Goal: Task Accomplishment & Management: Manage account settings

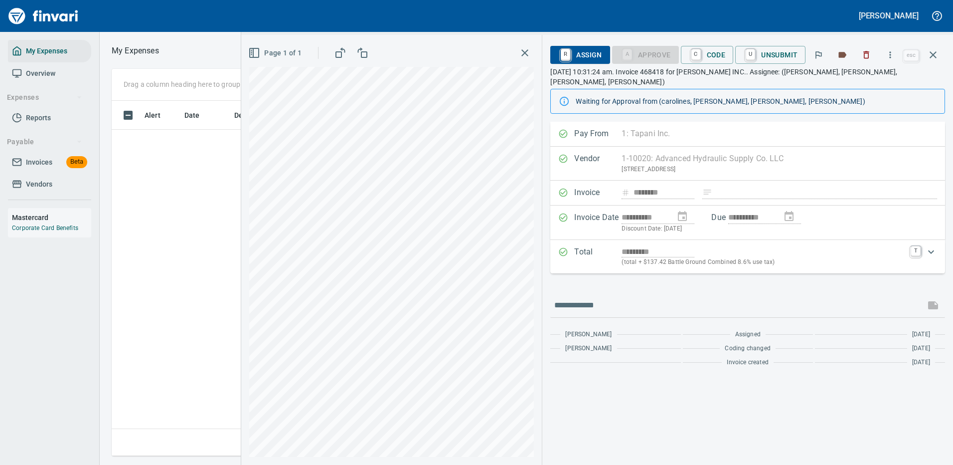
scroll to position [340, 565]
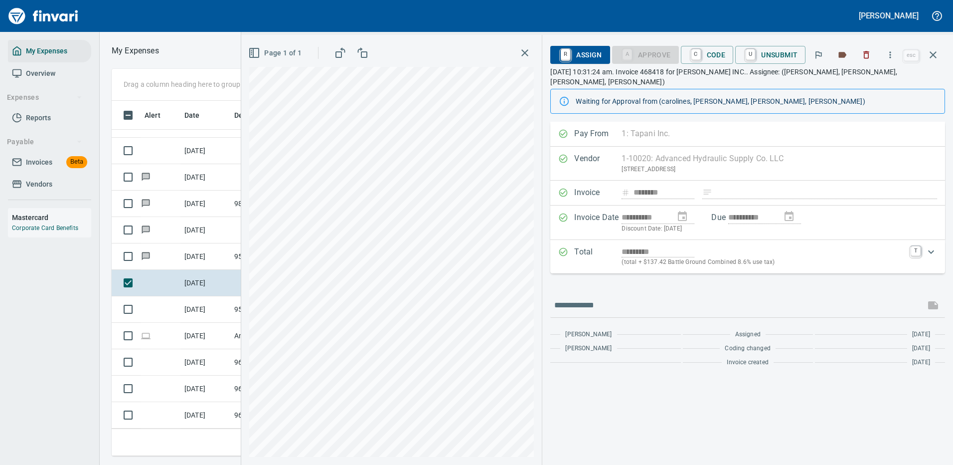
click at [877, 246] on div "*********" at bounding box center [763, 251] width 283 height 11
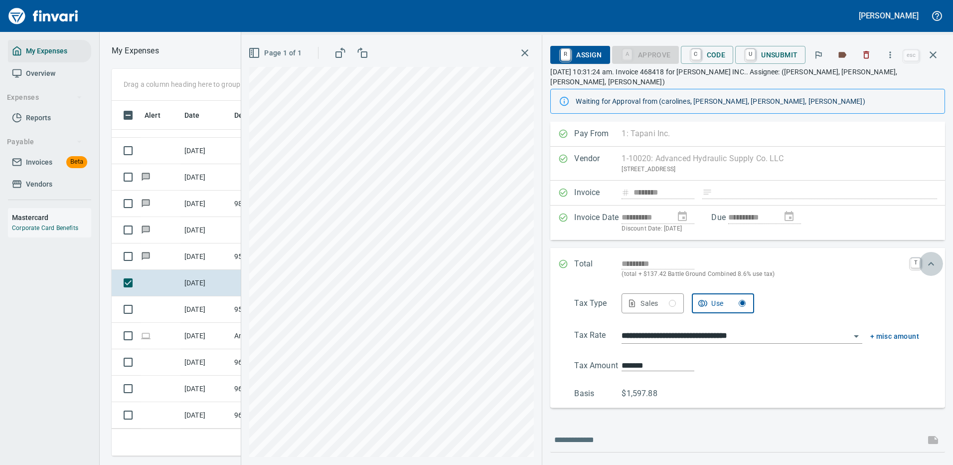
drag, startPoint x: 923, startPoint y: 254, endPoint x: 908, endPoint y: 218, distance: 39.1
click at [925, 258] on icon "Expand" at bounding box center [931, 264] width 12 height 12
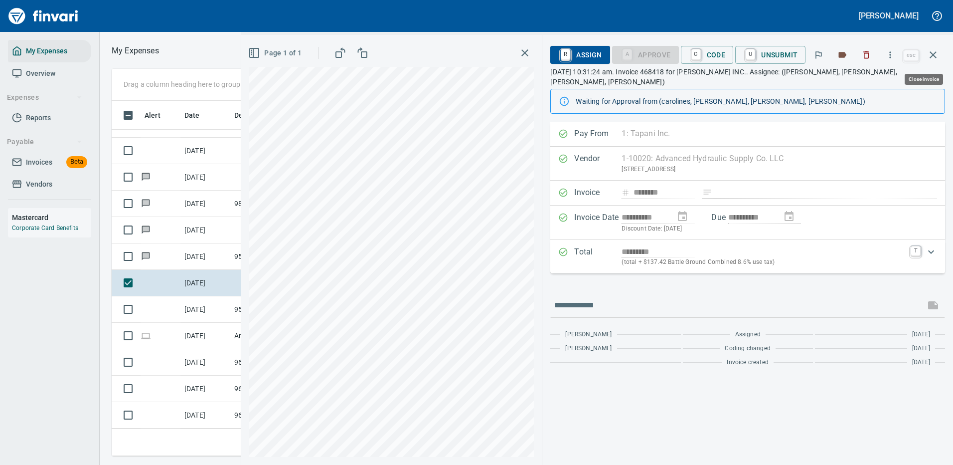
click at [935, 52] on icon "button" at bounding box center [933, 55] width 12 height 12
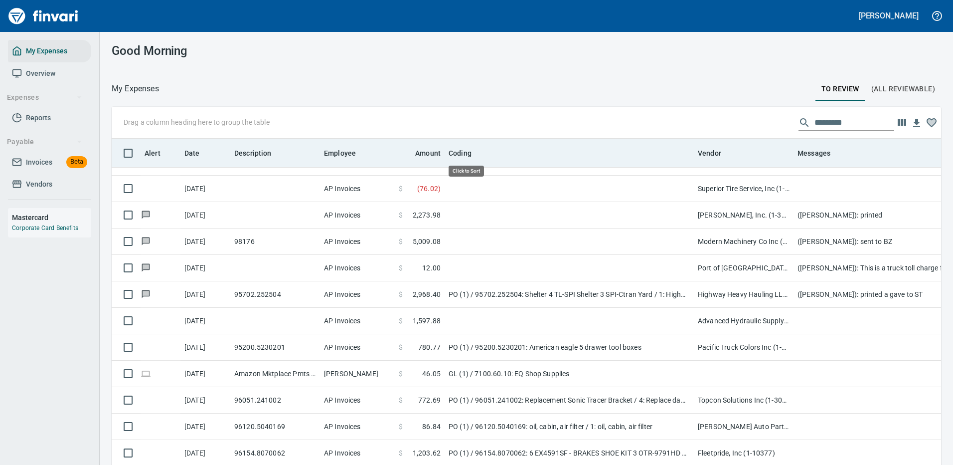
scroll to position [340, 807]
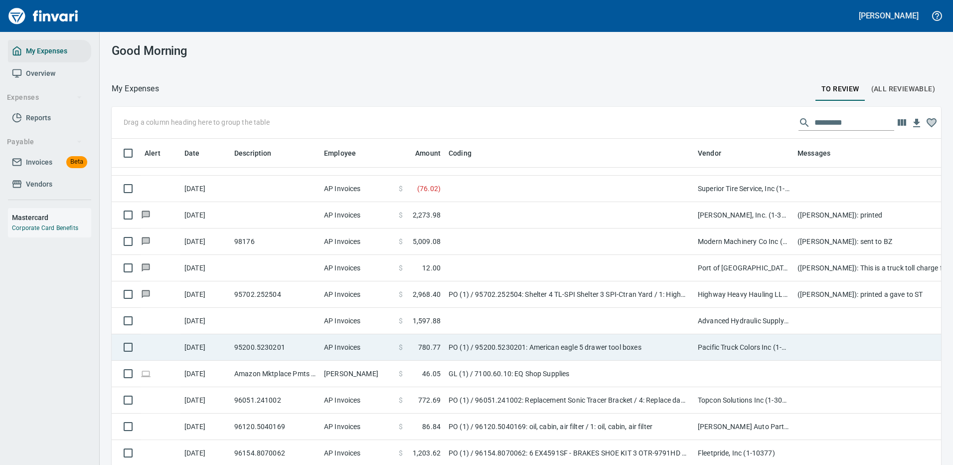
click at [624, 341] on td "PO (1) / 95200.5230201: American eagle 5 drawer tool boxes" at bounding box center [569, 347] width 249 height 26
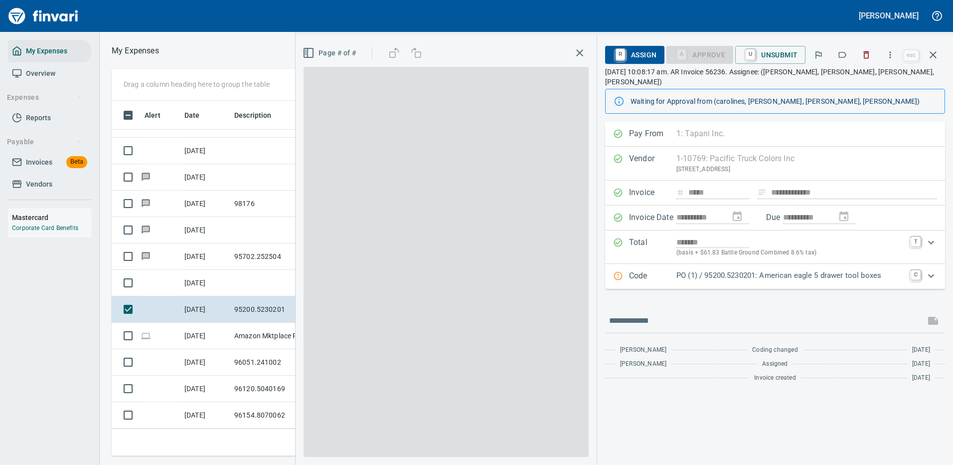
scroll to position [340, 565]
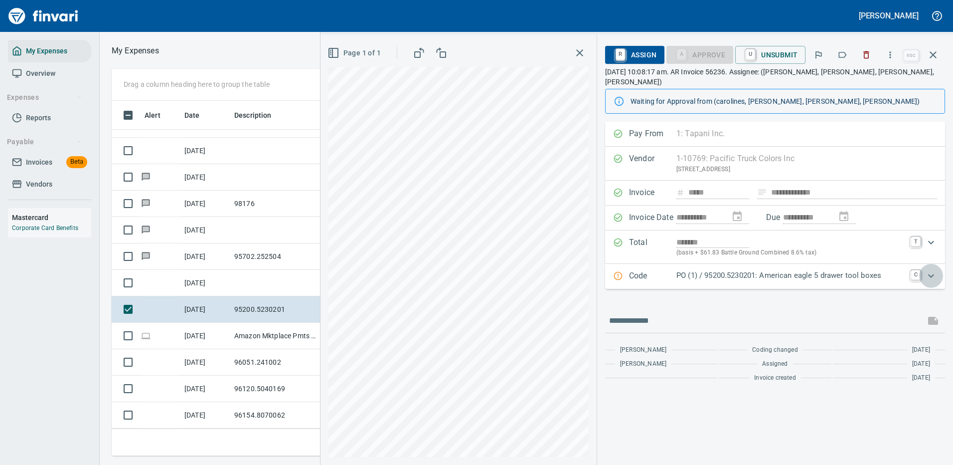
click at [931, 270] on icon "Expand" at bounding box center [931, 276] width 12 height 12
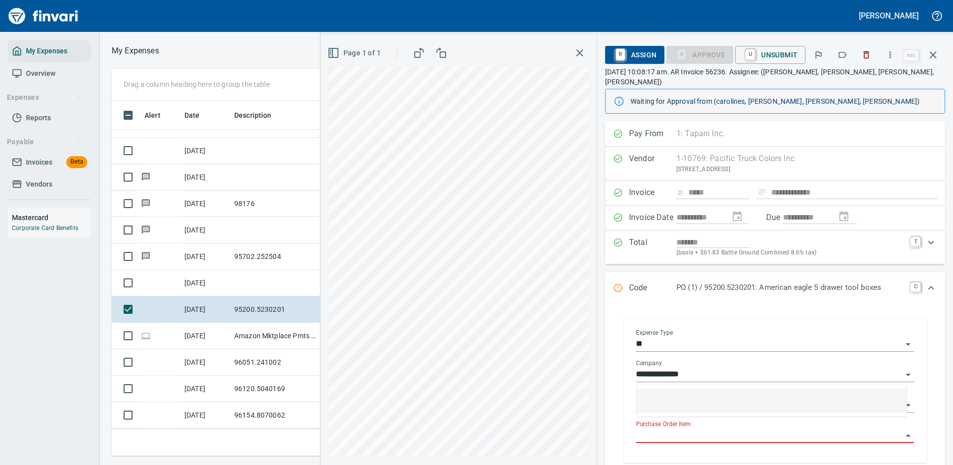
click at [670, 428] on input "Purchase Order Item" at bounding box center [769, 435] width 266 height 14
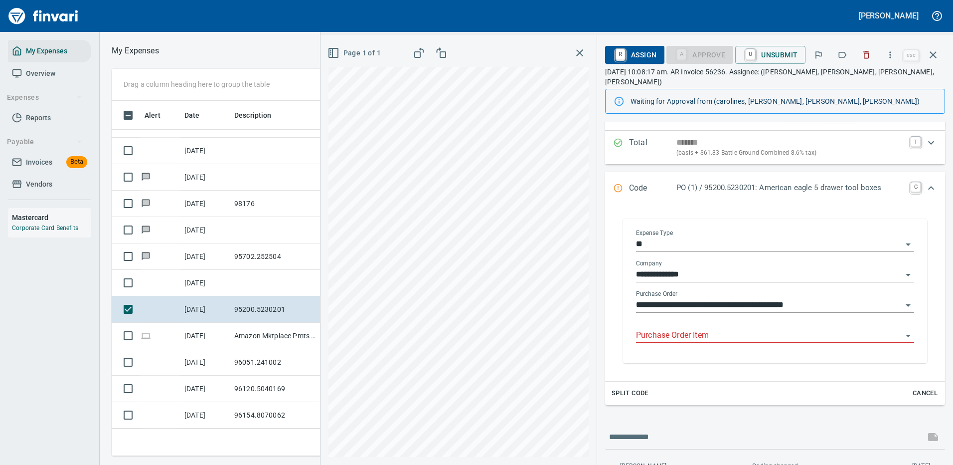
click at [885, 221] on div "**********" at bounding box center [775, 292] width 294 height 142
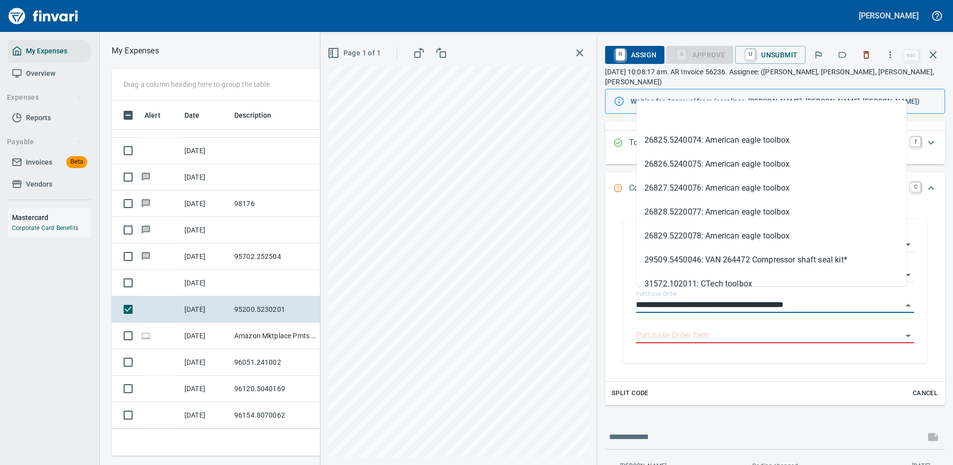
drag, startPoint x: 694, startPoint y: 294, endPoint x: 648, endPoint y: 284, distance: 47.4
click at [630, 297] on div "**********" at bounding box center [775, 292] width 294 height 142
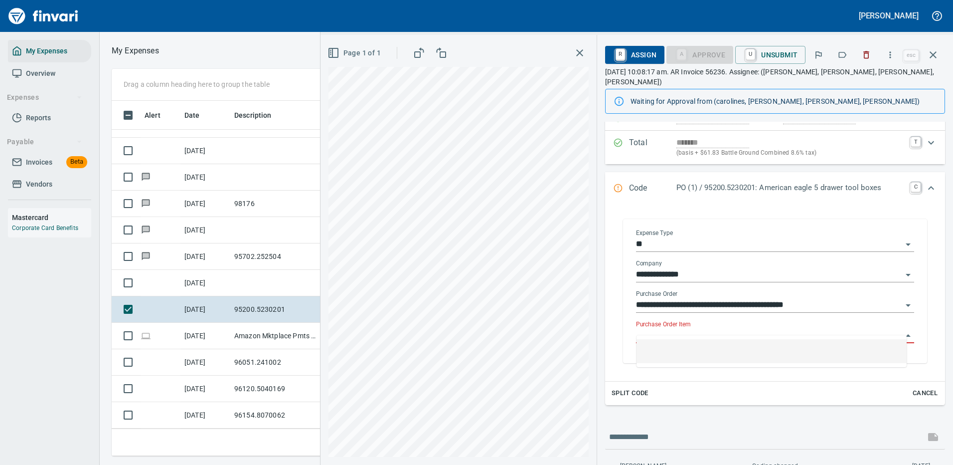
click at [668, 328] on input "Purchase Order Item" at bounding box center [769, 335] width 266 height 14
click at [891, 54] on icon "button" at bounding box center [890, 54] width 1 height 6
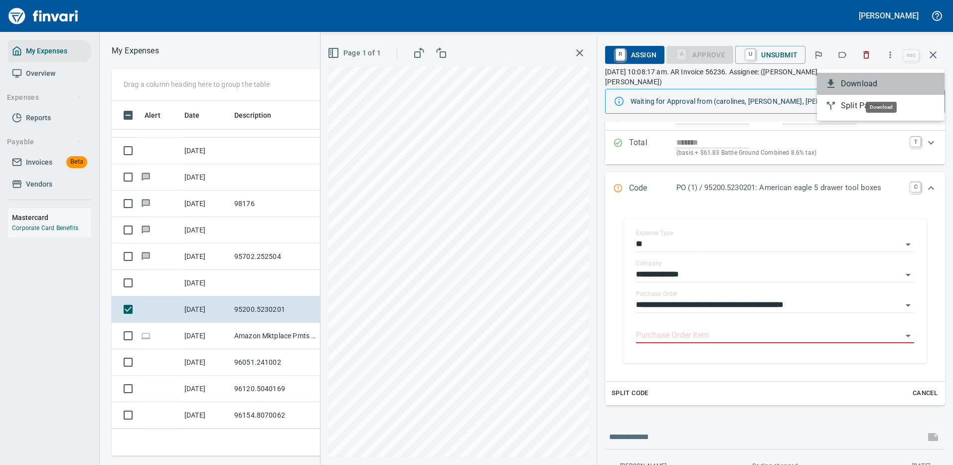
click at [865, 84] on span "Download" at bounding box center [889, 84] width 96 height 12
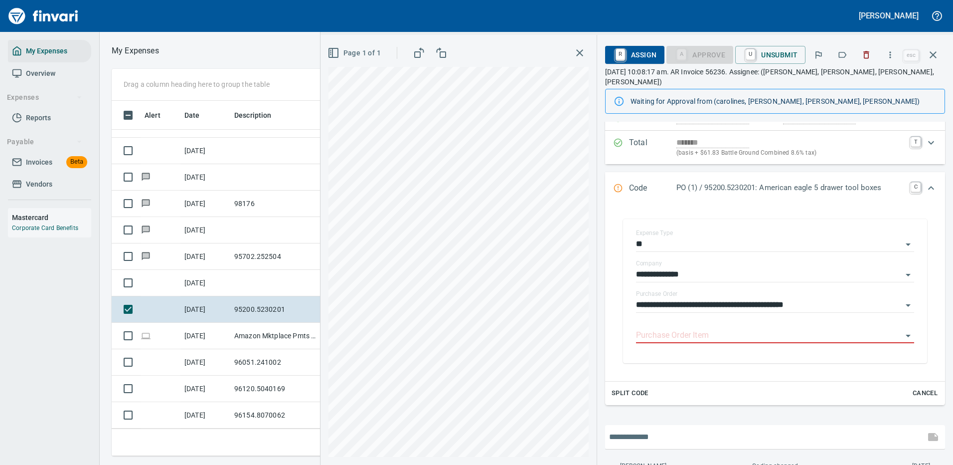
click at [645, 429] on input "text" at bounding box center [765, 437] width 312 height 16
type input "**********"
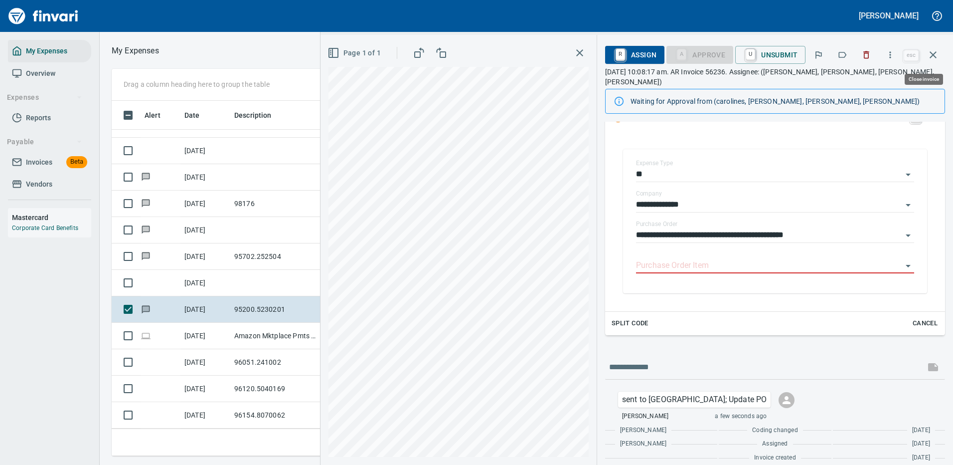
click at [936, 51] on icon "button" at bounding box center [933, 55] width 12 height 12
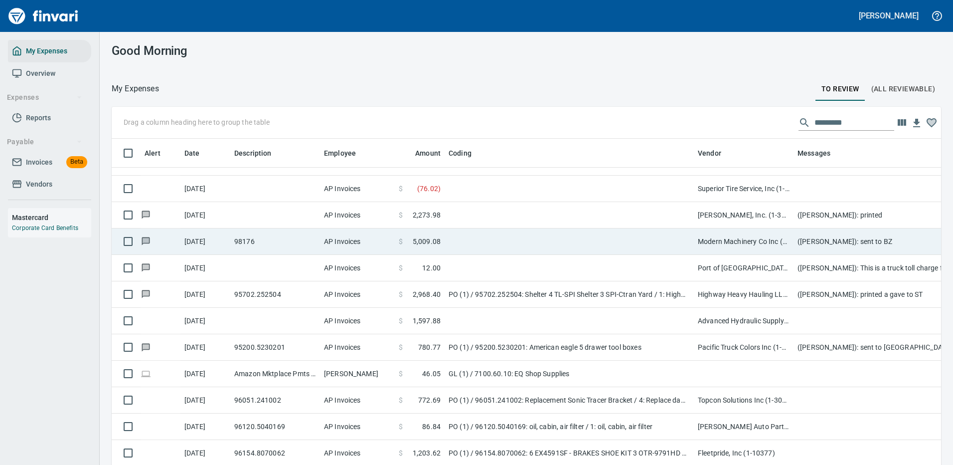
scroll to position [340, 807]
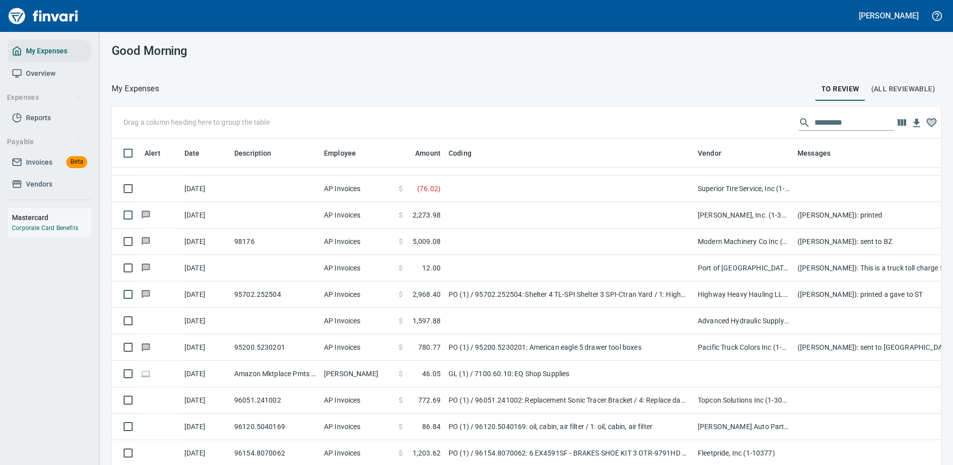
click at [819, 123] on input "text" at bounding box center [854, 123] width 80 height 16
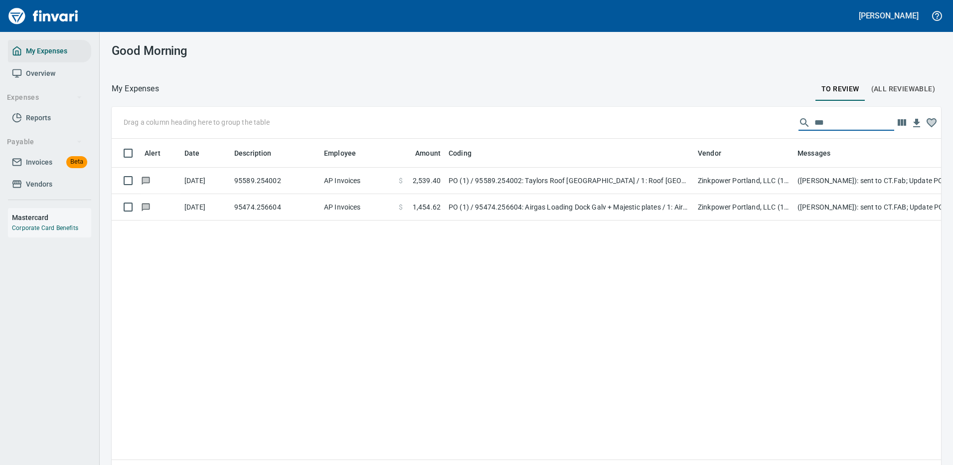
scroll to position [0, 0]
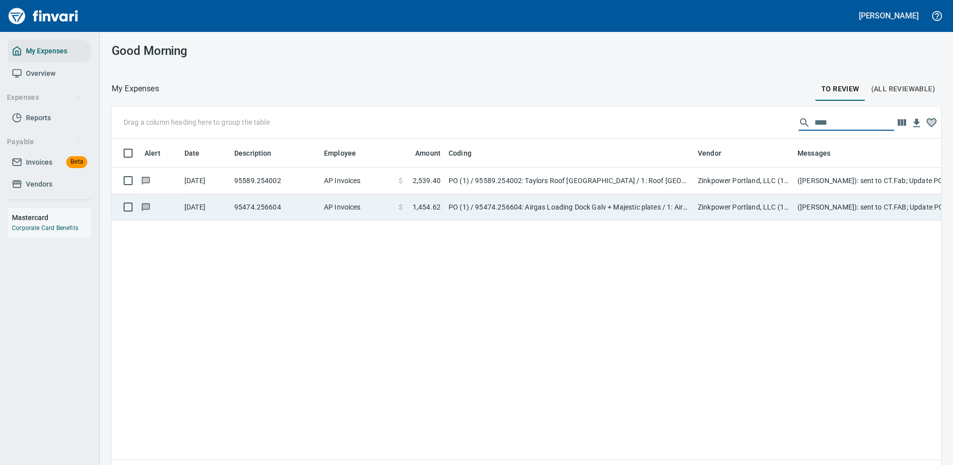
type input "****"
click at [487, 202] on td "PO (1) / 95474.256604: Airgas Loading Dock Galv + Majestic plates / 1: Airgas L…" at bounding box center [569, 207] width 249 height 26
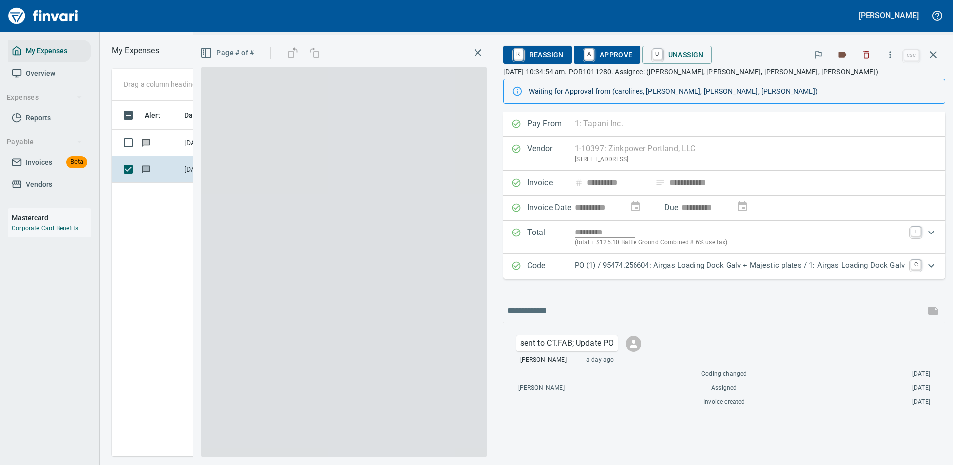
scroll to position [340, 573]
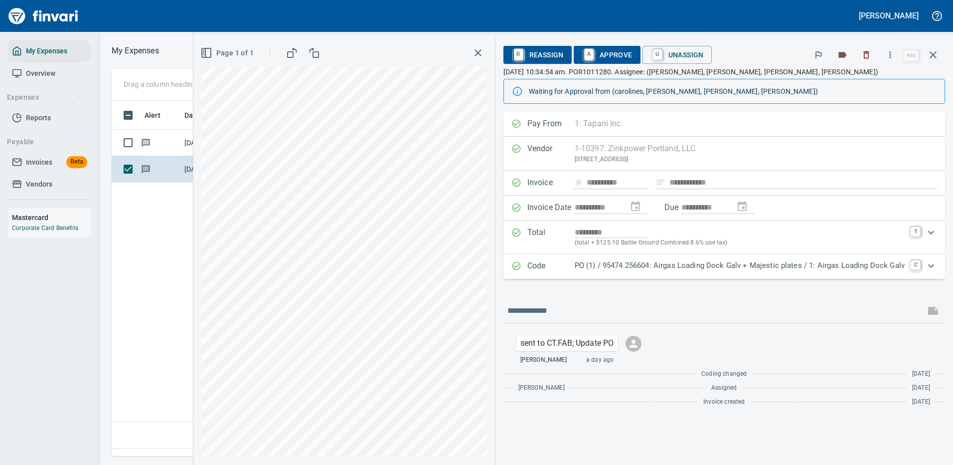
click at [929, 264] on icon "Expand" at bounding box center [931, 266] width 12 height 12
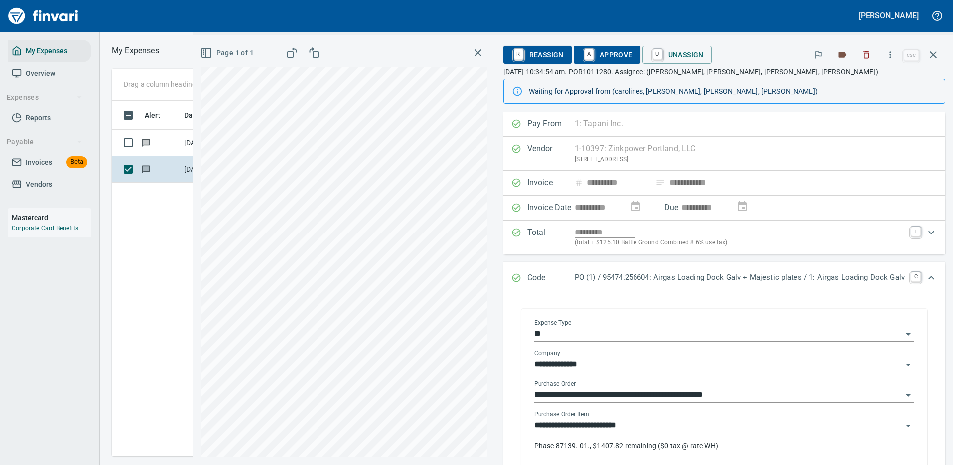
scroll to position [50, 0]
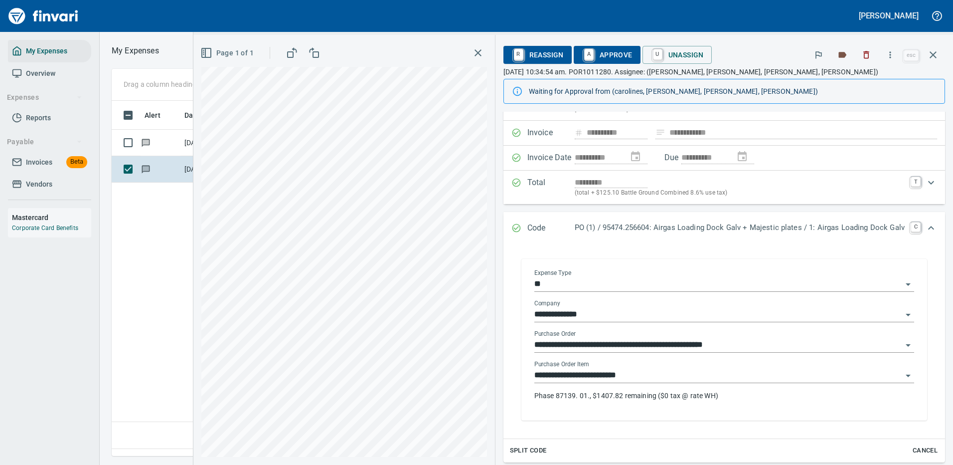
click at [647, 395] on p "Phase 87139. 01., $1407.82 remaining ($0 tax @ rate WH)" at bounding box center [724, 395] width 380 height 10
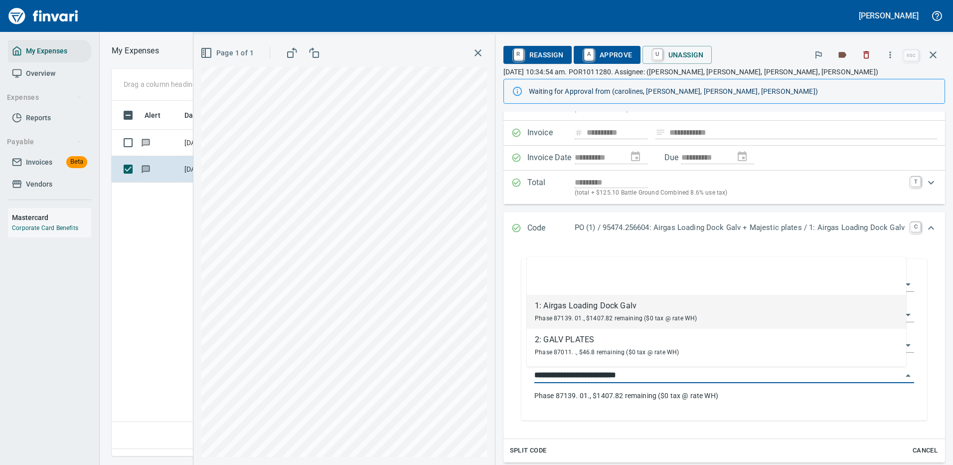
scroll to position [340, 573]
click at [562, 372] on input "**********" at bounding box center [718, 375] width 368 height 14
click at [741, 395] on p "Phase 87139. 01., $1407.82 remaining ($0 tax @ rate WH)" at bounding box center [724, 395] width 380 height 10
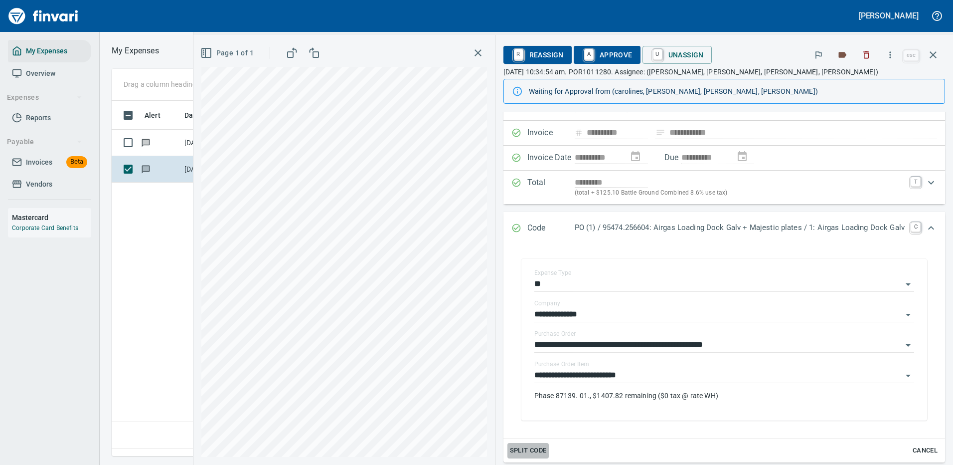
click at [513, 449] on span "Split Code" at bounding box center [528, 450] width 37 height 11
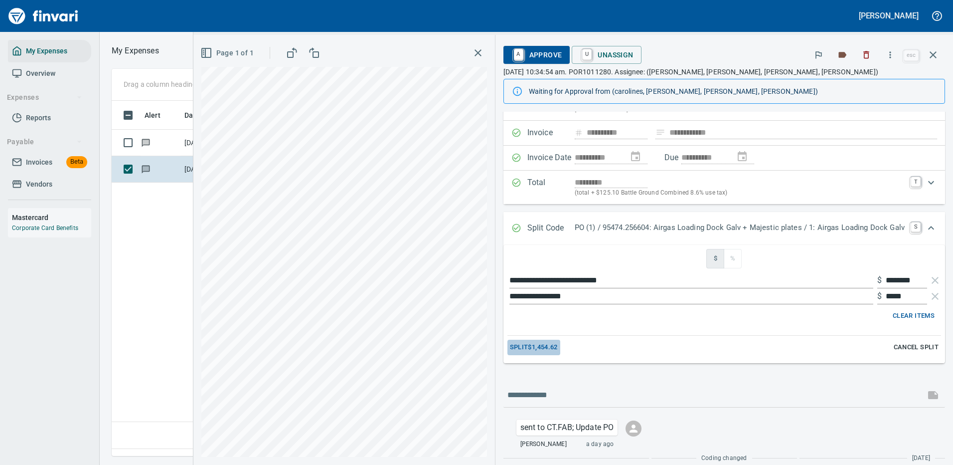
click at [529, 346] on span "Split $1,454.62" at bounding box center [534, 346] width 48 height 11
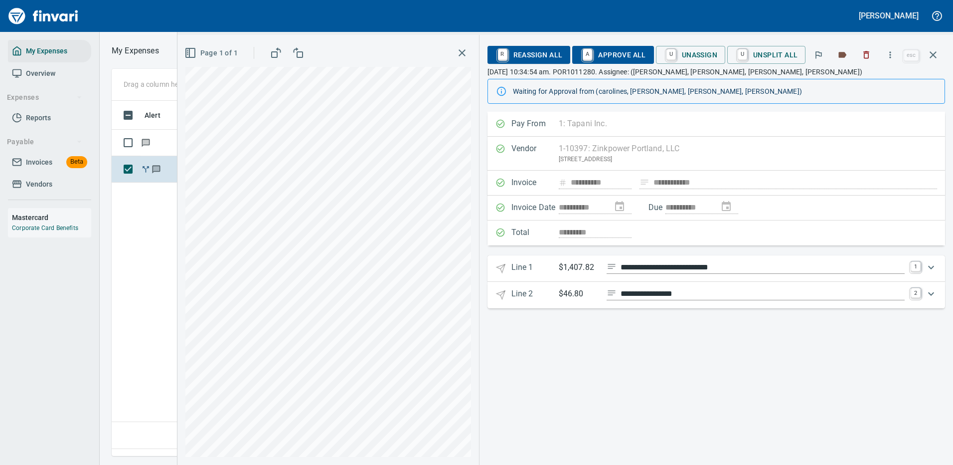
scroll to position [0, 0]
click at [931, 264] on icon "Expand" at bounding box center [931, 267] width 12 height 12
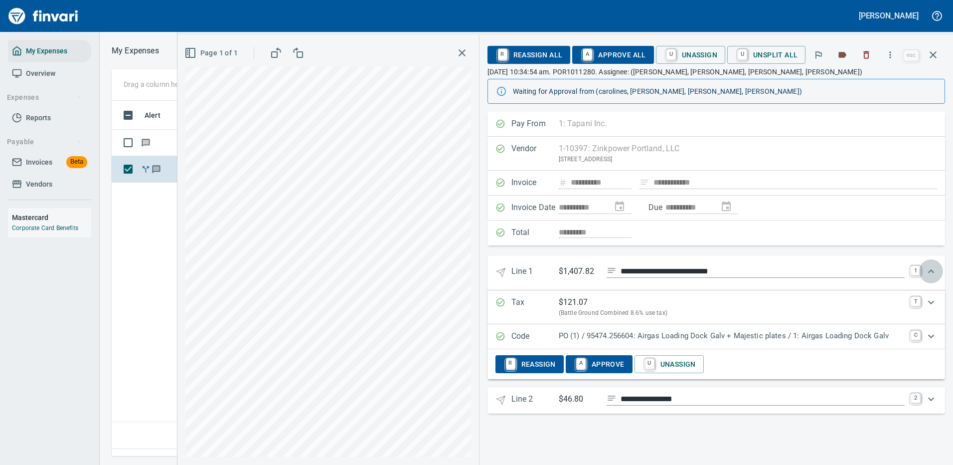
click at [932, 269] on icon "Expand" at bounding box center [931, 271] width 12 height 12
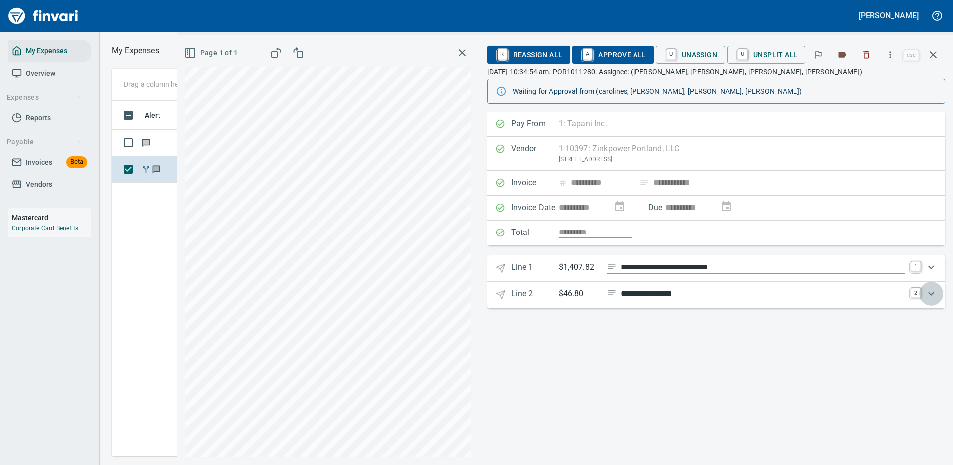
click at [930, 288] on icon "Expand" at bounding box center [931, 294] width 12 height 12
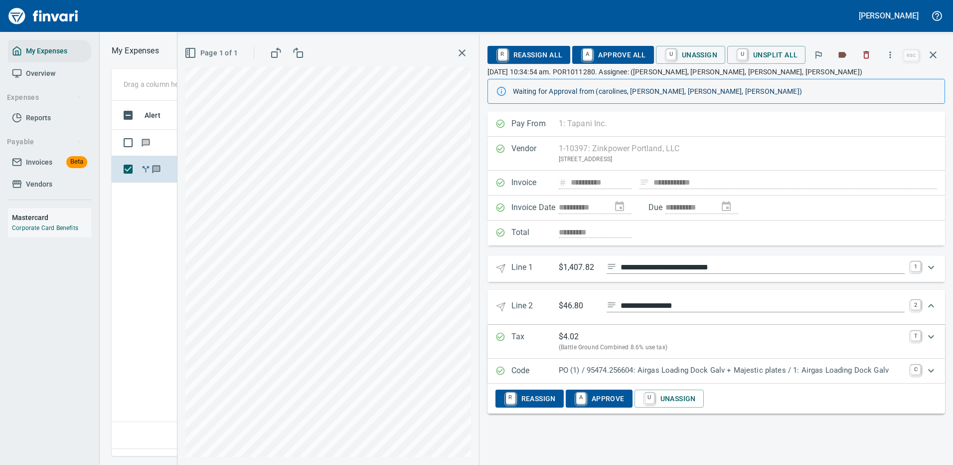
click at [652, 368] on p "PO (1) / 95474.256604: Airgas Loading Dock Galv + Majestic plates / 1: Airgas L…" at bounding box center [732, 369] width 346 height 11
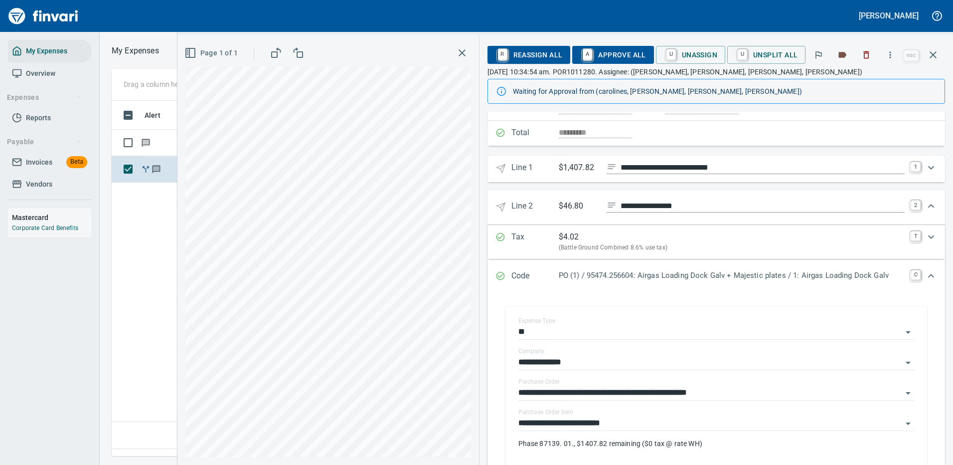
scroll to position [150, 0]
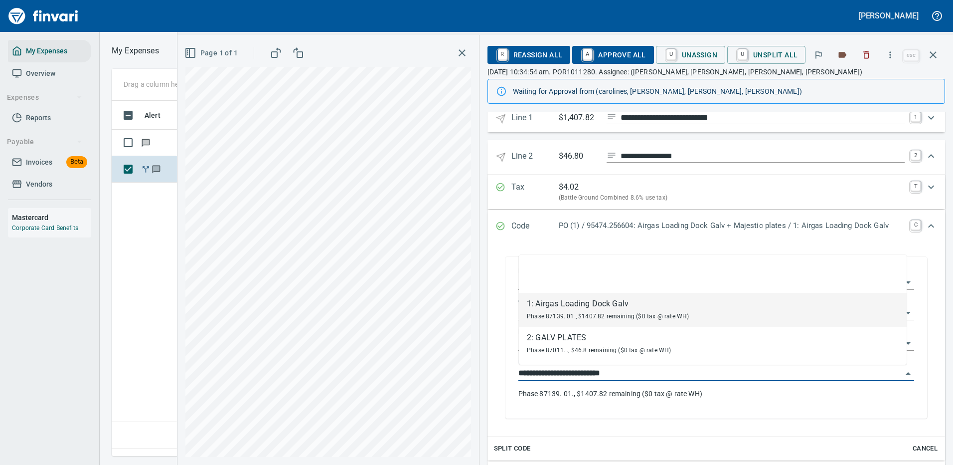
click at [612, 369] on input "**********" at bounding box center [710, 373] width 384 height 14
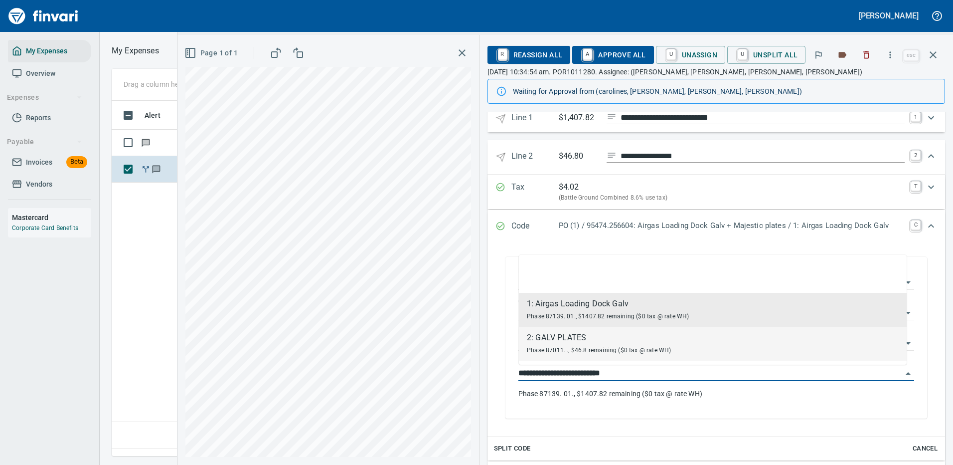
click at [584, 341] on div "2: GALV PLATES" at bounding box center [599, 337] width 145 height 12
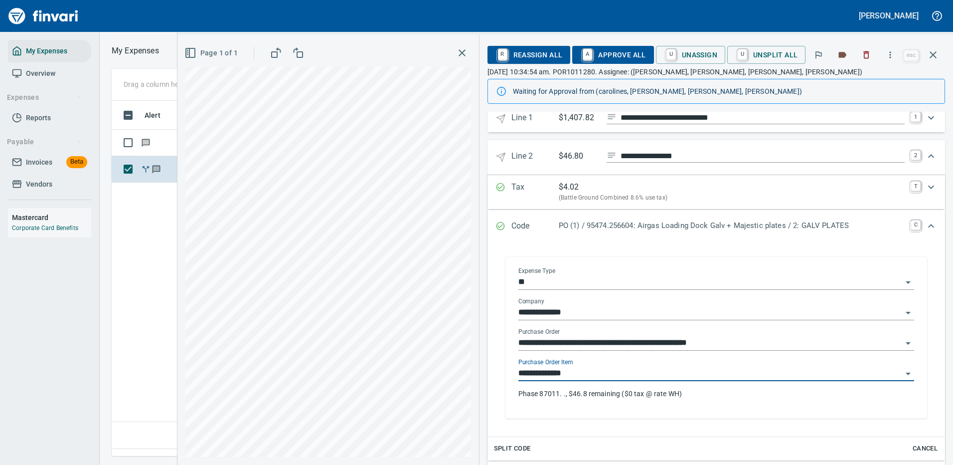
type input "**********"
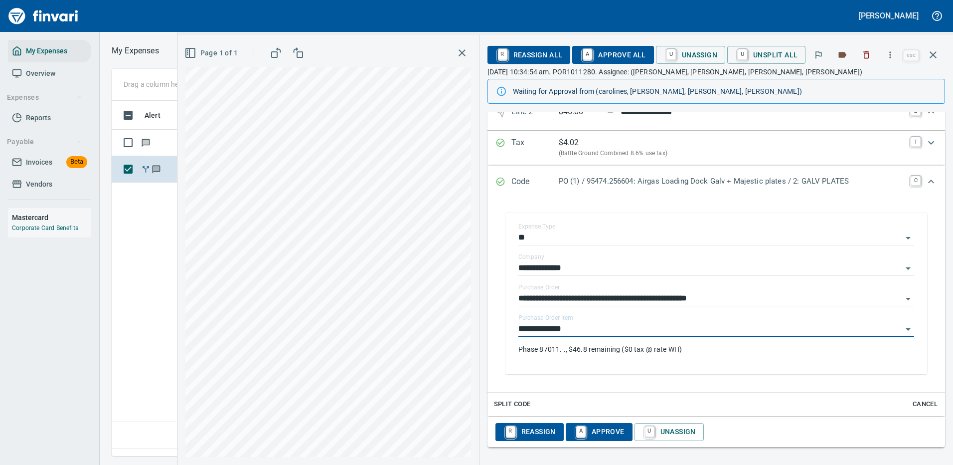
click at [623, 54] on span "A Approve All" at bounding box center [612, 54] width 65 height 17
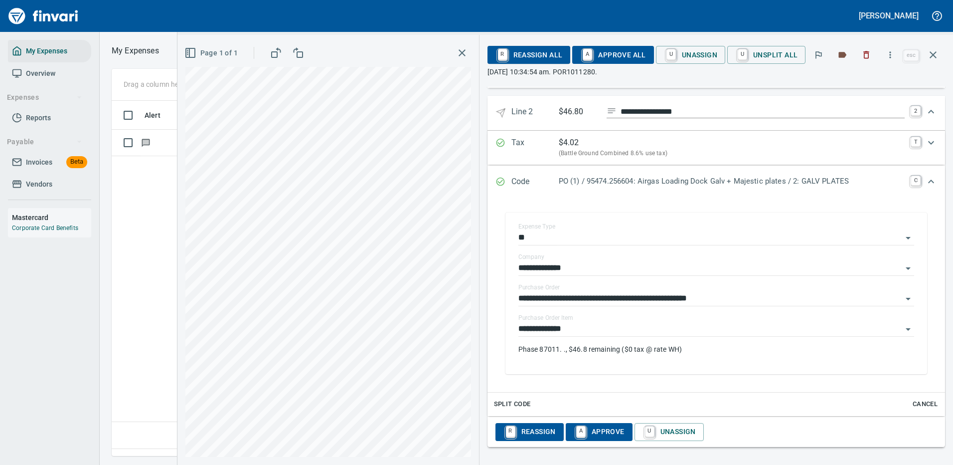
scroll to position [169, 0]
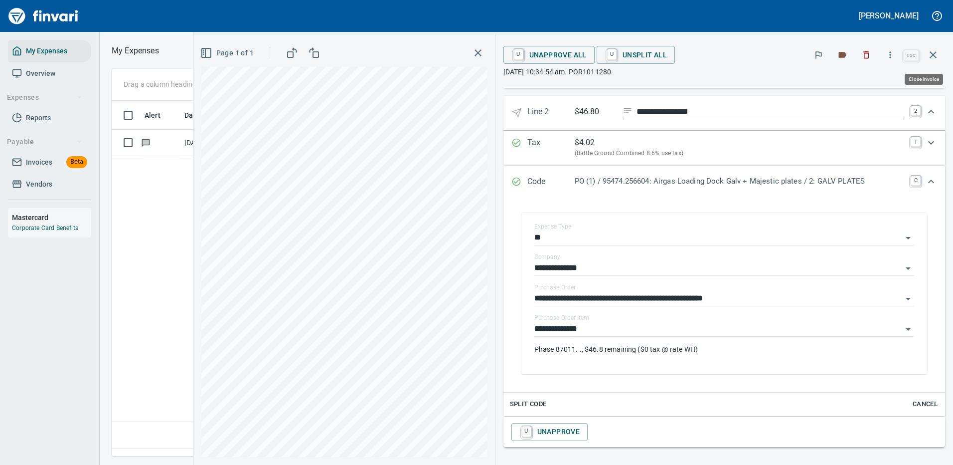
click at [930, 53] on icon "button" at bounding box center [933, 55] width 12 height 12
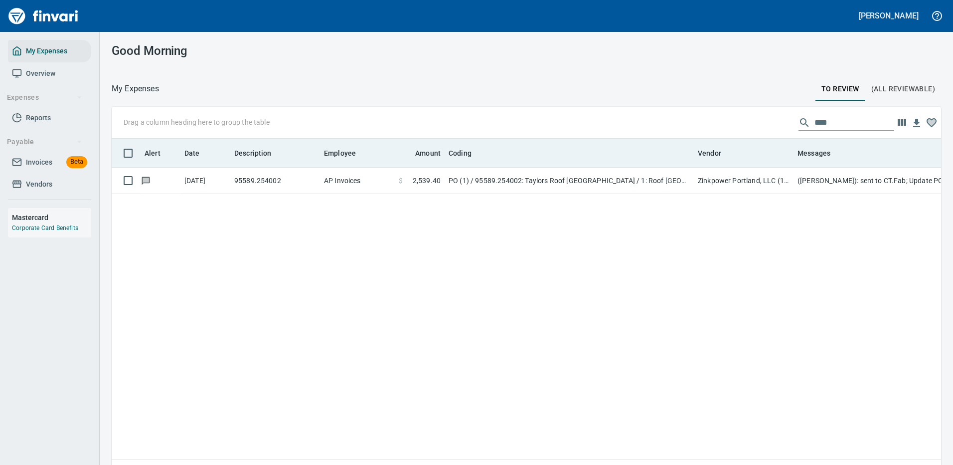
scroll to position [340, 814]
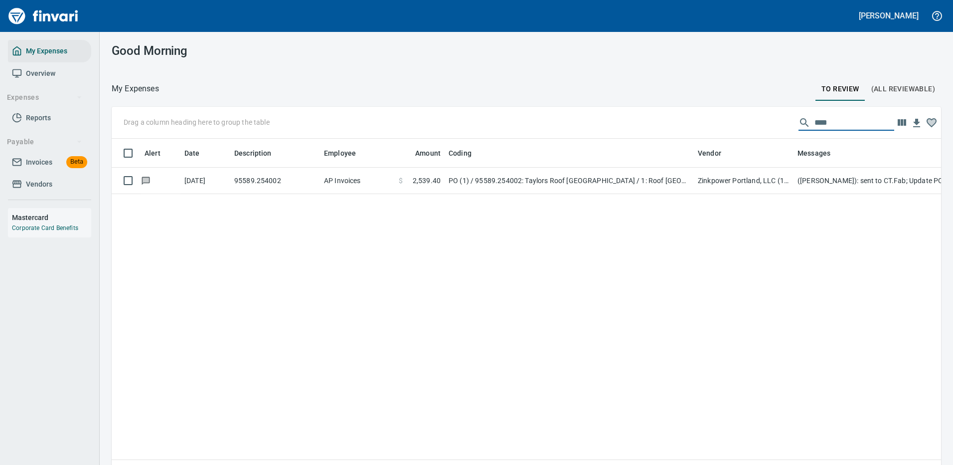
drag, startPoint x: 825, startPoint y: 126, endPoint x: 766, endPoint y: 128, distance: 59.3
click at [773, 124] on div "Drag a column heading here to group the table ****" at bounding box center [526, 123] width 829 height 32
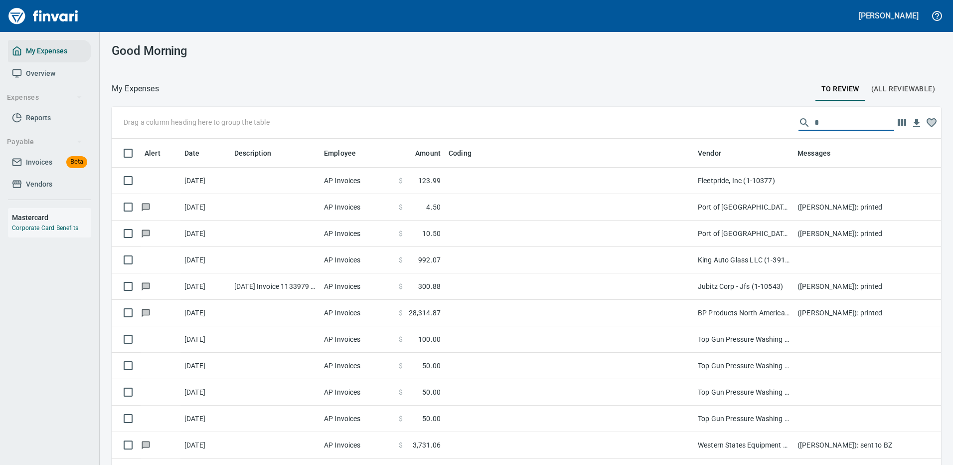
scroll to position [340, 807]
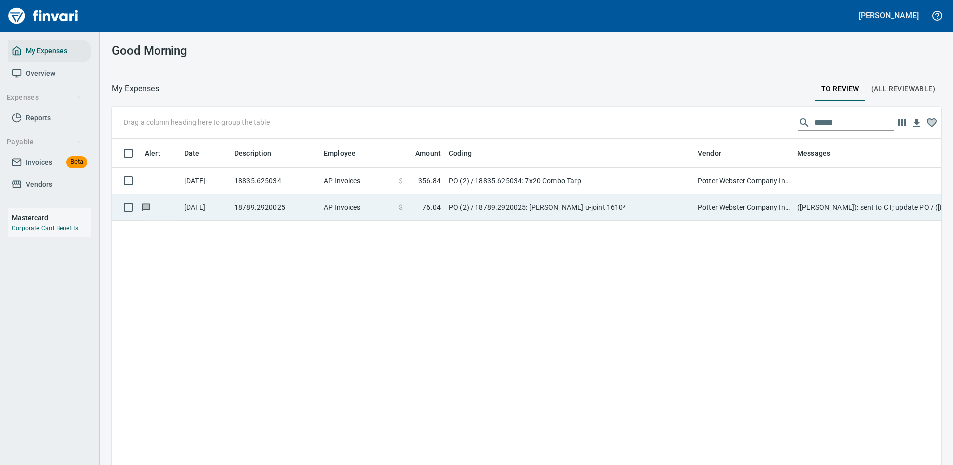
click at [689, 209] on td "PO (2) / 18789.2920025: [PERSON_NAME] u-joint 1610*" at bounding box center [569, 207] width 249 height 26
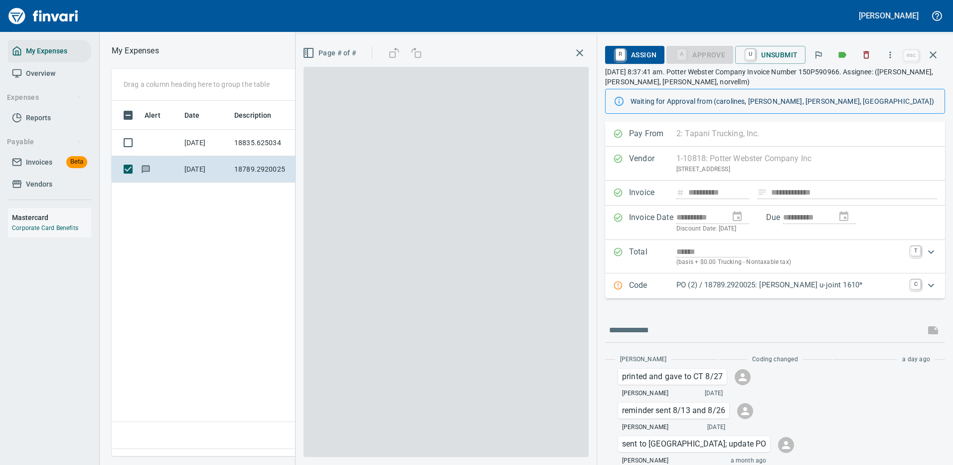
scroll to position [340, 573]
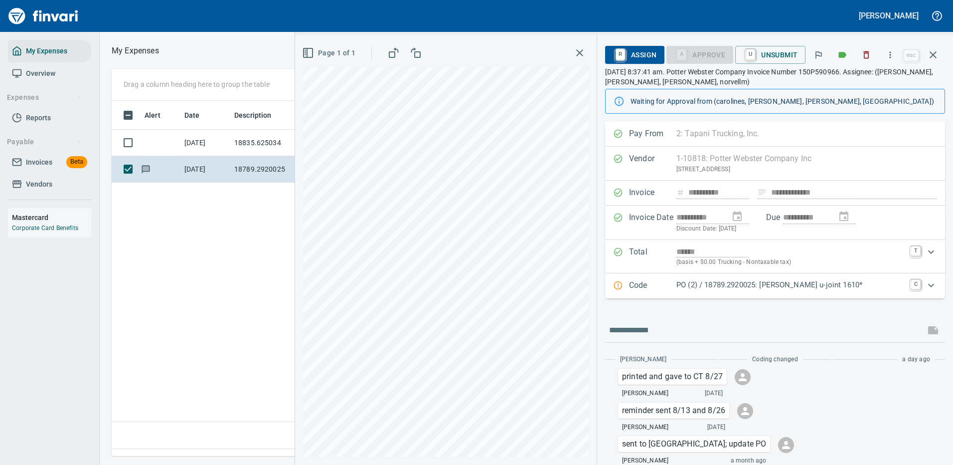
click at [925, 287] on icon "Expand" at bounding box center [931, 285] width 12 height 12
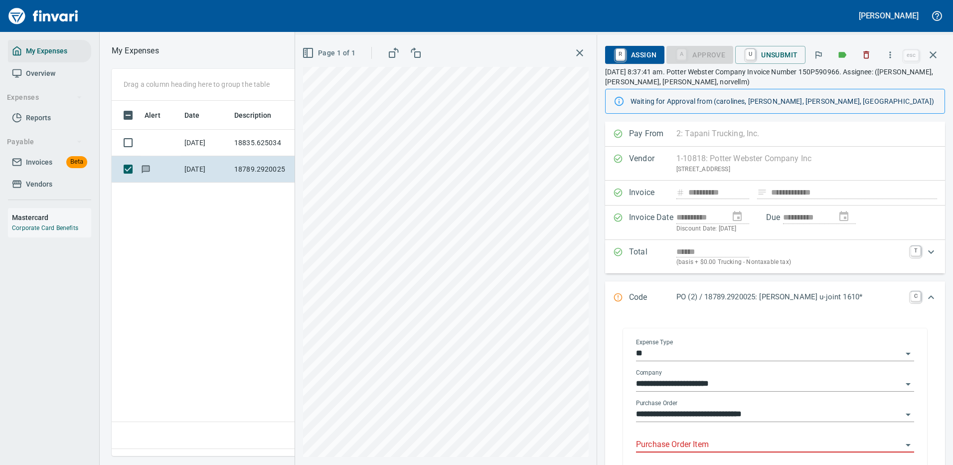
click at [701, 437] on div "Purchase Order Item" at bounding box center [775, 441] width 278 height 22
click at [933, 51] on icon "button" at bounding box center [933, 55] width 12 height 12
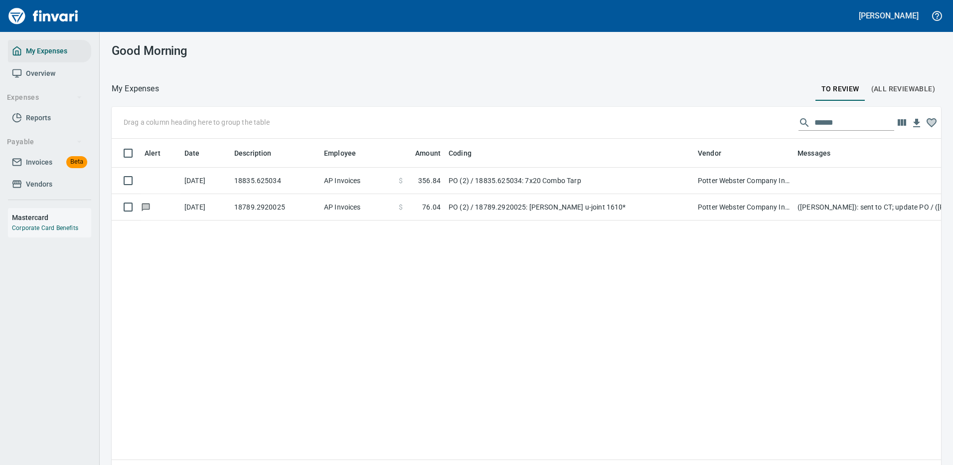
scroll to position [340, 814]
drag, startPoint x: 827, startPoint y: 119, endPoint x: 728, endPoint y: 120, distance: 99.2
click at [733, 124] on div "Drag a column heading here to group the table ******" at bounding box center [526, 123] width 829 height 32
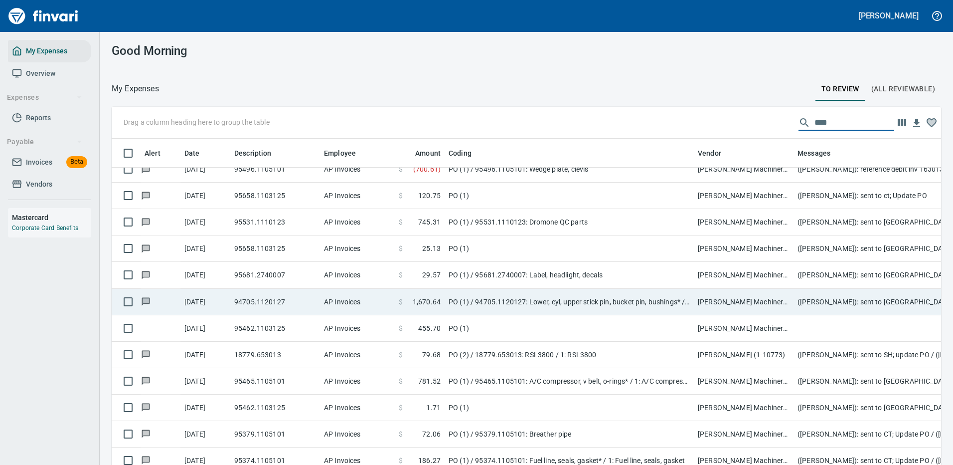
scroll to position [290, 0]
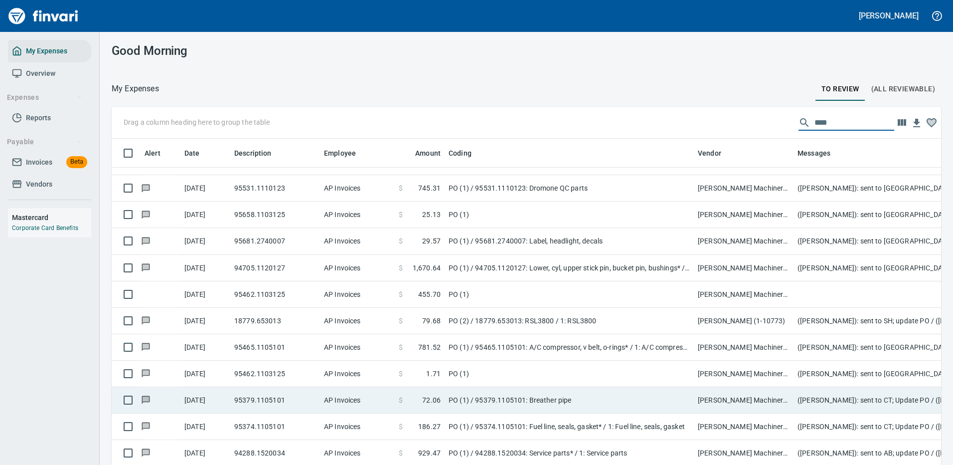
click at [270, 391] on td "95379.1105101" at bounding box center [275, 400] width 90 height 26
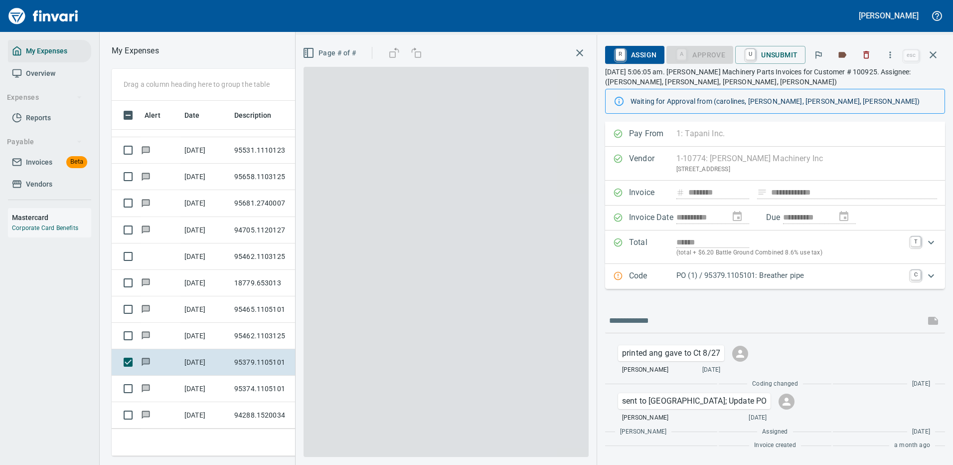
scroll to position [340, 565]
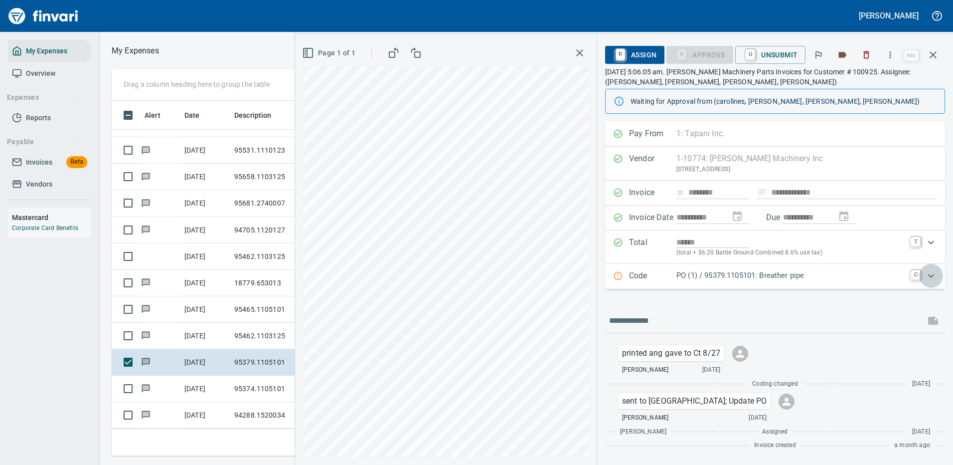
click at [930, 273] on icon "Expand" at bounding box center [931, 276] width 12 height 12
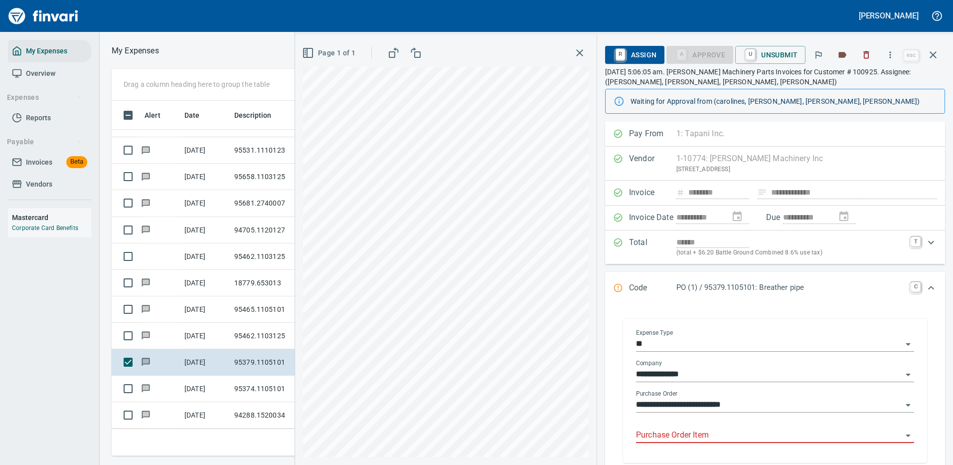
scroll to position [50, 0]
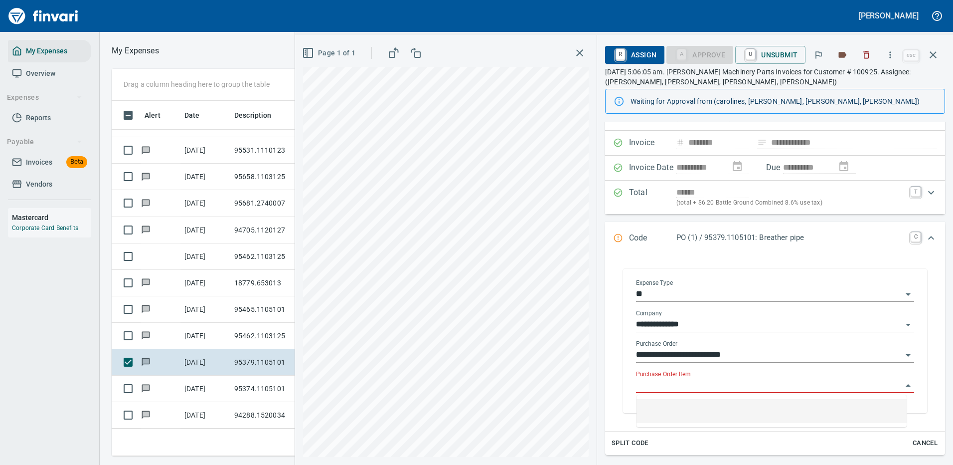
click at [684, 382] on input "Purchase Order Item" at bounding box center [769, 385] width 266 height 14
click at [934, 52] on icon "button" at bounding box center [933, 55] width 12 height 12
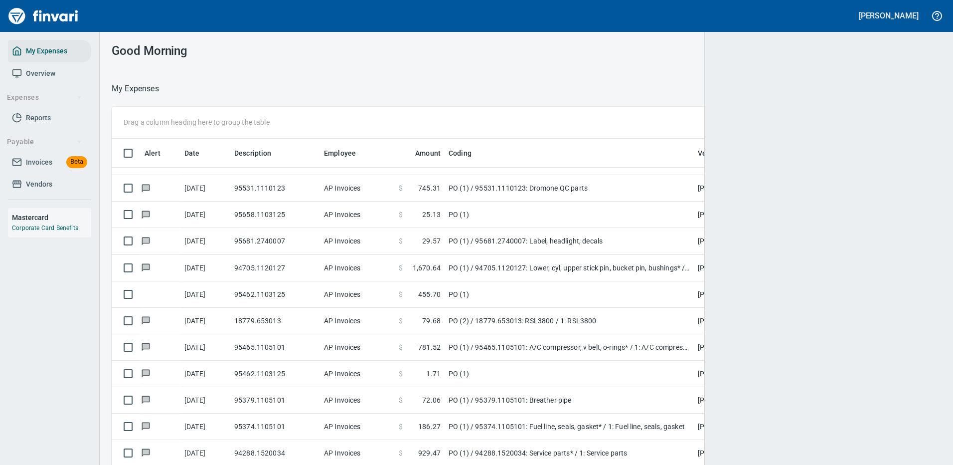
scroll to position [340, 800]
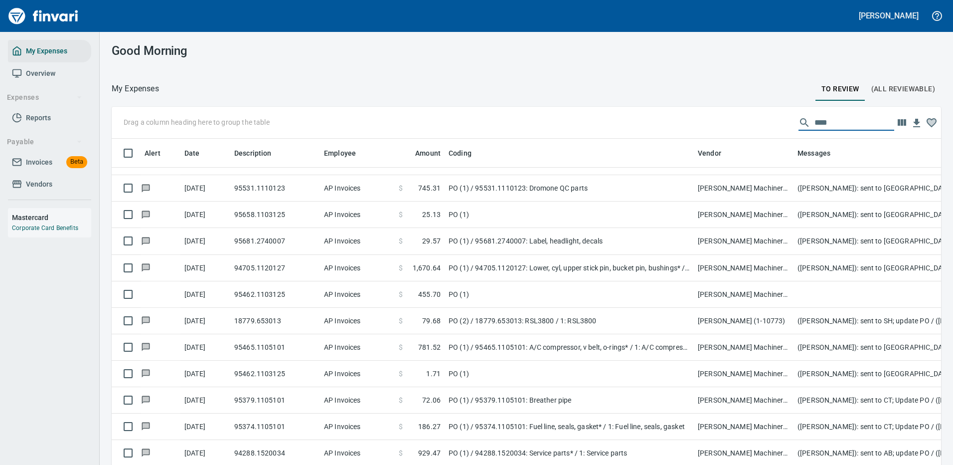
drag, startPoint x: 826, startPoint y: 123, endPoint x: 788, endPoint y: 122, distance: 38.9
click at [798, 122] on div "****" at bounding box center [846, 123] width 96 height 16
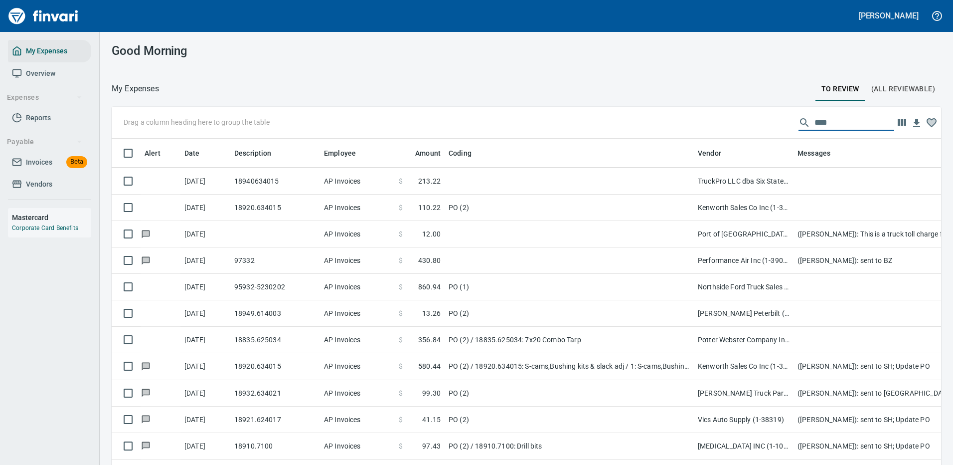
scroll to position [340, 814]
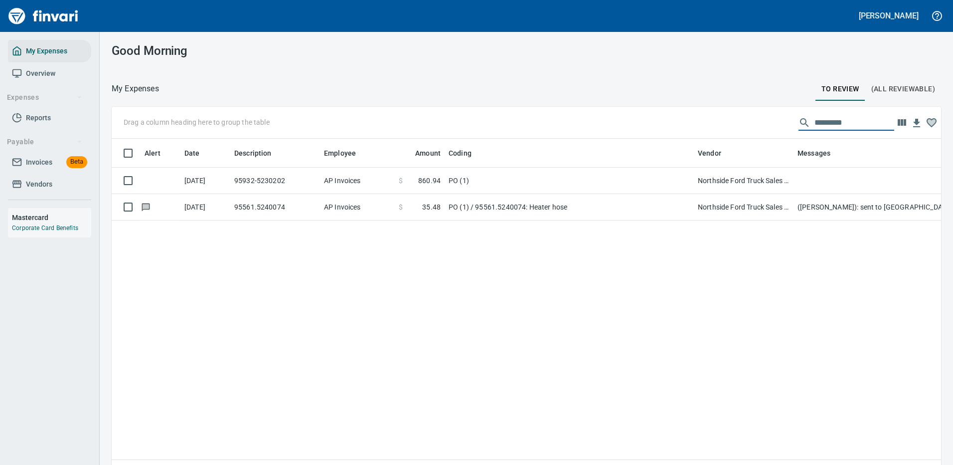
click at [463, 205] on td "PO (1) / 95561.5240074: Heater hose" at bounding box center [569, 207] width 249 height 26
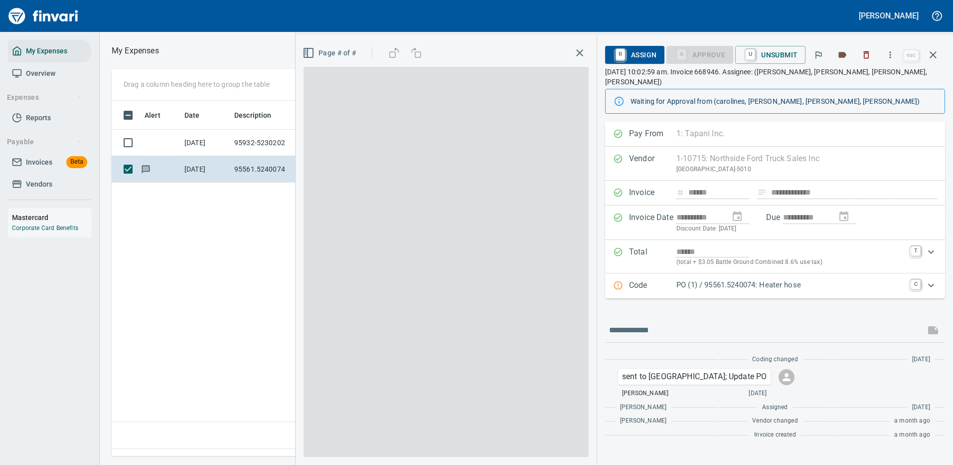
scroll to position [340, 573]
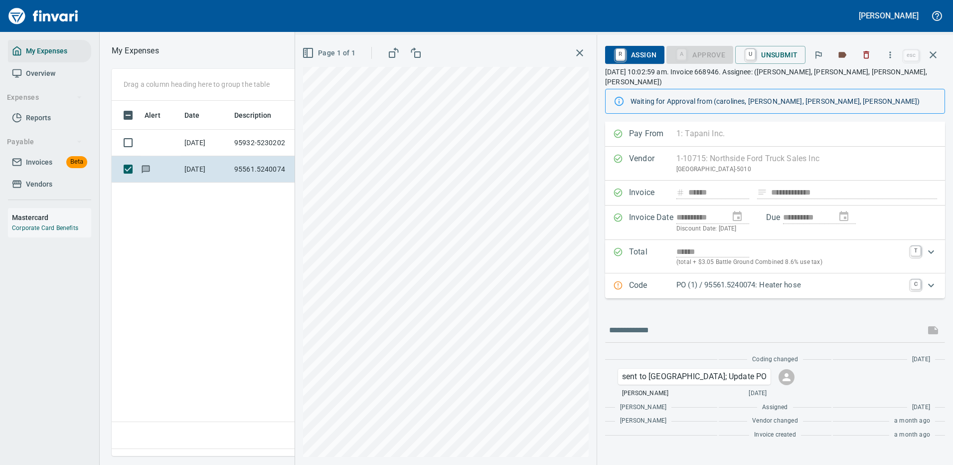
click at [929, 279] on icon "Expand" at bounding box center [931, 285] width 12 height 12
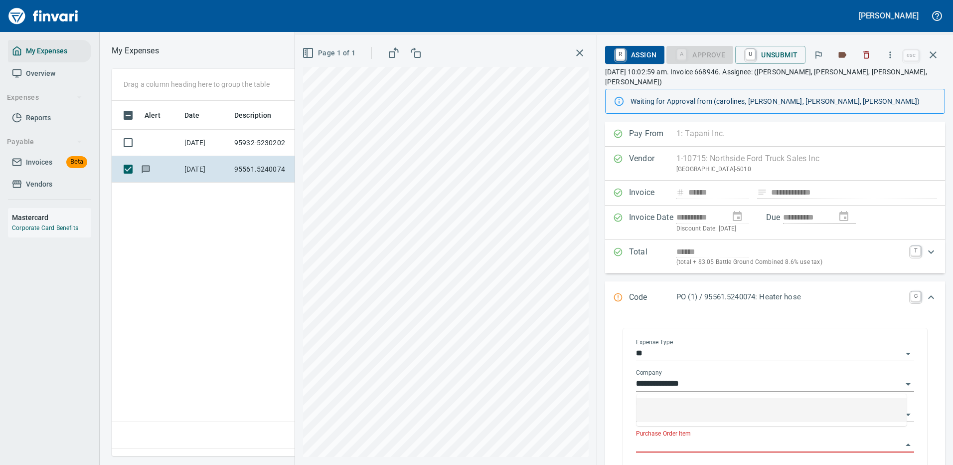
click at [713, 438] on input "Purchase Order Item" at bounding box center [769, 445] width 266 height 14
click at [933, 53] on icon "button" at bounding box center [933, 55] width 12 height 12
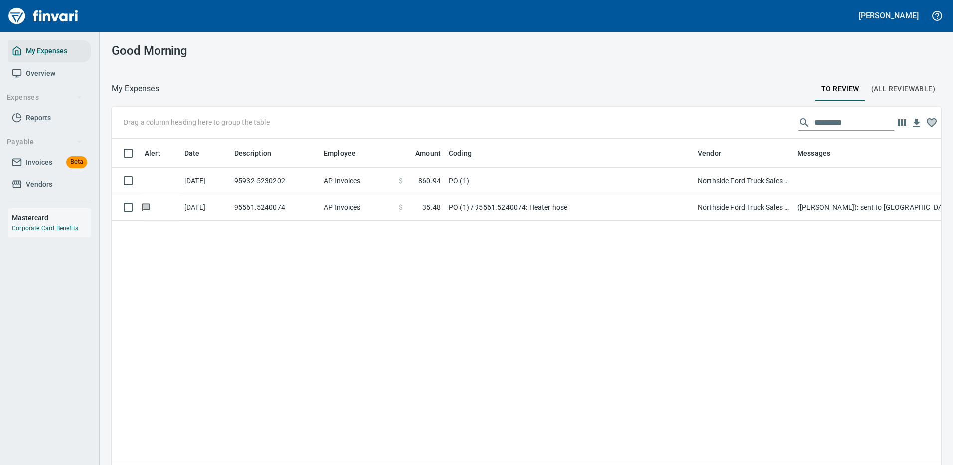
scroll to position [340, 814]
drag, startPoint x: 839, startPoint y: 119, endPoint x: 782, endPoint y: 124, distance: 57.5
click at [782, 124] on div "Drag a column heading here to group the table *********" at bounding box center [526, 123] width 829 height 32
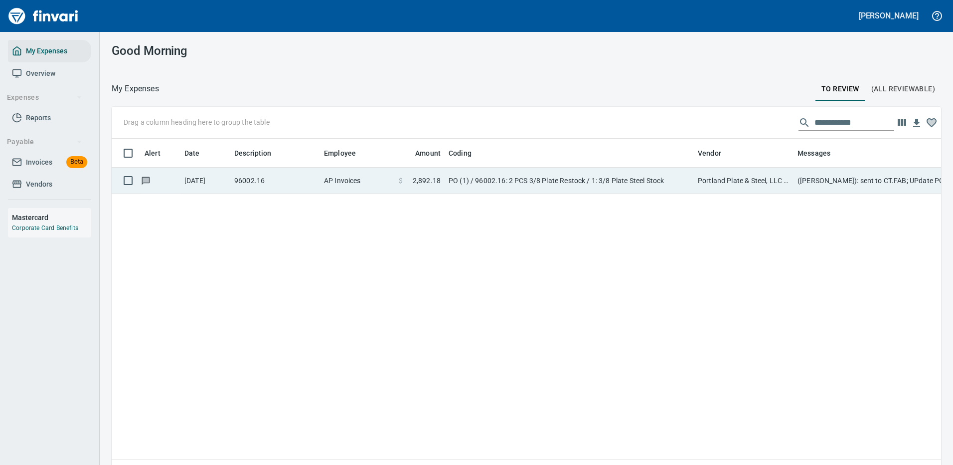
click at [564, 180] on td "PO (1) / 96002.16: 2 PCS 3/8 Plate Restock / 1: 3/8 Plate Steel Stock" at bounding box center [569, 180] width 249 height 26
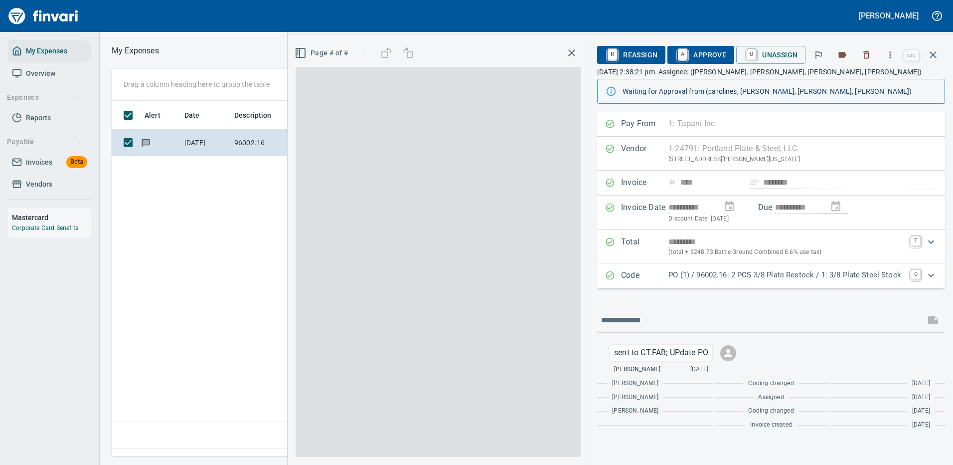
scroll to position [340, 573]
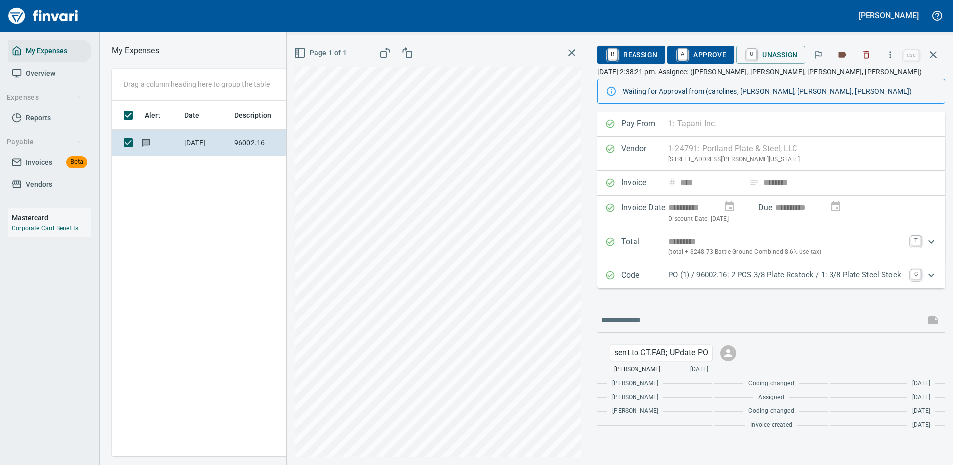
click at [930, 272] on icon "Expand" at bounding box center [931, 275] width 12 height 12
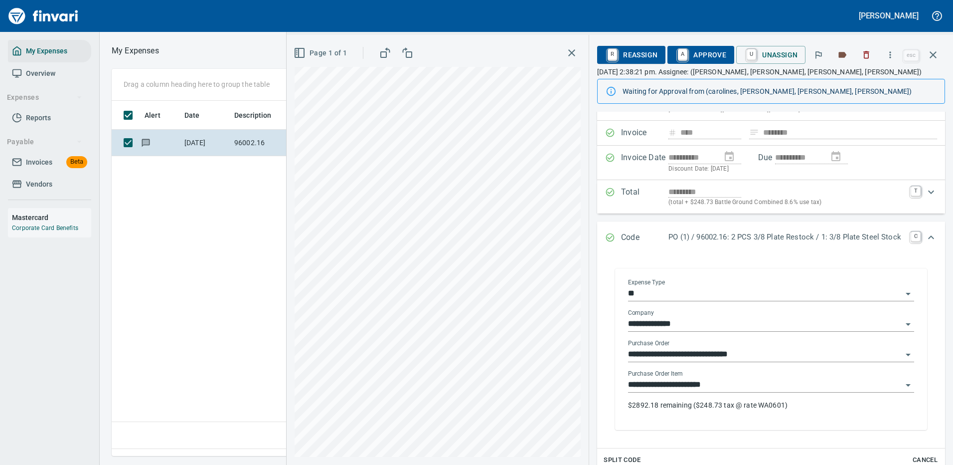
scroll to position [100, 0]
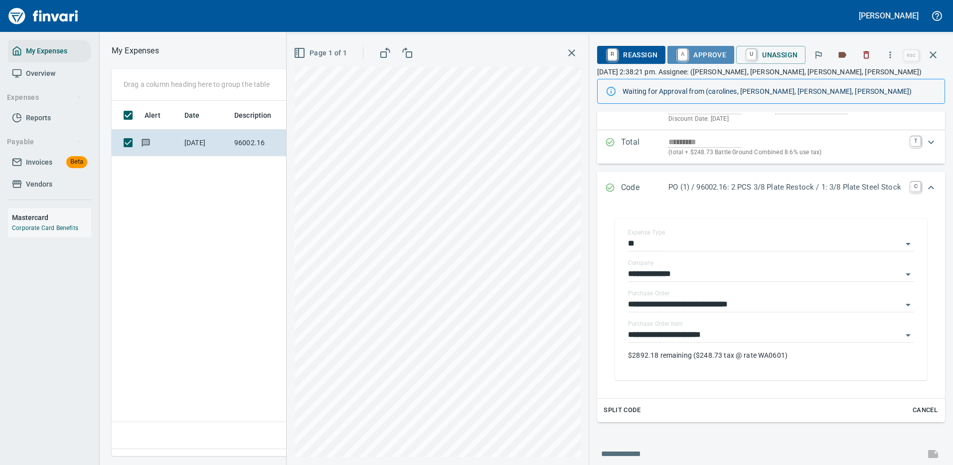
click at [700, 52] on span "A Approve" at bounding box center [700, 54] width 51 height 17
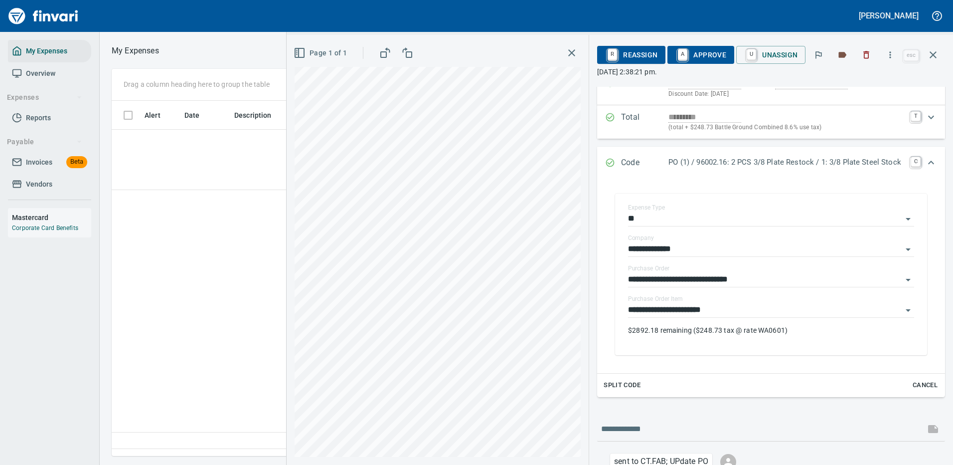
scroll to position [340, 573]
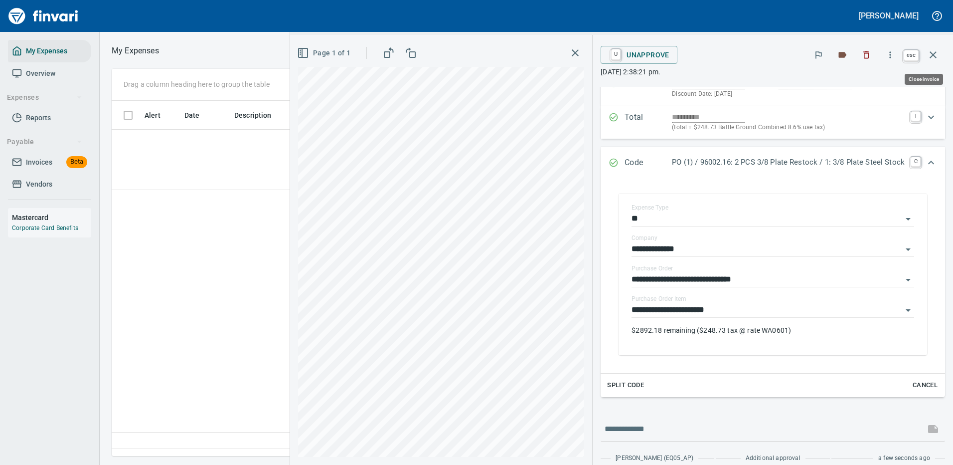
click at [932, 55] on icon "button" at bounding box center [933, 54] width 7 height 7
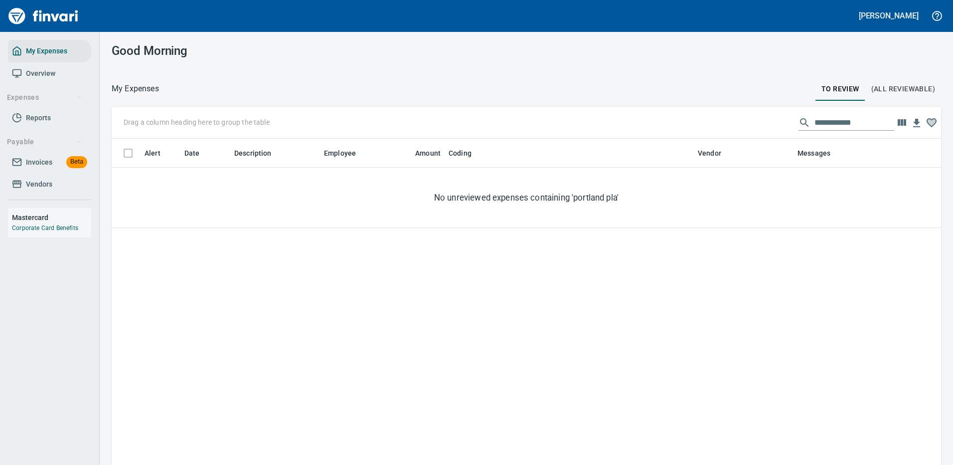
scroll to position [340, 810]
drag, startPoint x: 857, startPoint y: 123, endPoint x: 699, endPoint y: 136, distance: 159.0
click at [699, 136] on div "**********" at bounding box center [526, 123] width 829 height 32
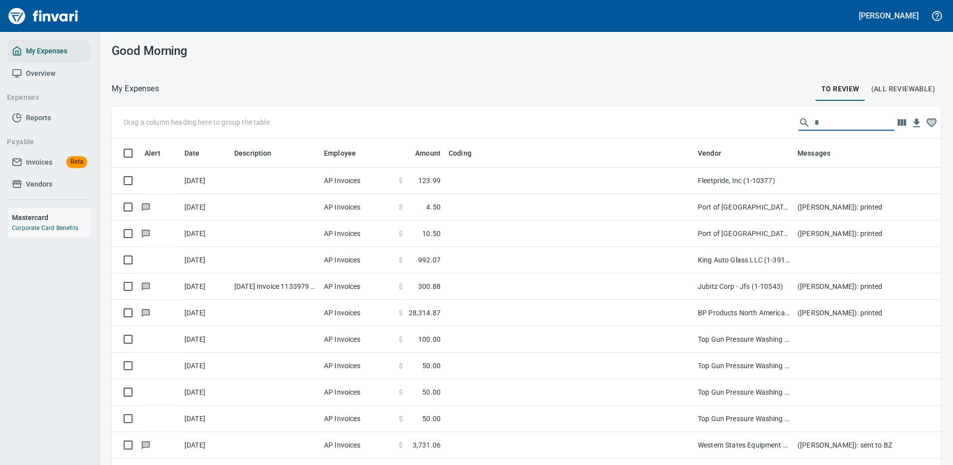
scroll to position [340, 807]
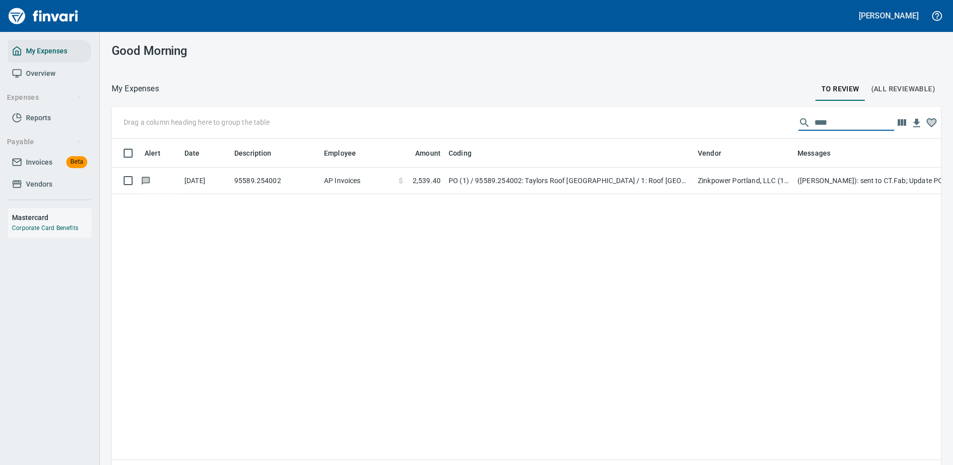
type input "****"
click at [762, 177] on td "Zinkpower Portland, LLC (1-10397)" at bounding box center [744, 180] width 100 height 26
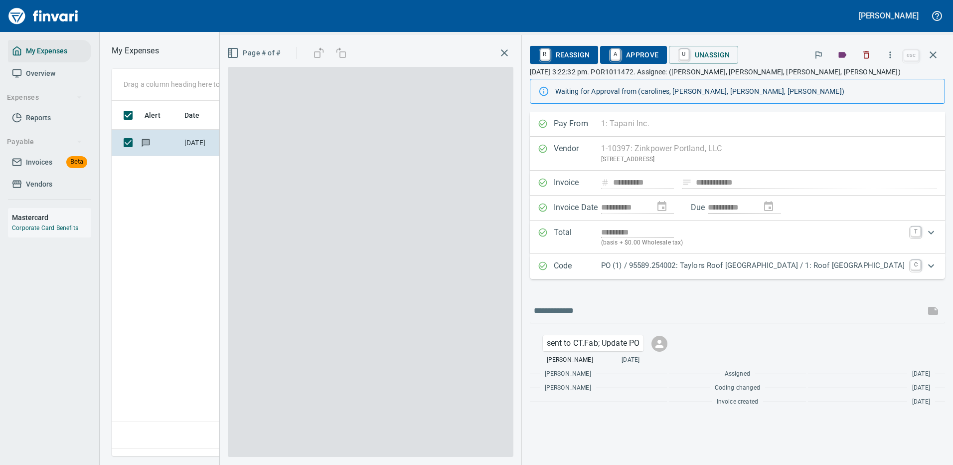
scroll to position [340, 573]
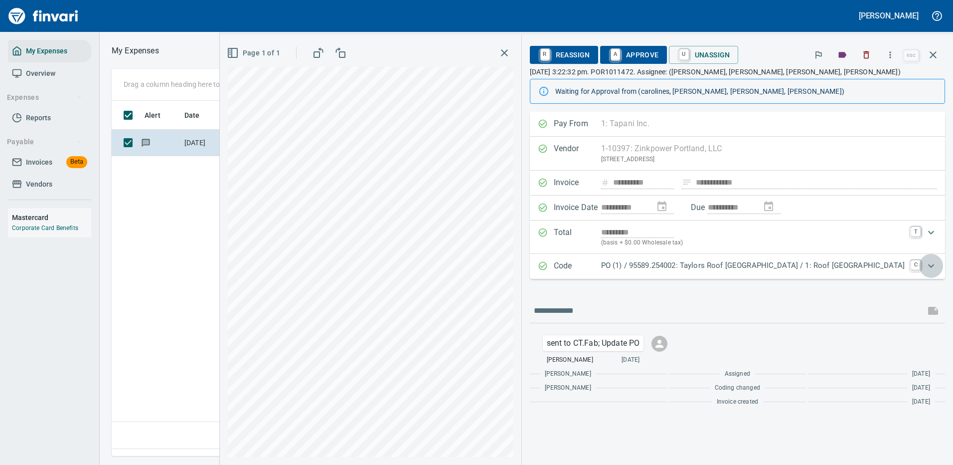
click at [930, 262] on icon "Expand" at bounding box center [931, 266] width 12 height 12
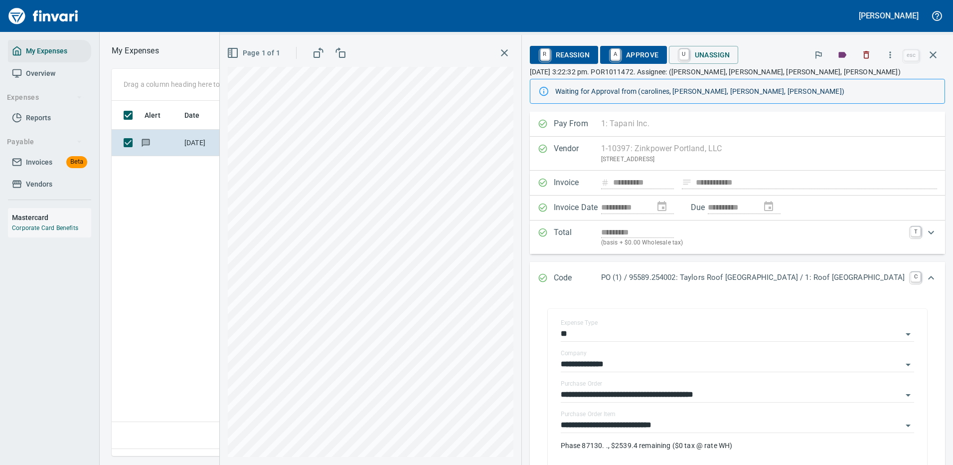
click at [641, 53] on span "A Approve" at bounding box center [633, 54] width 51 height 17
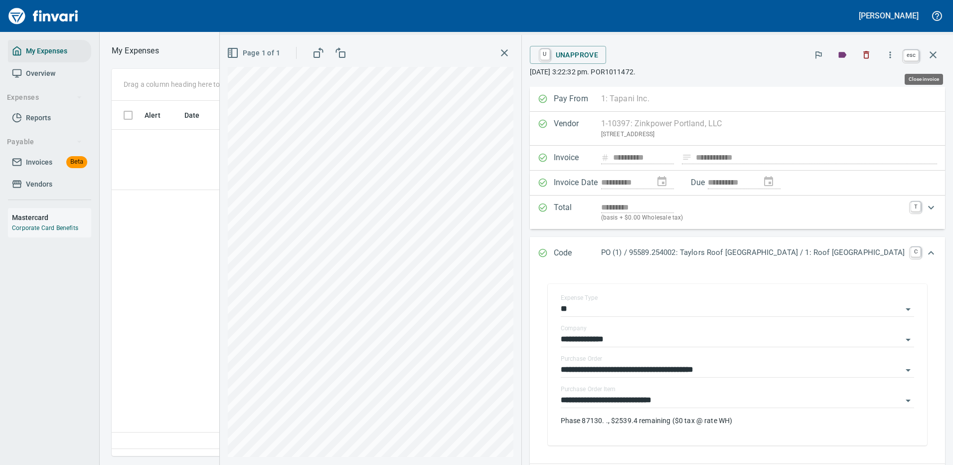
click at [933, 53] on icon "button" at bounding box center [933, 55] width 12 height 12
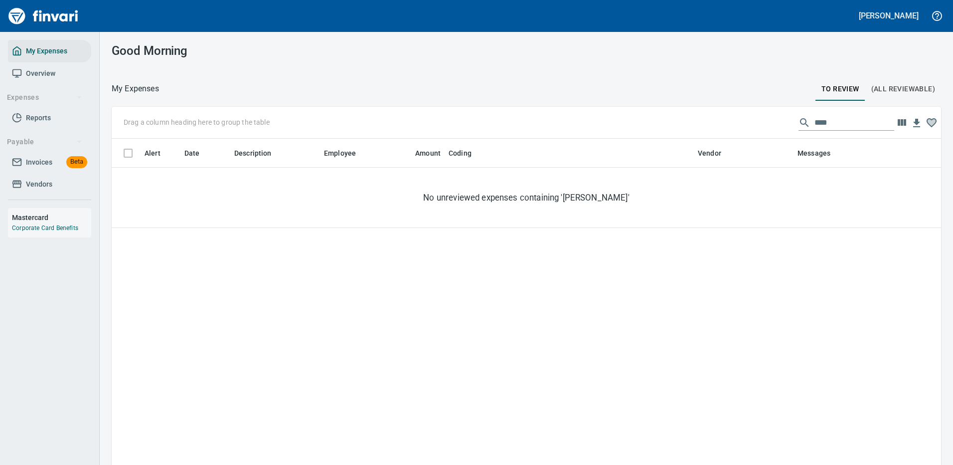
scroll to position [340, 814]
drag, startPoint x: 822, startPoint y: 123, endPoint x: 780, endPoint y: 130, distance: 42.9
click at [798, 129] on div "****" at bounding box center [846, 123] width 96 height 16
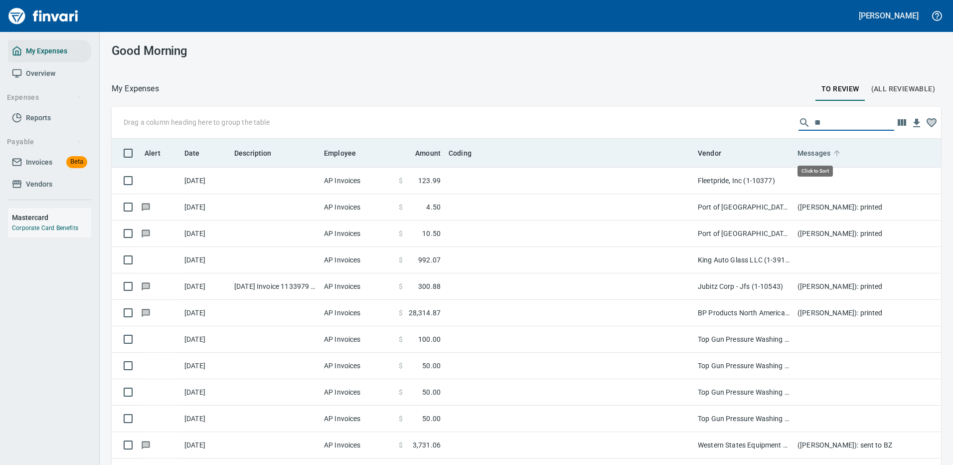
scroll to position [340, 807]
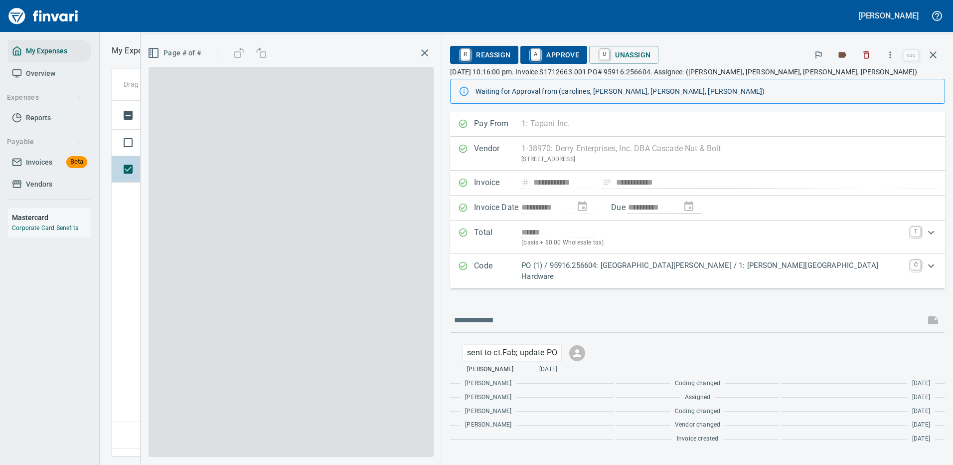
scroll to position [340, 573]
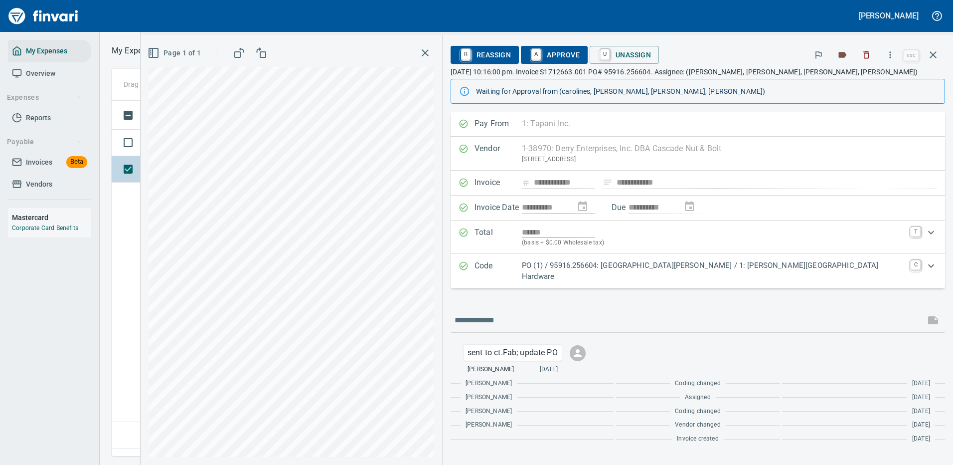
click at [929, 267] on icon "Expand" at bounding box center [931, 265] width 6 height 3
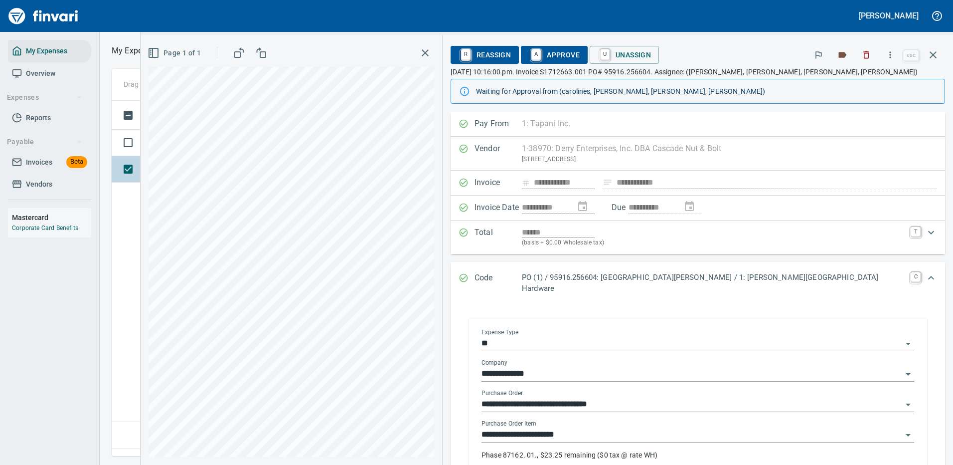
scroll to position [50, 0]
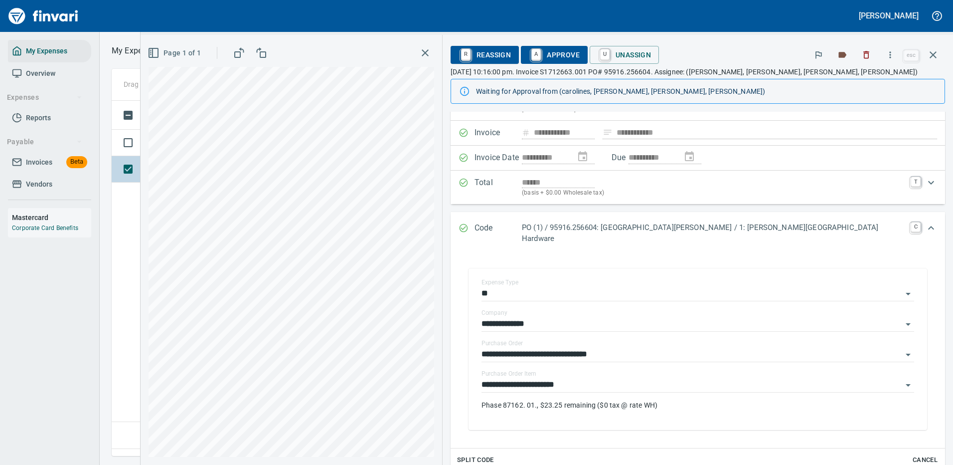
click at [580, 53] on span "A Approve" at bounding box center [554, 54] width 51 height 17
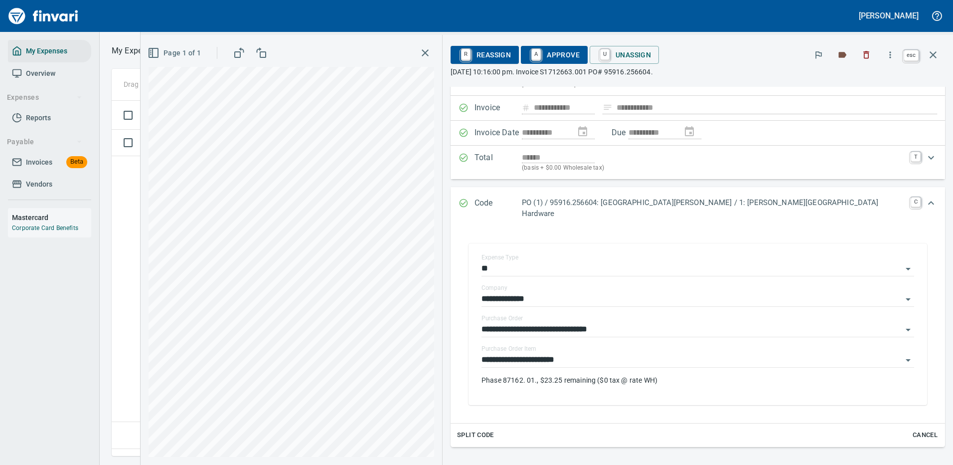
scroll to position [340, 573]
drag, startPoint x: 933, startPoint y: 53, endPoint x: 950, endPoint y: 63, distance: 20.1
click at [933, 52] on icon "button" at bounding box center [933, 55] width 12 height 12
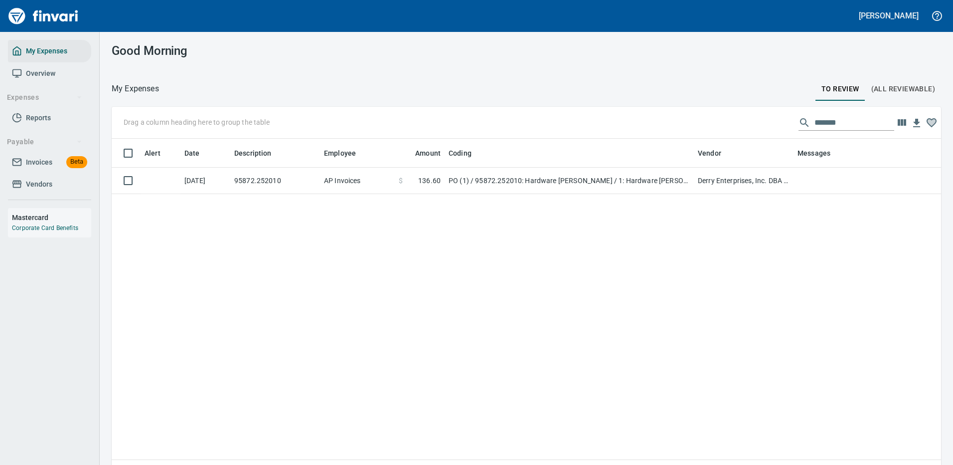
scroll to position [340, 808]
drag, startPoint x: 843, startPoint y: 120, endPoint x: 714, endPoint y: 112, distance: 128.8
click at [714, 112] on div "Drag a column heading here to group the table *******" at bounding box center [526, 123] width 829 height 32
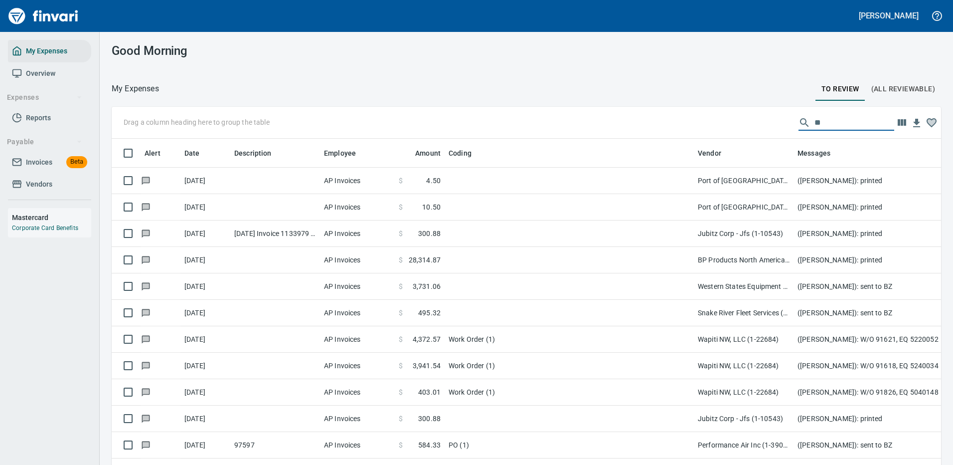
scroll to position [340, 807]
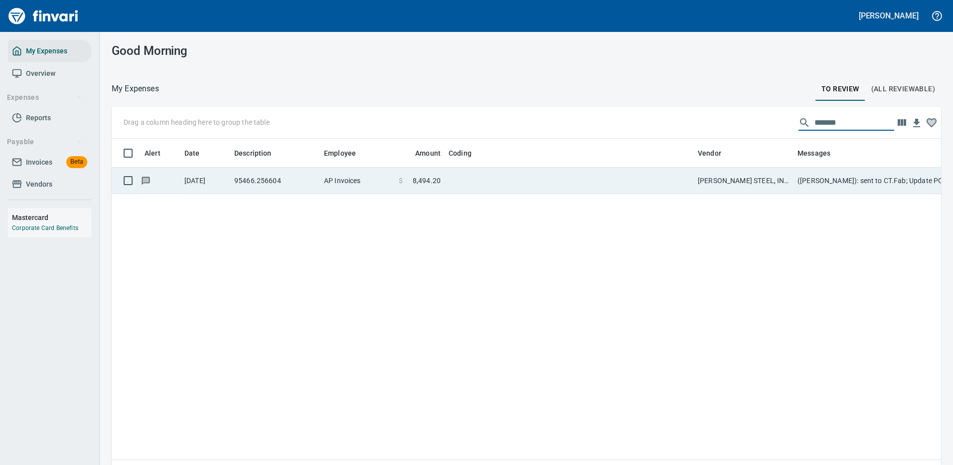
type input "*******"
click at [728, 181] on td "[PERSON_NAME] STEEL, INC (1-22446)" at bounding box center [744, 180] width 100 height 26
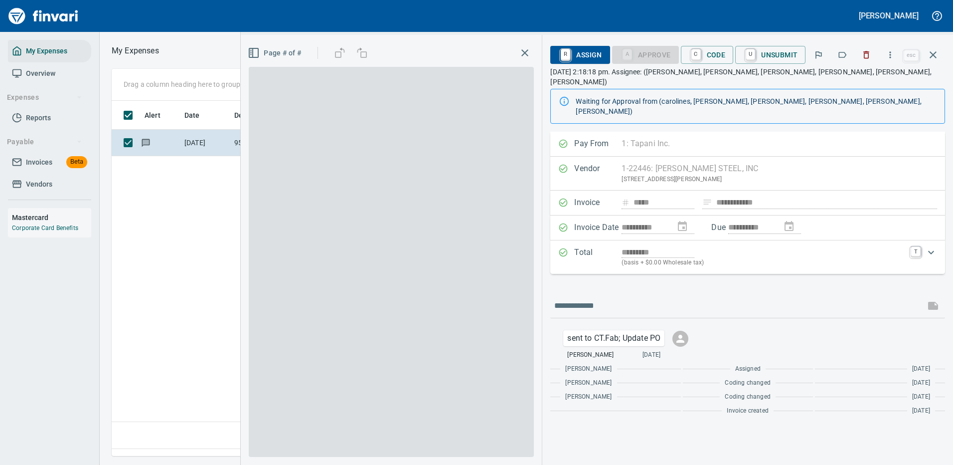
scroll to position [340, 573]
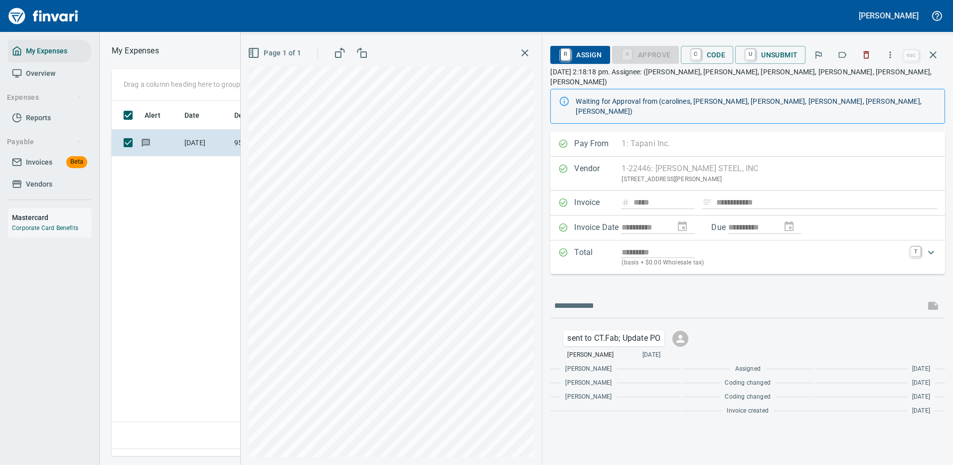
click at [751, 258] on p "(basis + $0.00 Wholesale tax)" at bounding box center [763, 263] width 283 height 10
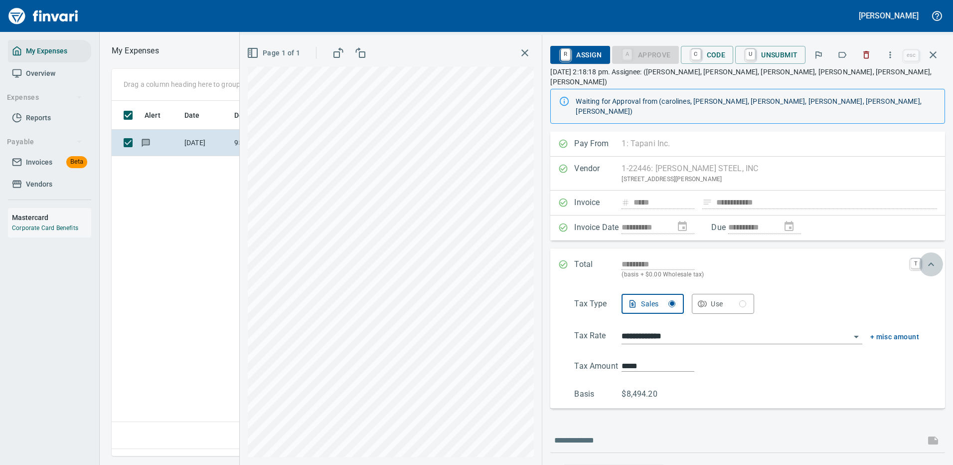
click at [925, 258] on icon "Expand" at bounding box center [931, 264] width 12 height 12
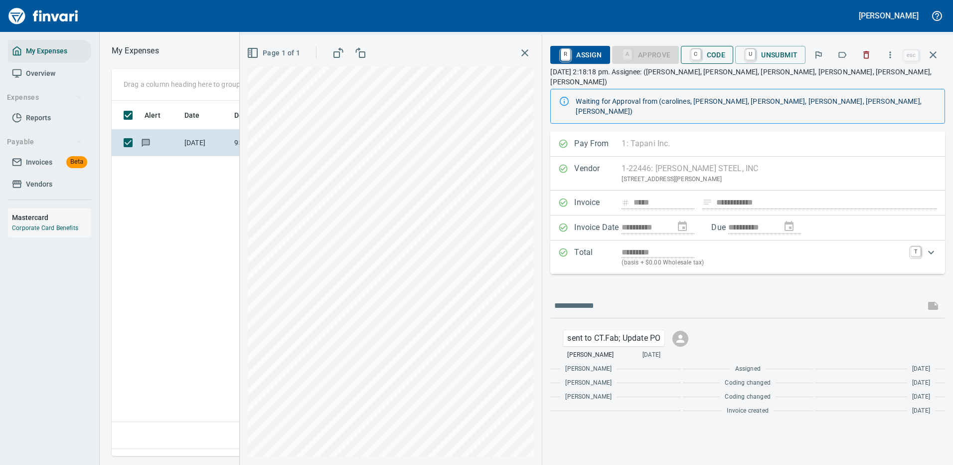
click at [710, 53] on span "C Code" at bounding box center [707, 54] width 37 height 17
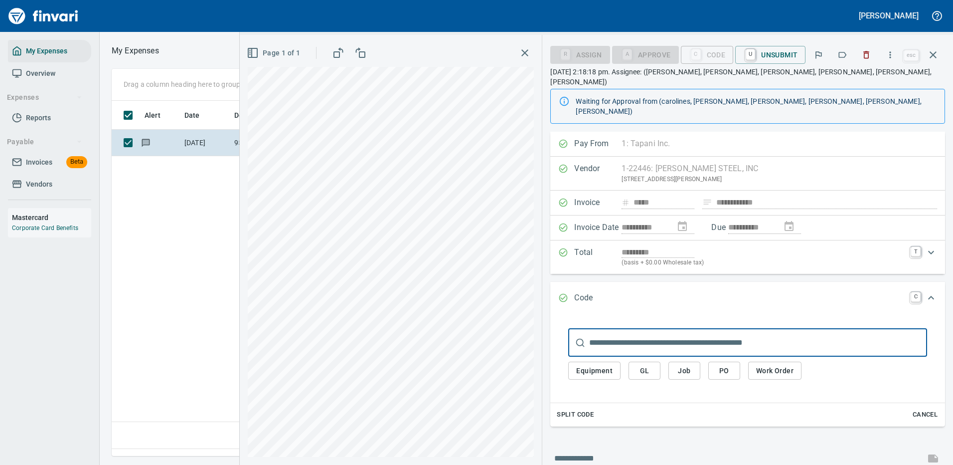
click at [731, 364] on span "PO" at bounding box center [724, 370] width 16 height 12
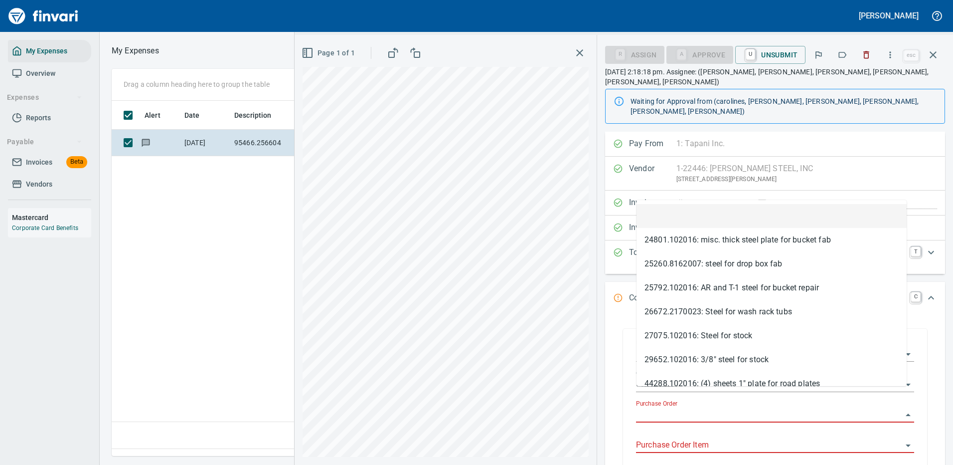
click at [661, 408] on input "Purchase Order" at bounding box center [769, 415] width 266 height 14
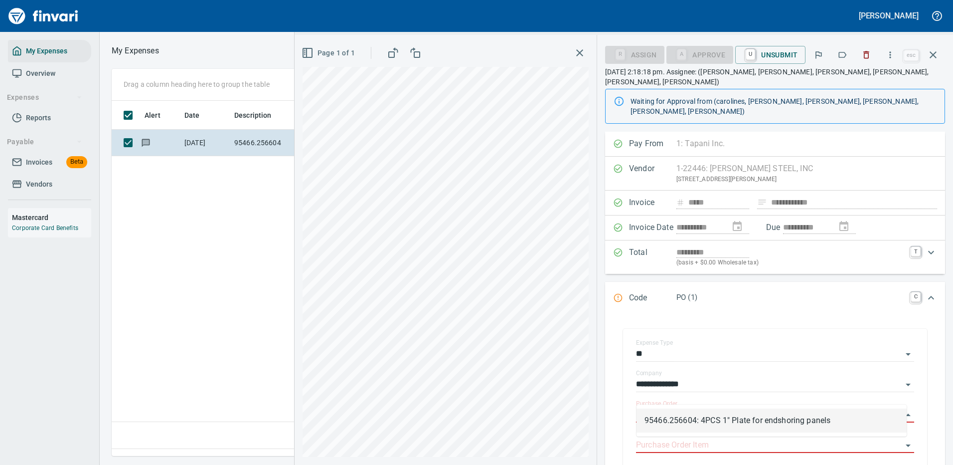
click at [702, 420] on li "95466.256604: 4PCS 1" Plate for endshoring panels" at bounding box center [771, 420] width 270 height 24
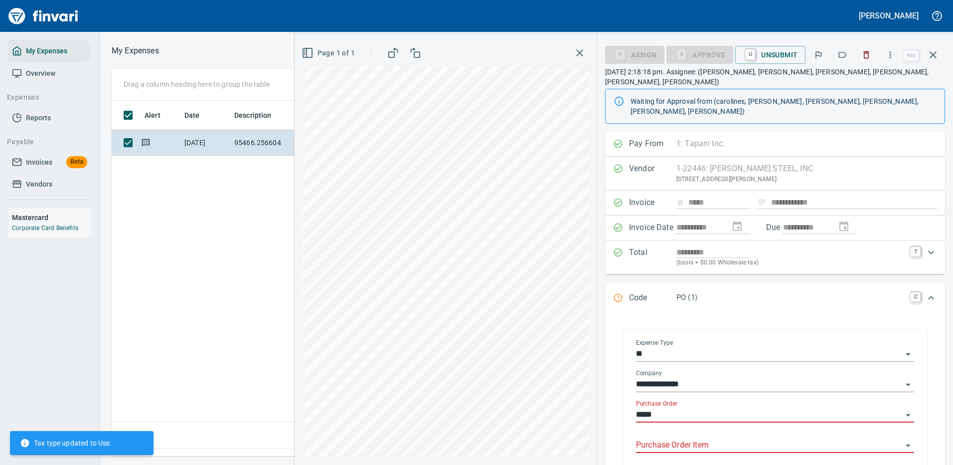
type input "**********"
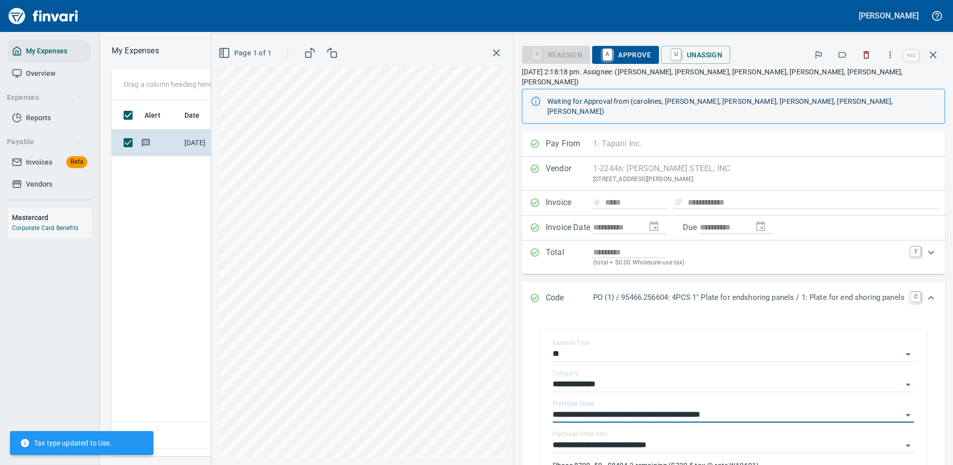
type input "**********"
click at [609, 51] on span "A Approve" at bounding box center [625, 54] width 51 height 17
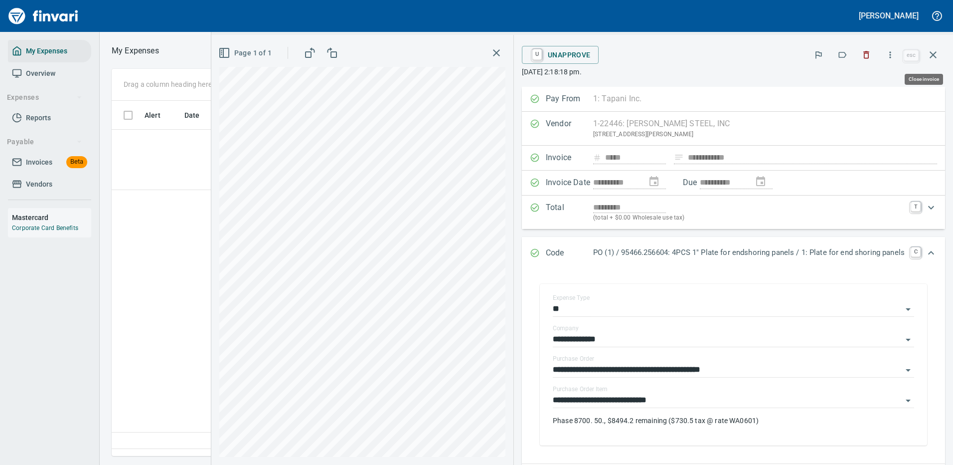
click at [931, 52] on icon "button" at bounding box center [933, 55] width 12 height 12
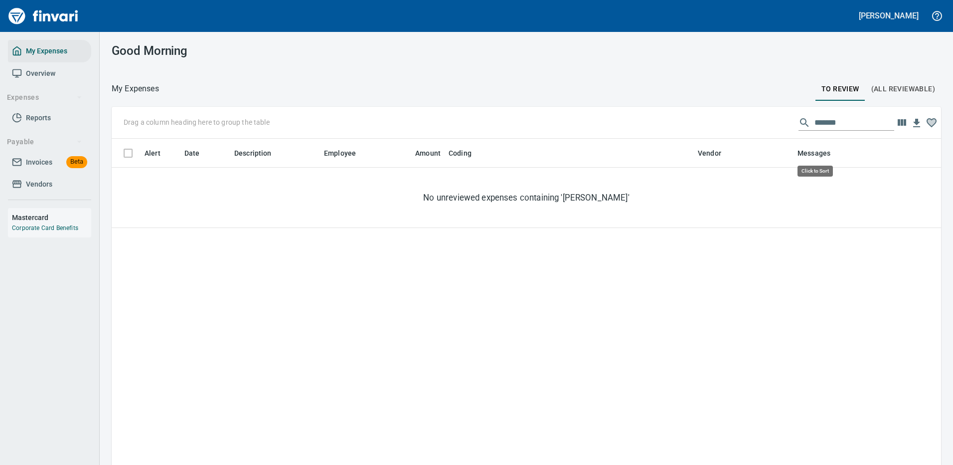
scroll to position [340, 814]
drag, startPoint x: 836, startPoint y: 123, endPoint x: 764, endPoint y: 128, distance: 71.9
click at [764, 128] on div "Drag a column heading here to group the table *******" at bounding box center [526, 123] width 829 height 32
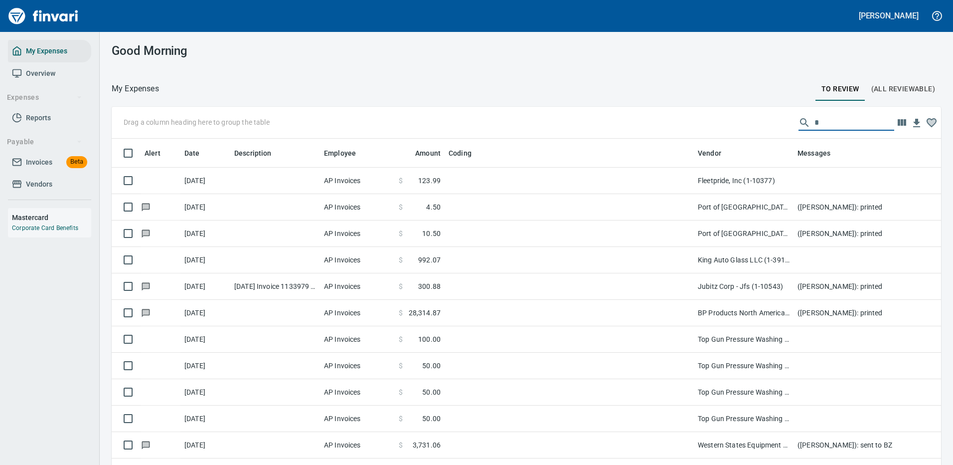
scroll to position [340, 807]
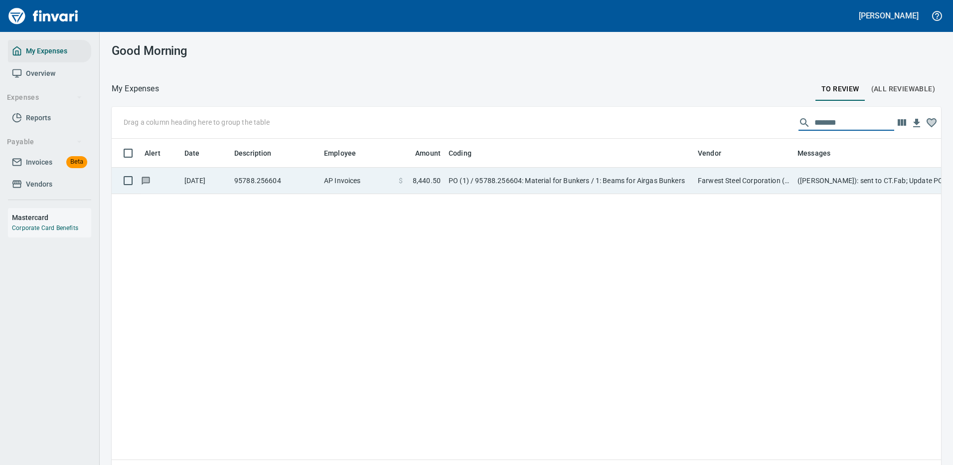
type input "*******"
click at [759, 179] on td "Farwest Steel Corporation (1-10362)" at bounding box center [744, 180] width 100 height 26
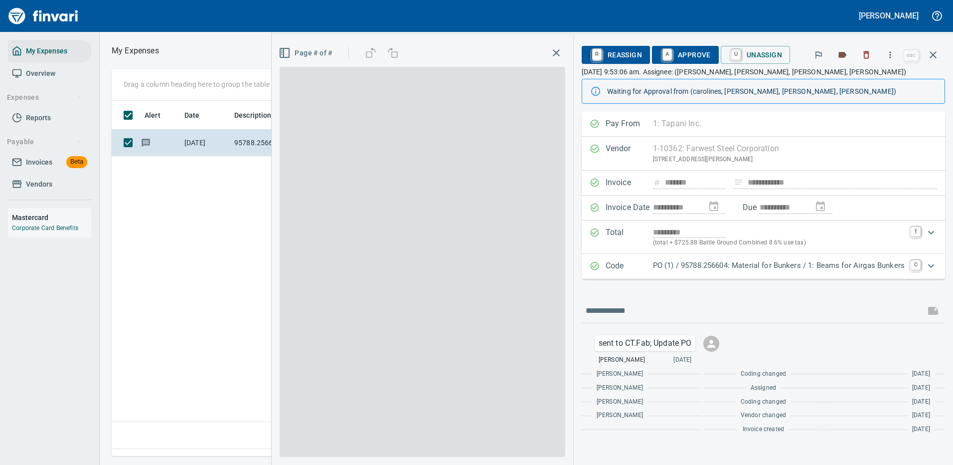
scroll to position [340, 573]
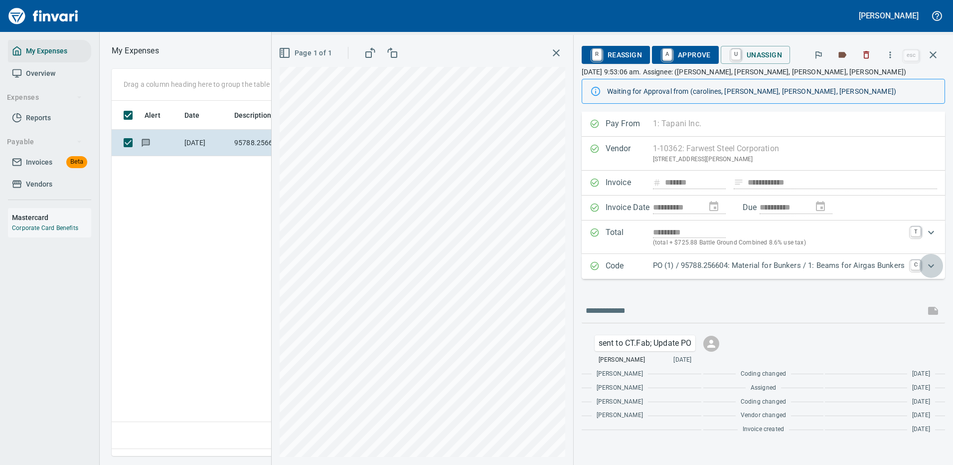
click at [930, 264] on icon "Expand" at bounding box center [931, 266] width 12 height 12
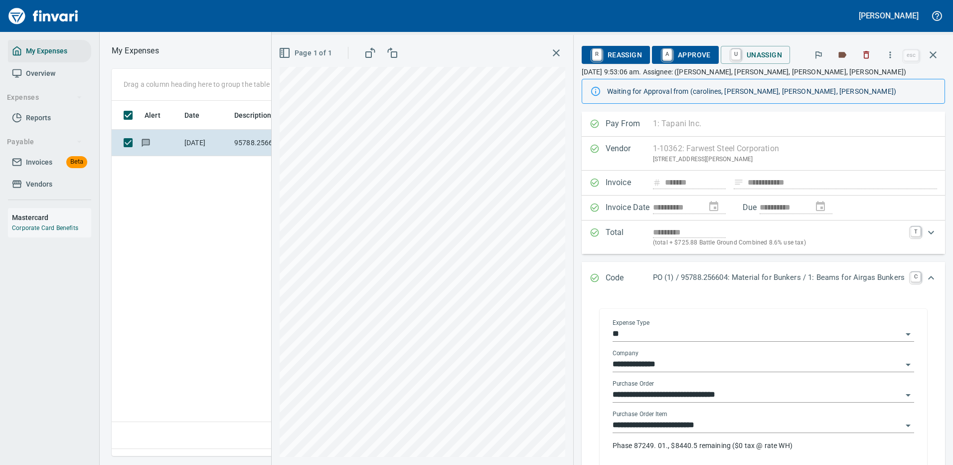
click at [753, 435] on div "**********" at bounding box center [764, 434] width 302 height 48
drag, startPoint x: 676, startPoint y: 58, endPoint x: 681, endPoint y: 57, distance: 5.1
click at [676, 57] on span "A Approve" at bounding box center [685, 54] width 51 height 17
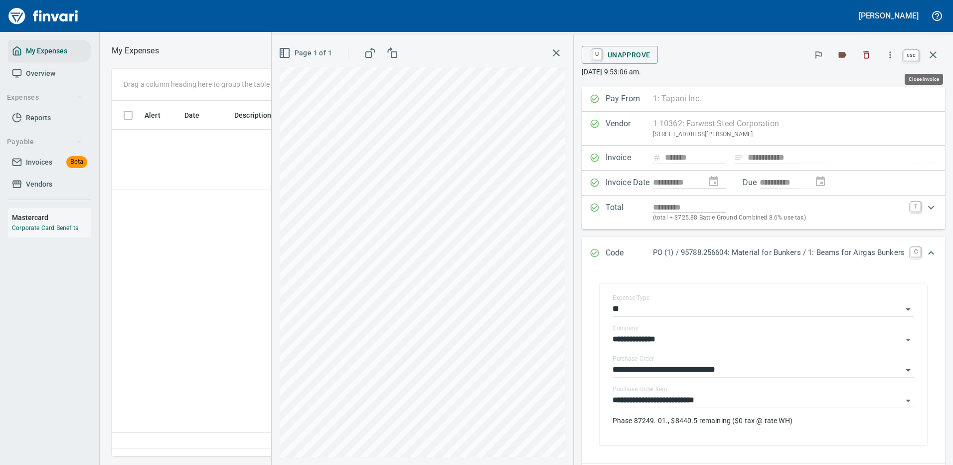
click at [933, 51] on icon "button" at bounding box center [933, 55] width 12 height 12
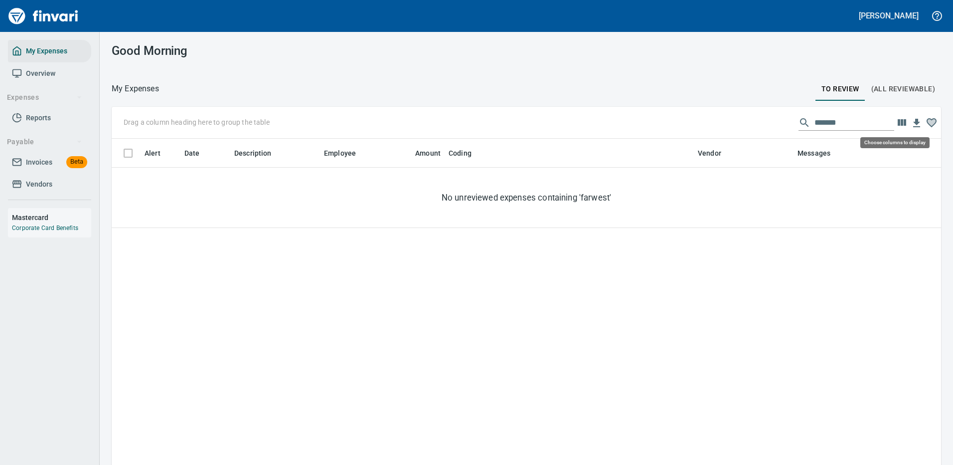
scroll to position [340, 814]
drag, startPoint x: 834, startPoint y: 118, endPoint x: 815, endPoint y: 119, distance: 19.0
click at [798, 130] on div "*******" at bounding box center [846, 123] width 96 height 16
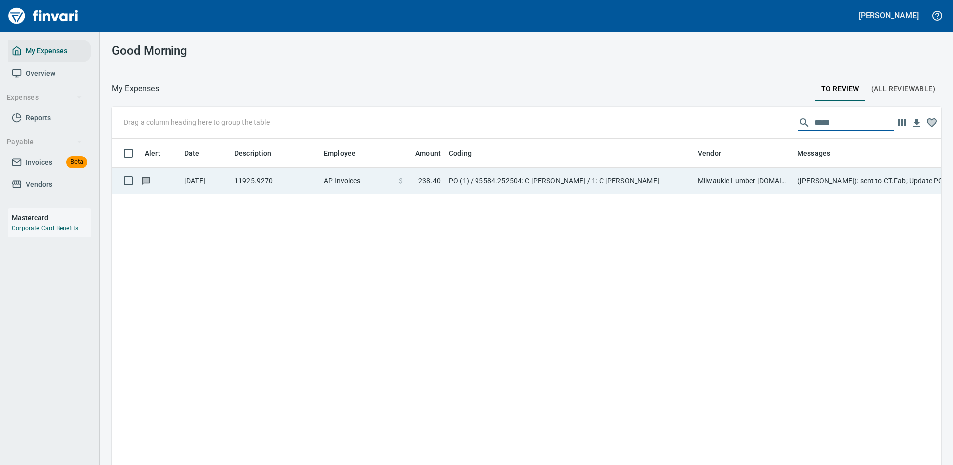
click at [753, 187] on td "Milwaukie Lumber [DOMAIN_NAME] (1-10665)" at bounding box center [744, 180] width 100 height 26
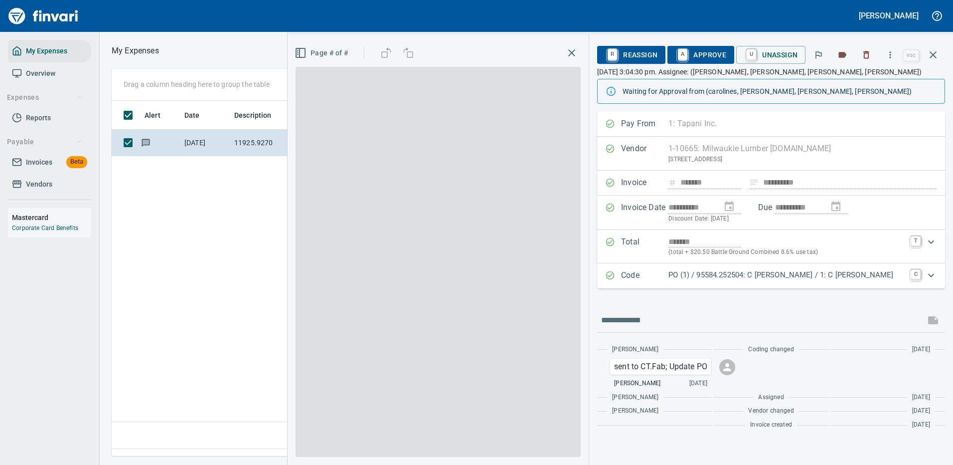
scroll to position [340, 573]
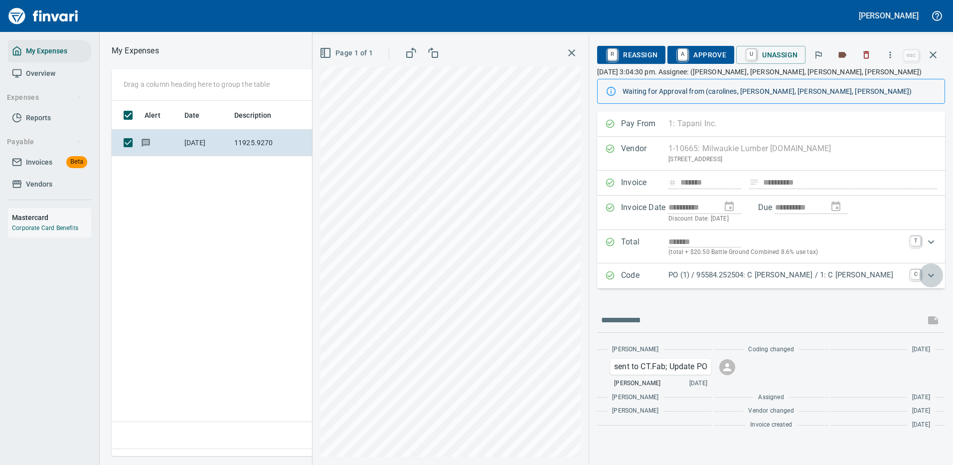
click at [930, 273] on icon "Expand" at bounding box center [931, 275] width 12 height 12
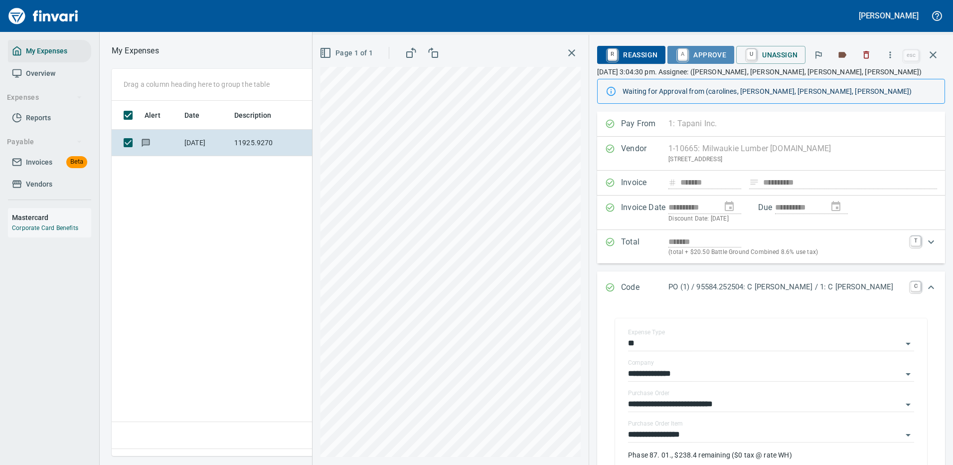
click at [710, 50] on span "A Approve" at bounding box center [700, 54] width 51 height 17
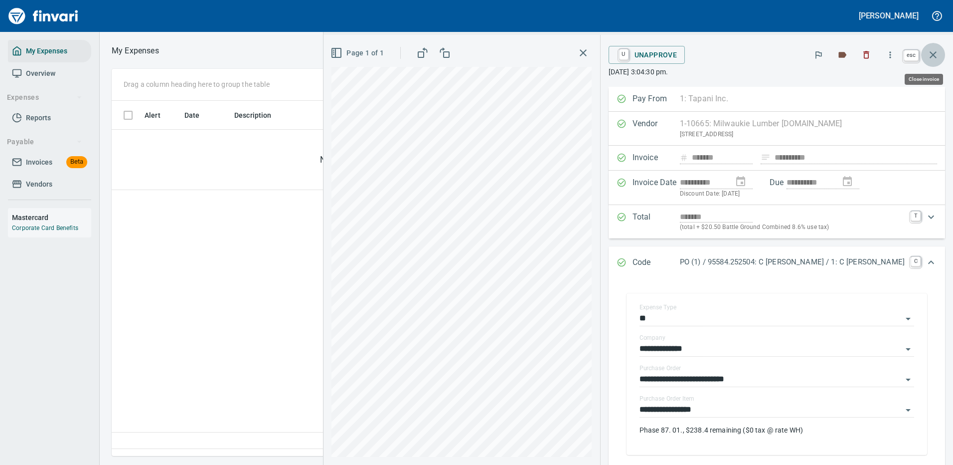
click at [932, 52] on icon "button" at bounding box center [933, 55] width 12 height 12
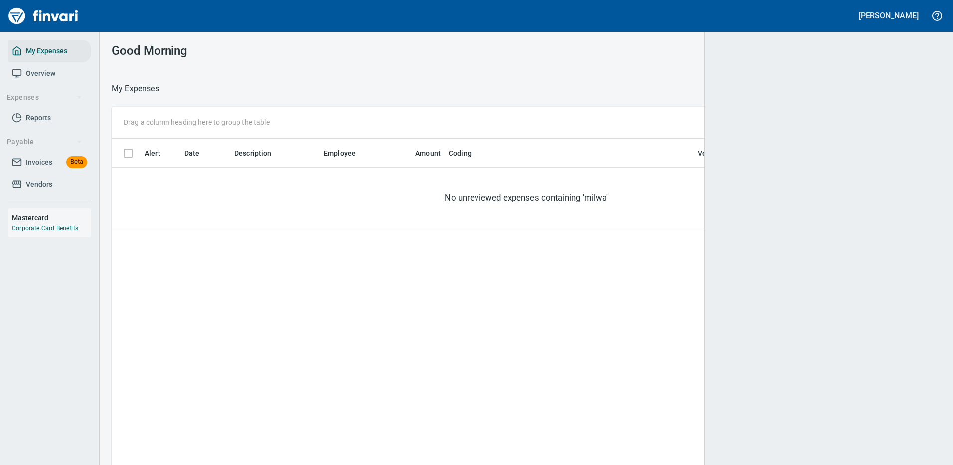
scroll to position [340, 814]
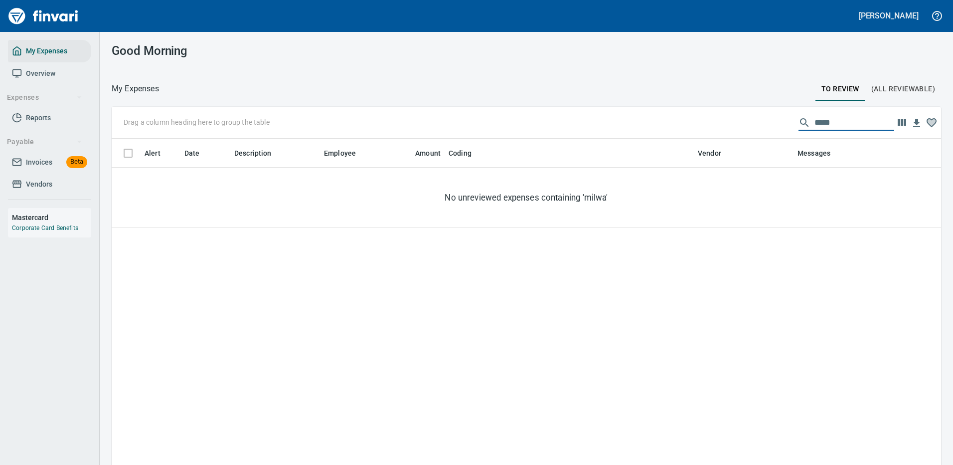
drag, startPoint x: 832, startPoint y: 122, endPoint x: 744, endPoint y: 115, distance: 88.0
click at [745, 115] on div "Drag a column heading here to group the table *****" at bounding box center [526, 123] width 829 height 32
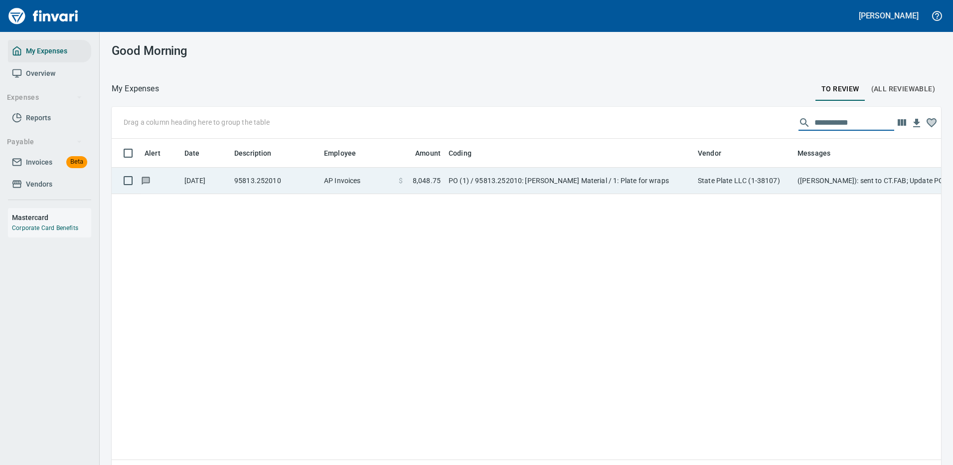
click at [717, 179] on td "State Plate LLC (1-38107)" at bounding box center [744, 180] width 100 height 26
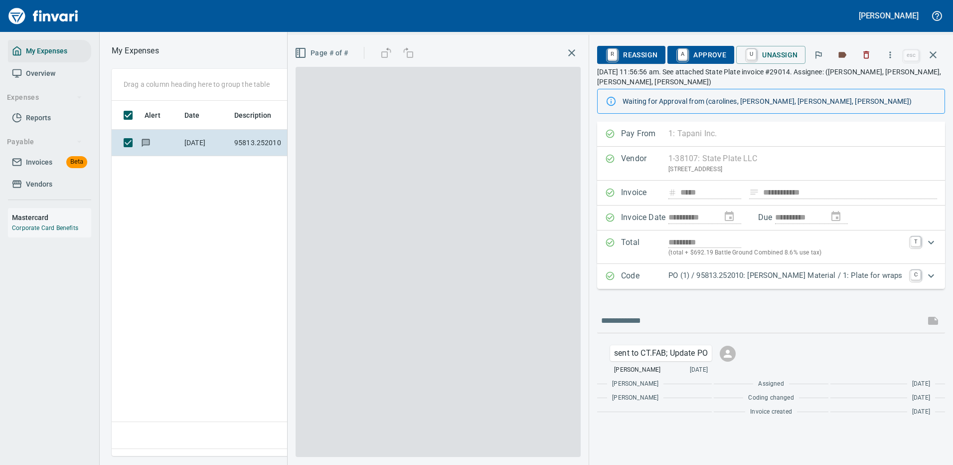
scroll to position [340, 573]
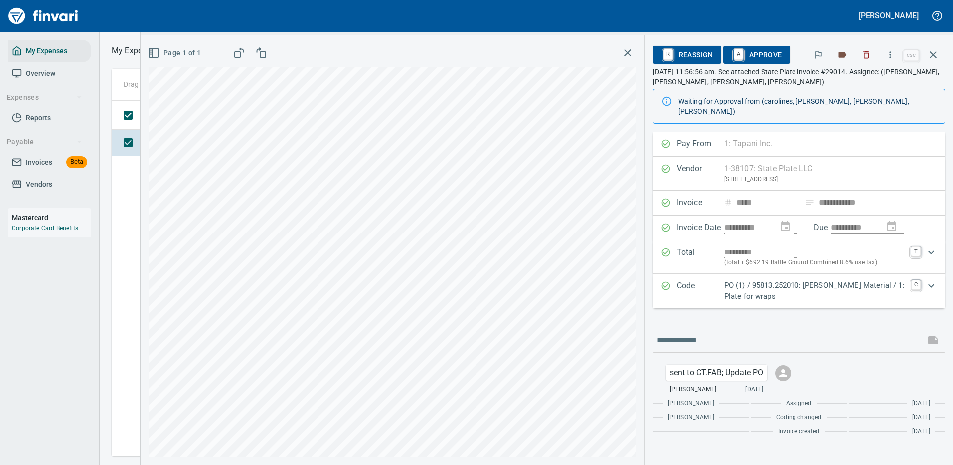
click at [930, 280] on icon "Expand" at bounding box center [931, 286] width 12 height 12
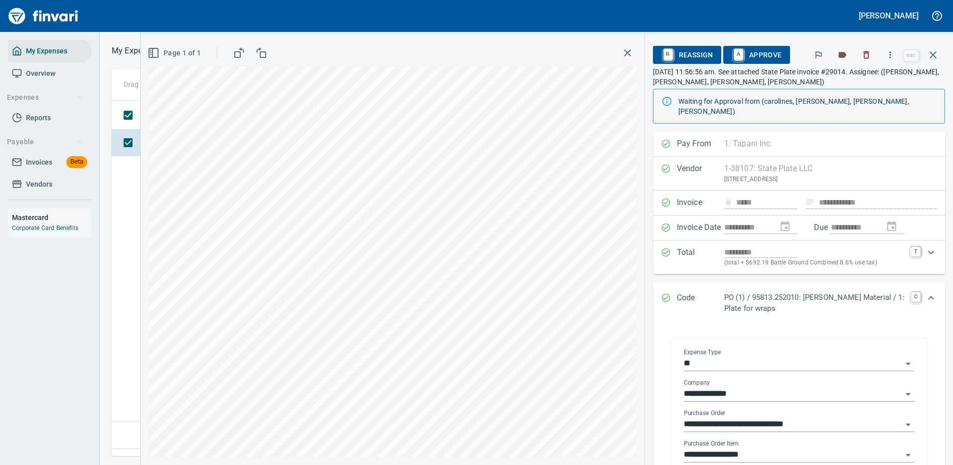
scroll to position [100, 0]
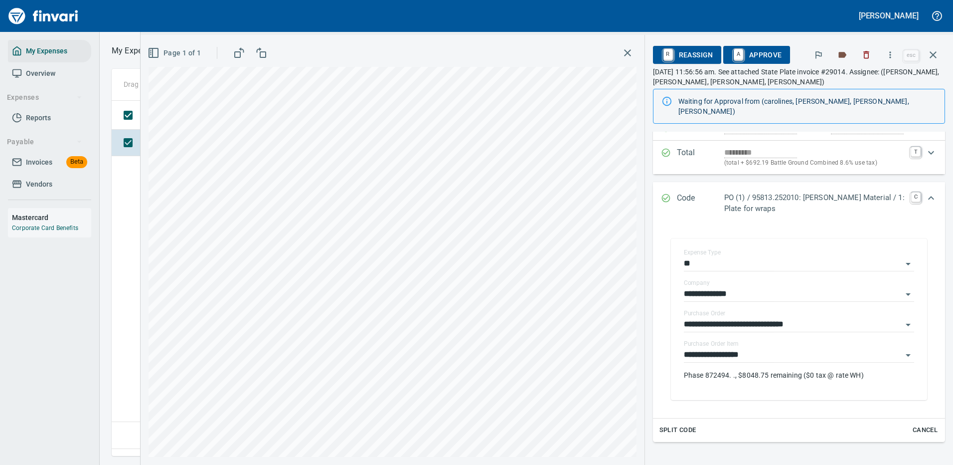
drag, startPoint x: 754, startPoint y: 53, endPoint x: 789, endPoint y: 56, distance: 34.5
click at [755, 53] on span "A Approve" at bounding box center [756, 54] width 51 height 17
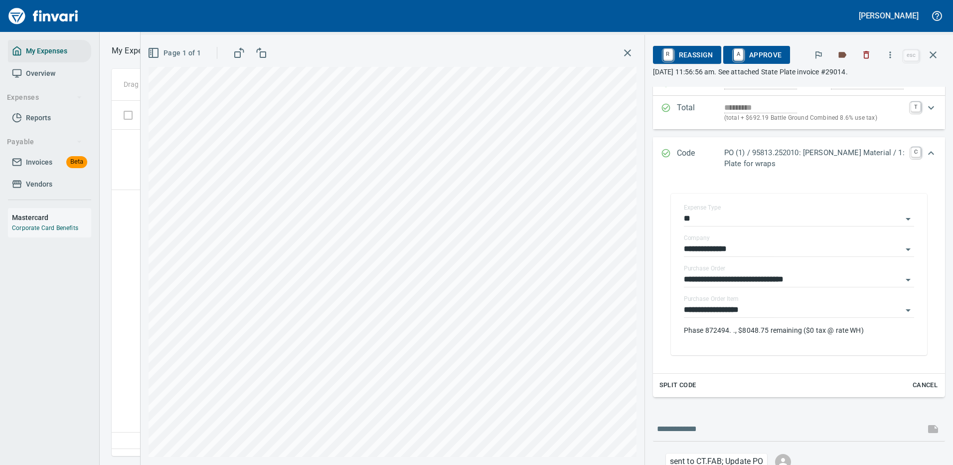
scroll to position [340, 573]
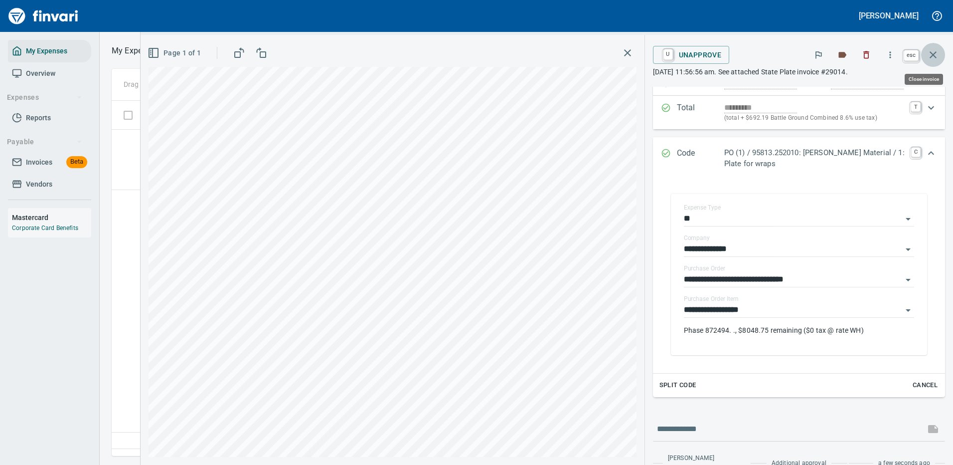
click at [934, 51] on icon "button" at bounding box center [933, 55] width 12 height 12
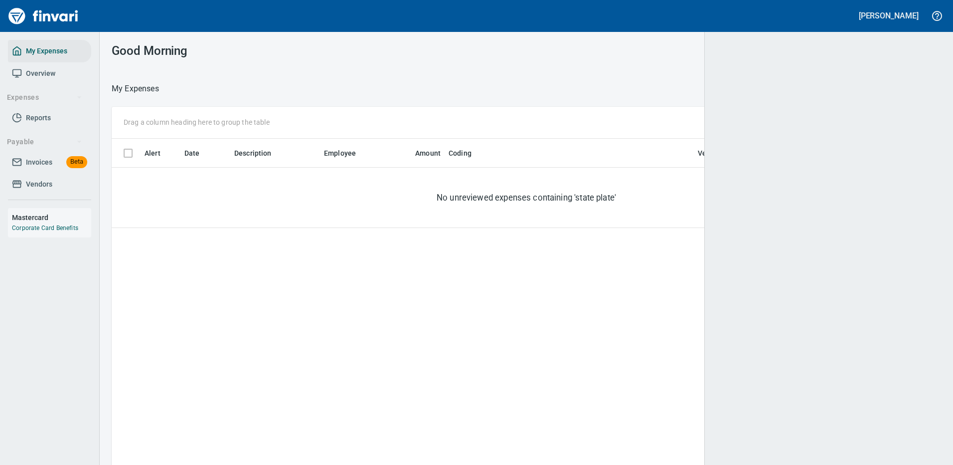
scroll to position [340, 808]
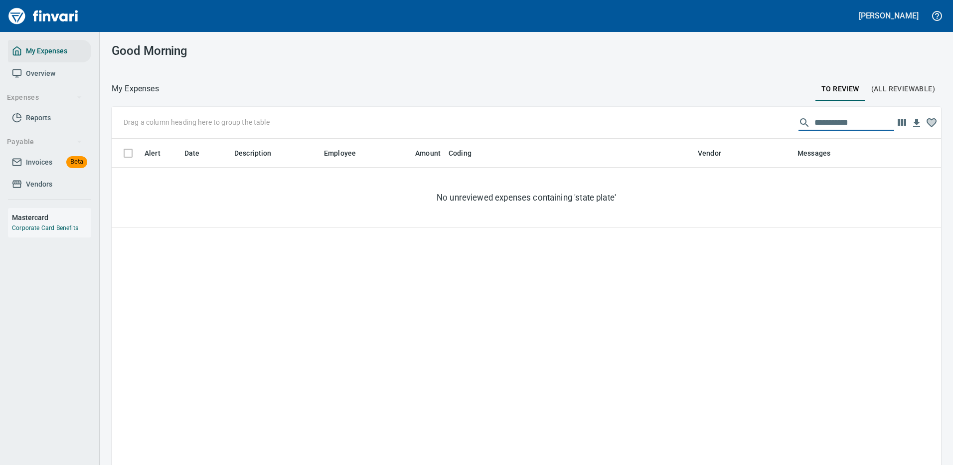
drag, startPoint x: 852, startPoint y: 120, endPoint x: 752, endPoint y: 98, distance: 102.1
click at [761, 122] on div "**********" at bounding box center [526, 123] width 829 height 32
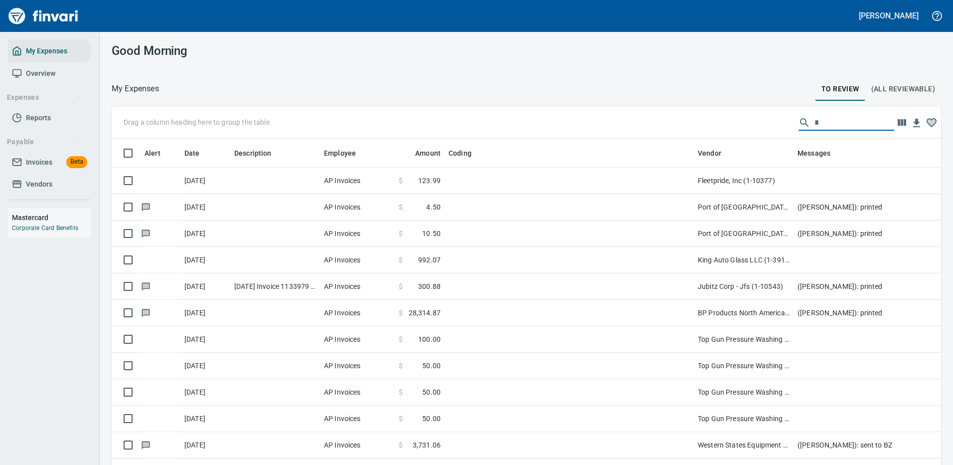
scroll to position [340, 807]
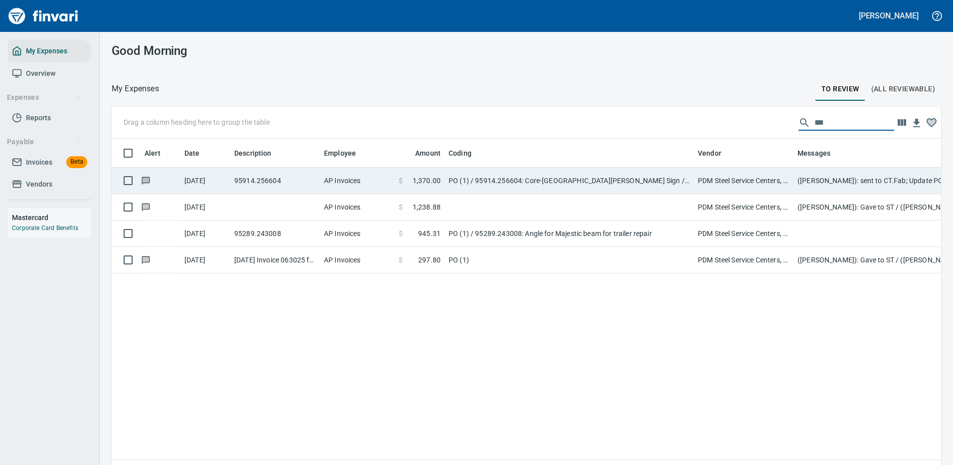
type input "***"
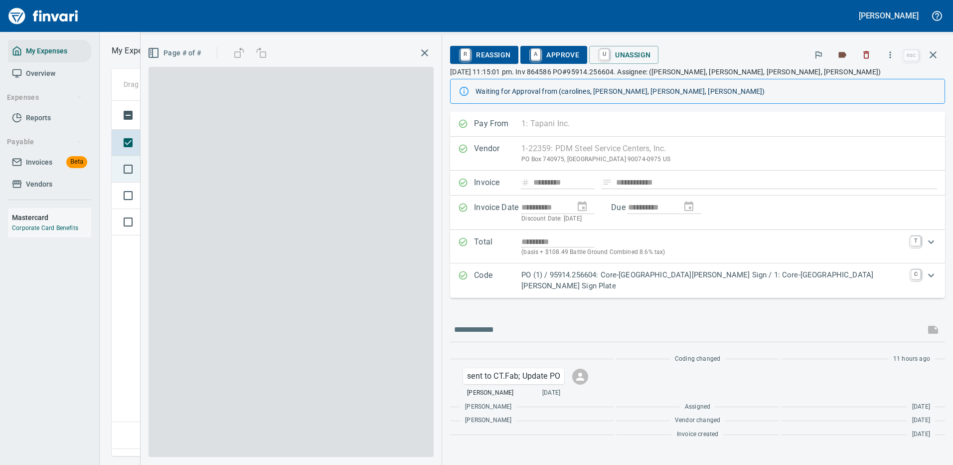
scroll to position [340, 573]
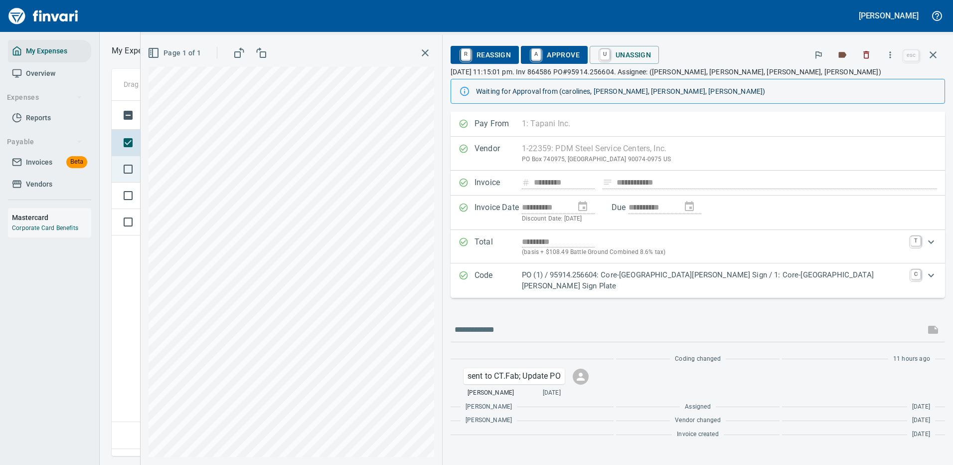
click at [876, 273] on p "PO (1) / 95914.256604: Core-[GEOGRAPHIC_DATA][PERSON_NAME] Sign / 1: Core-[GEOG…" at bounding box center [713, 280] width 383 height 22
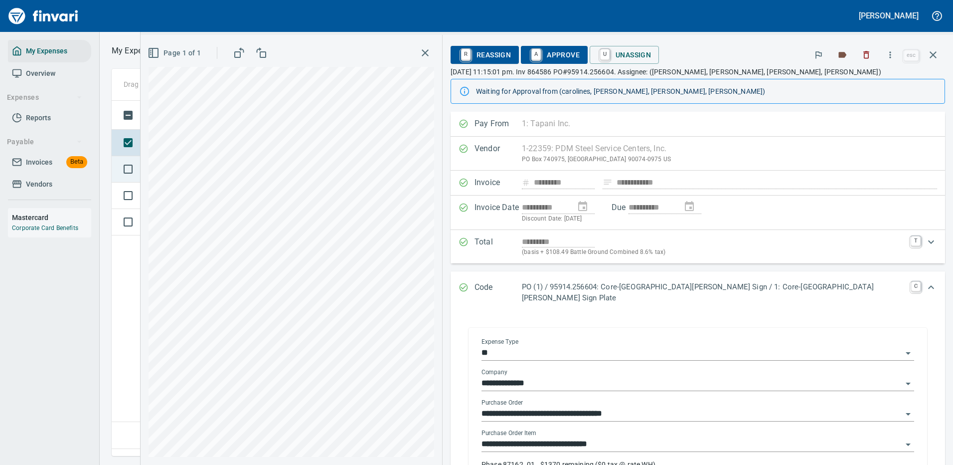
scroll to position [100, 0]
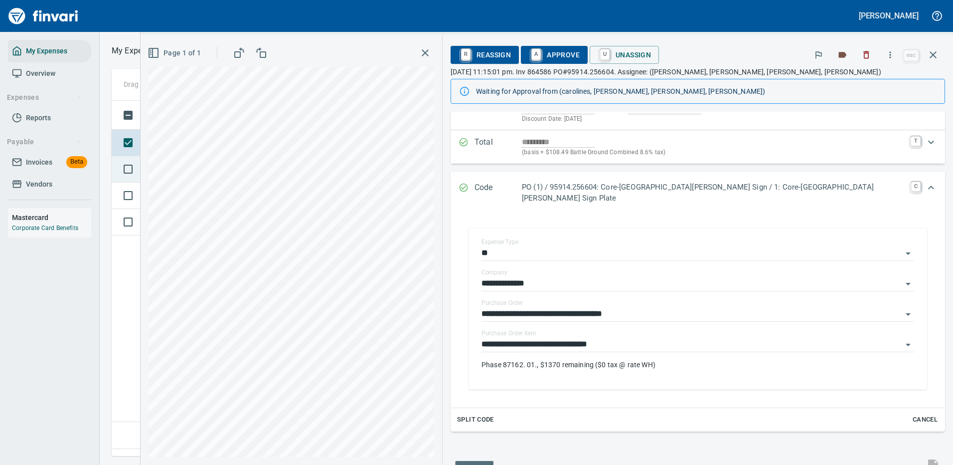
click at [580, 51] on span "A Approve" at bounding box center [554, 54] width 51 height 17
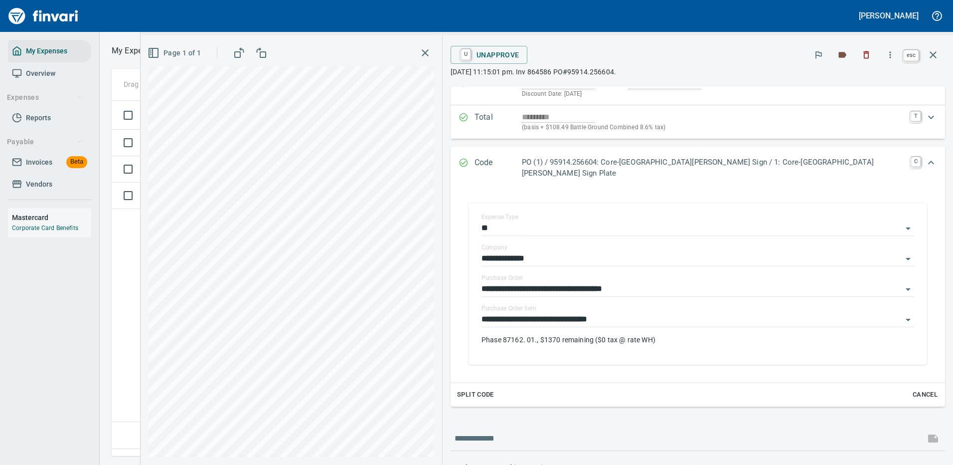
scroll to position [340, 573]
click at [933, 53] on icon "button" at bounding box center [933, 55] width 12 height 12
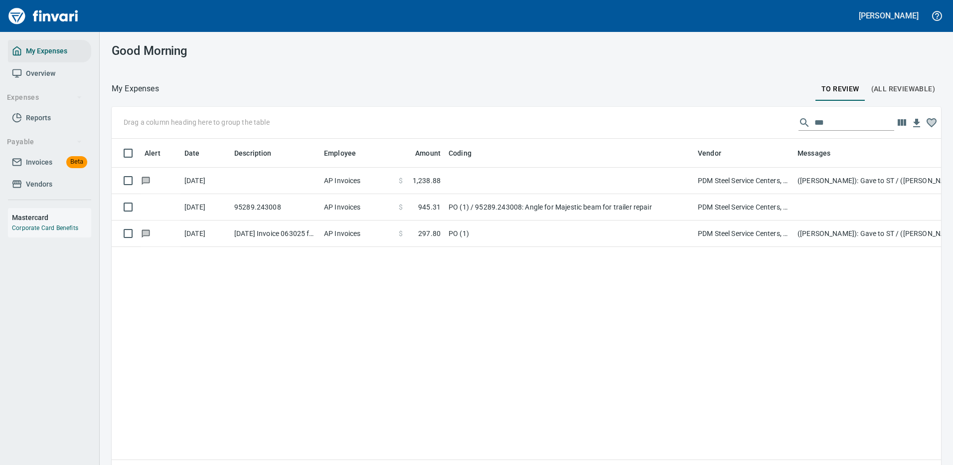
scroll to position [340, 814]
click at [825, 119] on input "***" at bounding box center [854, 123] width 80 height 16
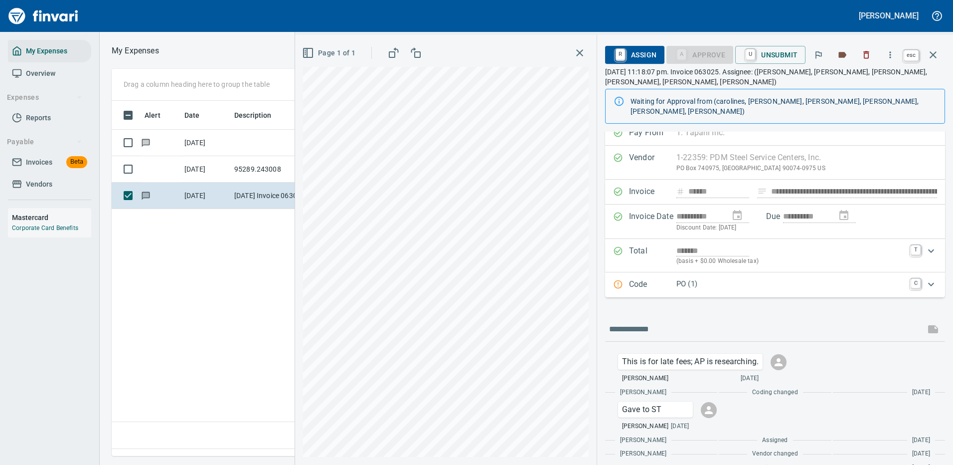
scroll to position [340, 573]
click at [934, 51] on icon "button" at bounding box center [933, 55] width 12 height 12
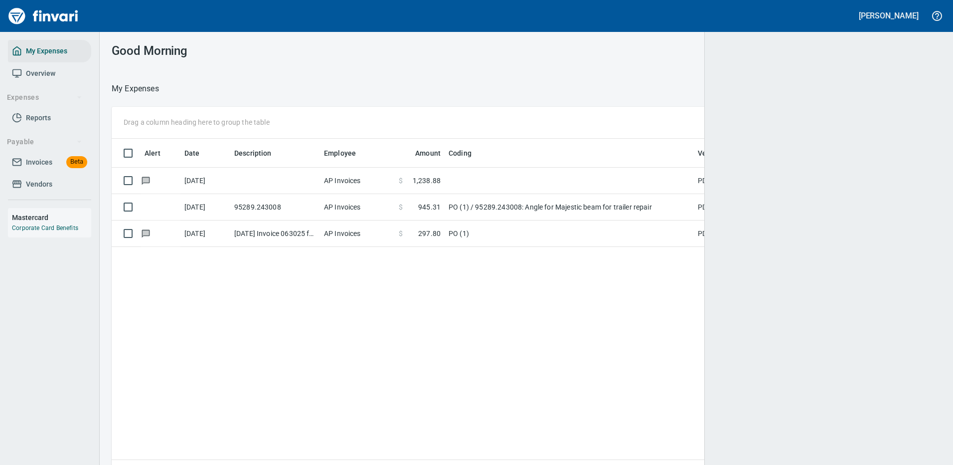
scroll to position [1, 1]
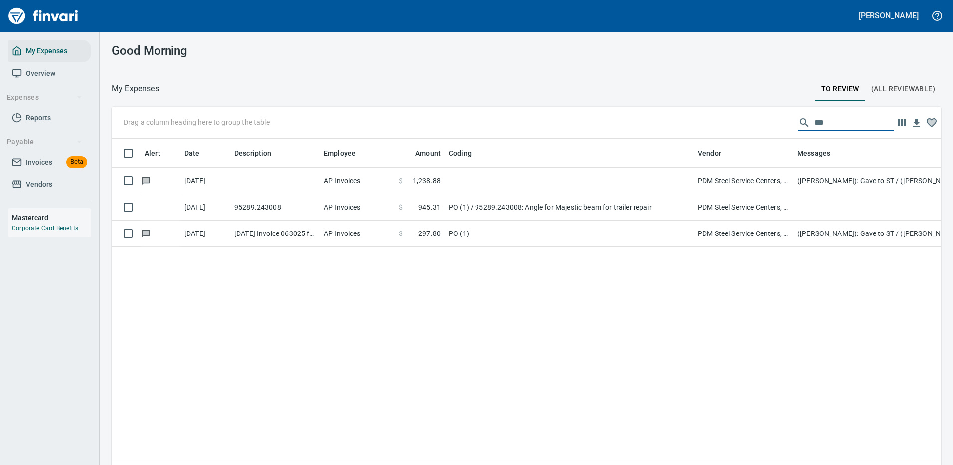
drag, startPoint x: 819, startPoint y: 123, endPoint x: 779, endPoint y: 117, distance: 41.2
click at [779, 117] on div "Drag a column heading here to group the table ***" at bounding box center [526, 123] width 829 height 32
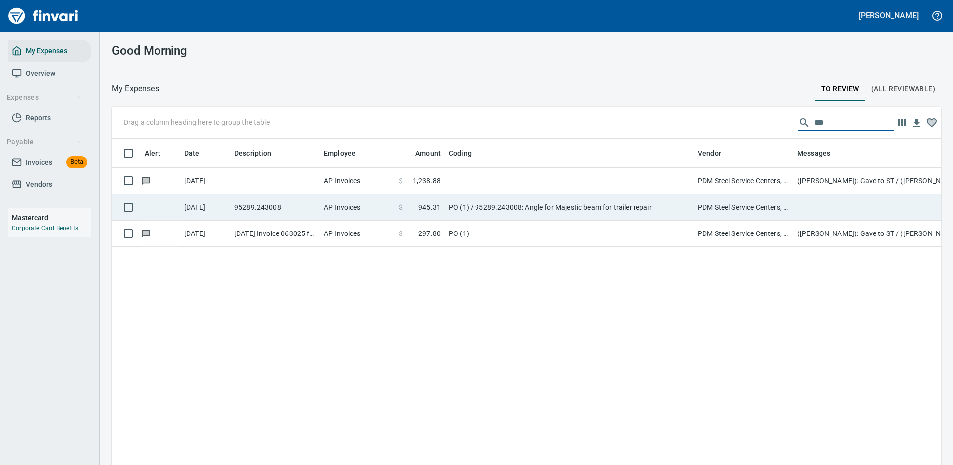
click at [660, 209] on td "PO (1) / 95289.243008: Angle for Majestic beam for trailer repair" at bounding box center [569, 207] width 249 height 26
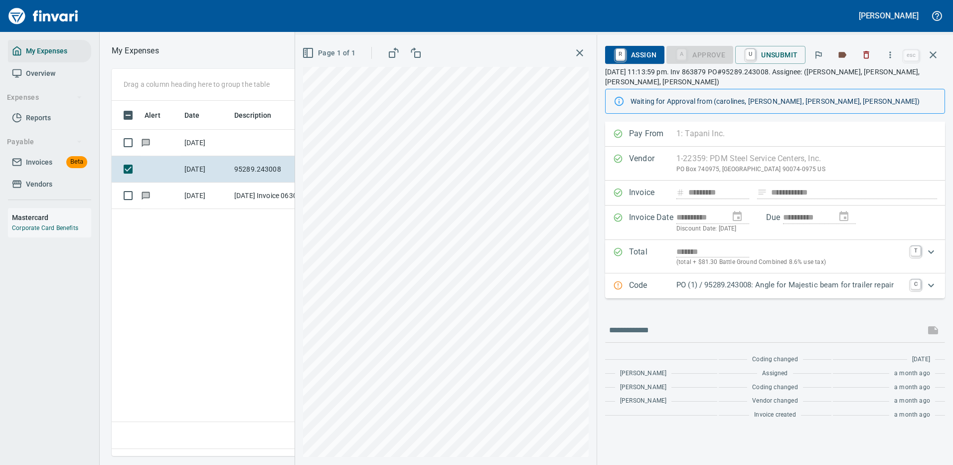
scroll to position [340, 573]
click at [892, 55] on icon "button" at bounding box center [890, 55] width 10 height 10
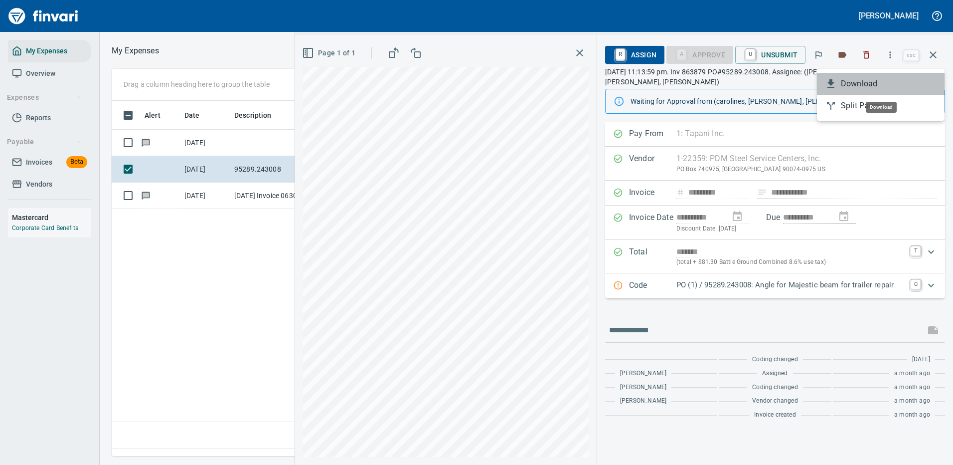
click at [866, 83] on span "Download" at bounding box center [889, 84] width 96 height 12
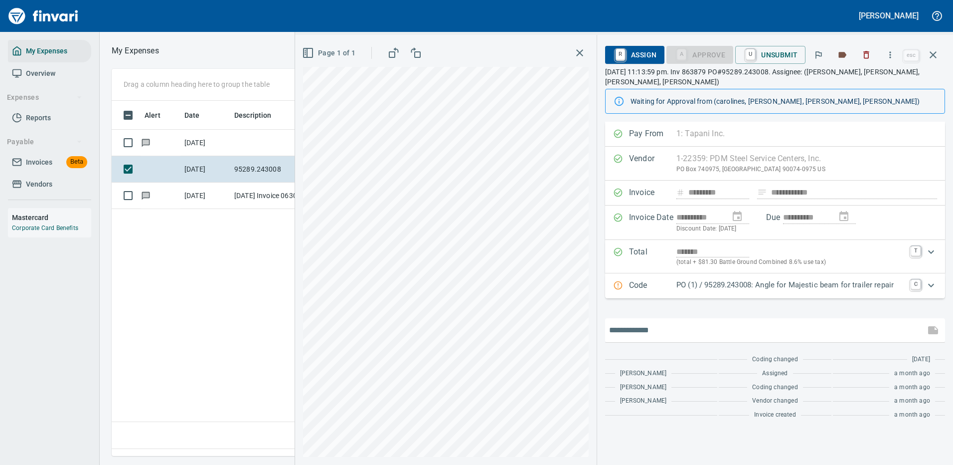
click at [676, 322] on input "text" at bounding box center [765, 330] width 312 height 16
type input "**********"
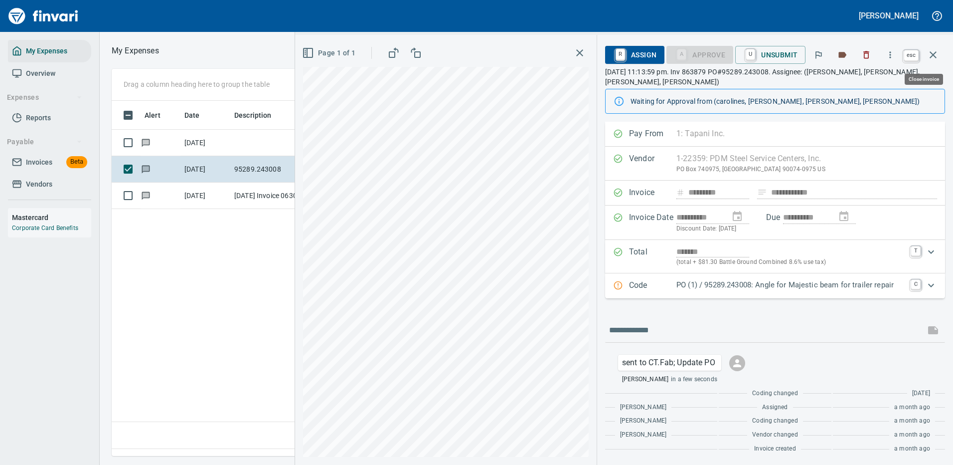
click at [933, 54] on icon "button" at bounding box center [933, 54] width 7 height 7
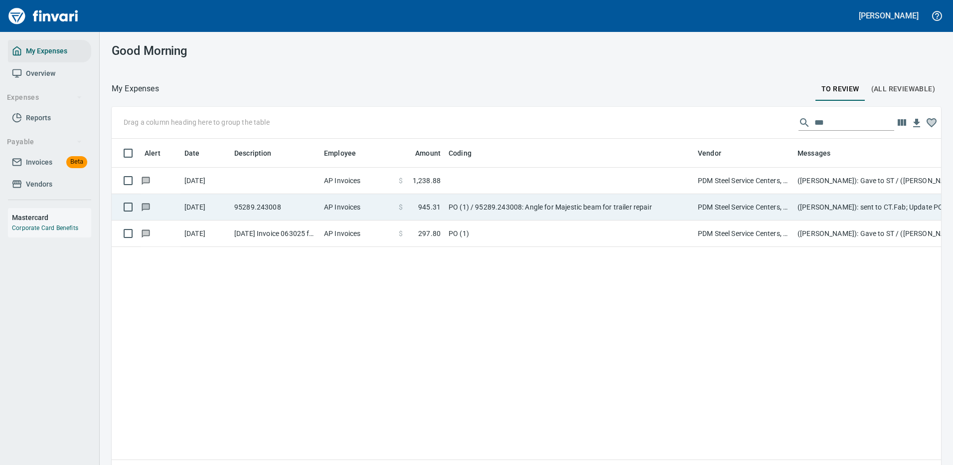
scroll to position [340, 814]
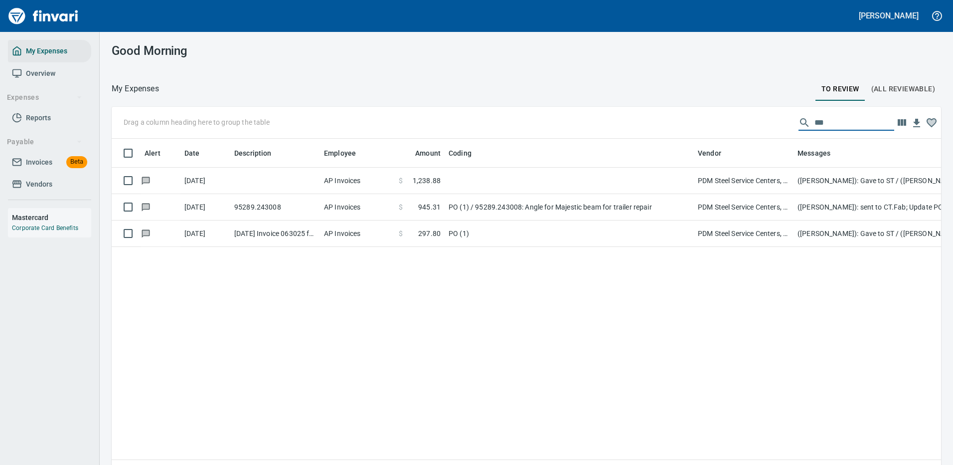
drag, startPoint x: 823, startPoint y: 121, endPoint x: 774, endPoint y: 111, distance: 49.8
click at [798, 123] on div "***" at bounding box center [846, 123] width 96 height 16
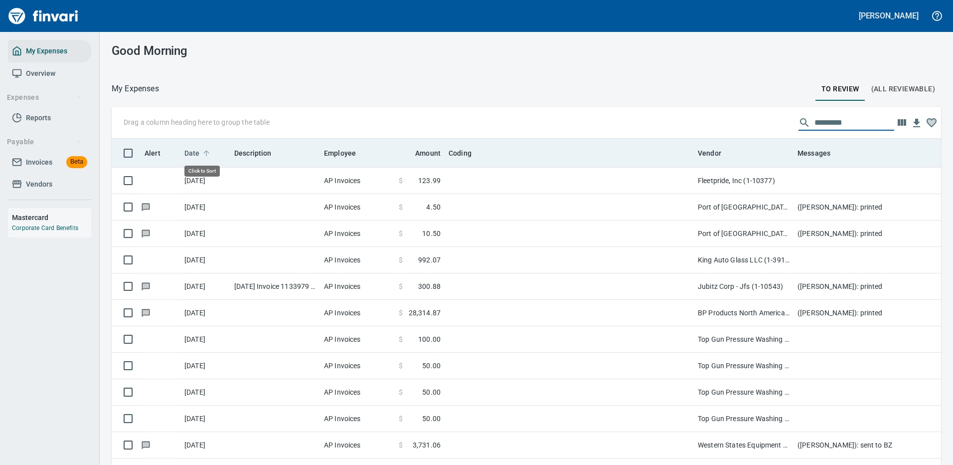
scroll to position [340, 807]
click at [190, 150] on span "Date" at bounding box center [191, 153] width 15 height 12
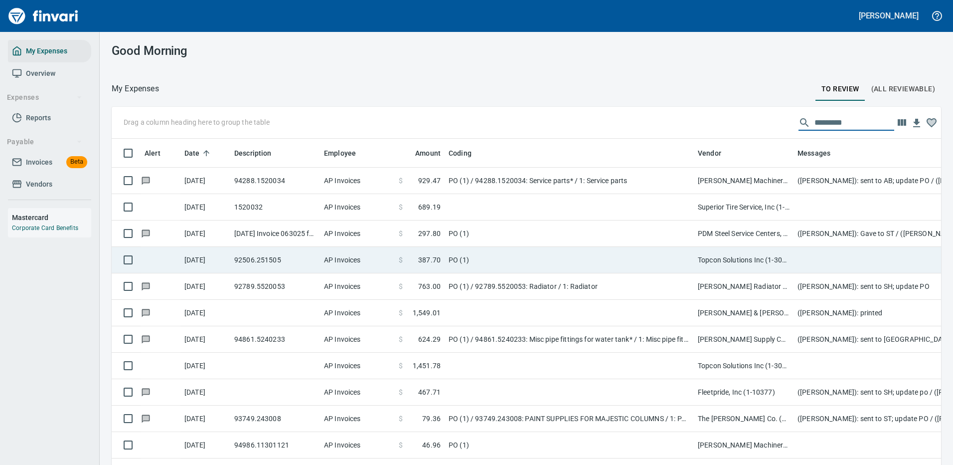
click at [519, 250] on td "PO (1)" at bounding box center [569, 260] width 249 height 26
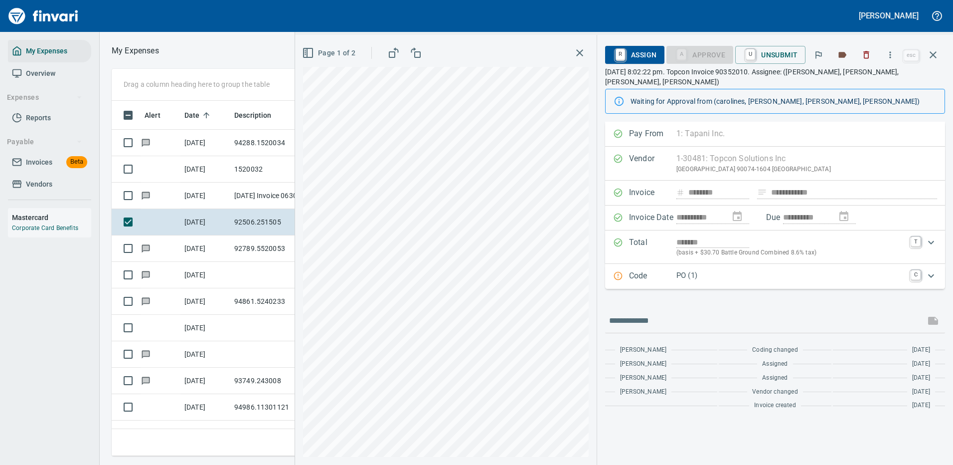
scroll to position [340, 565]
click at [892, 53] on icon "button" at bounding box center [890, 55] width 10 height 10
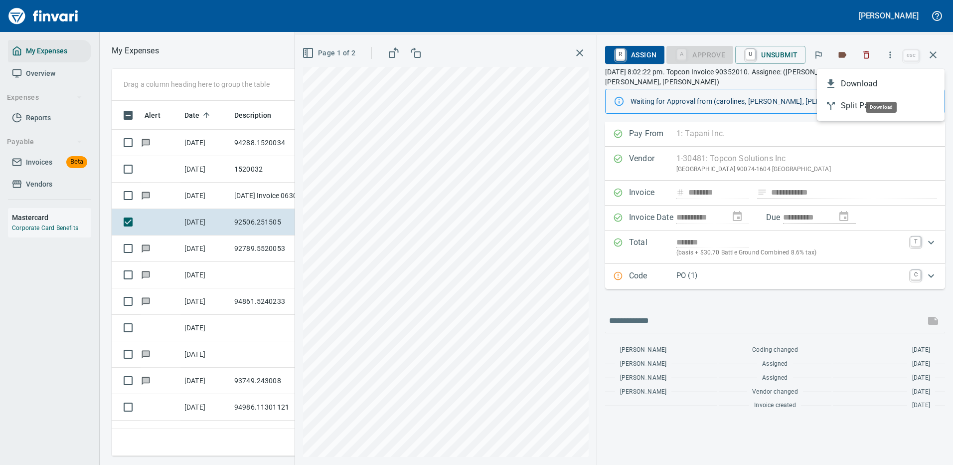
click at [861, 83] on span "Download" at bounding box center [889, 84] width 96 height 12
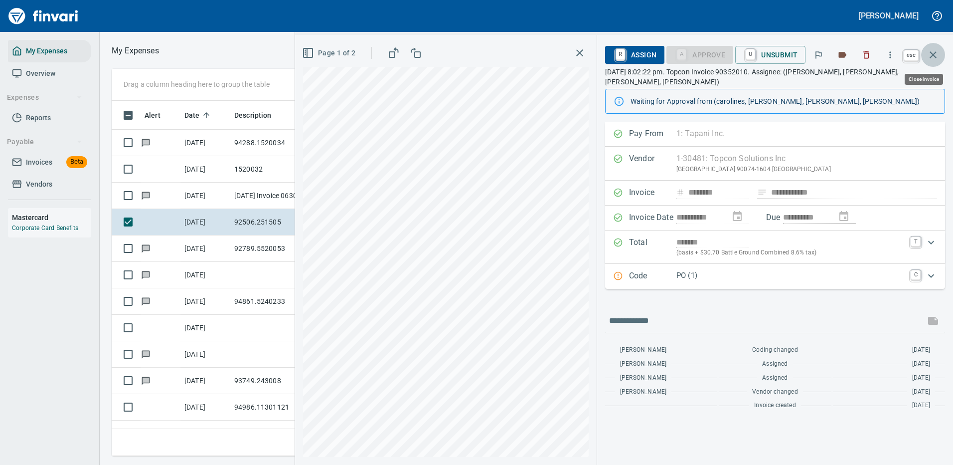
click at [934, 51] on icon "button" at bounding box center [933, 55] width 12 height 12
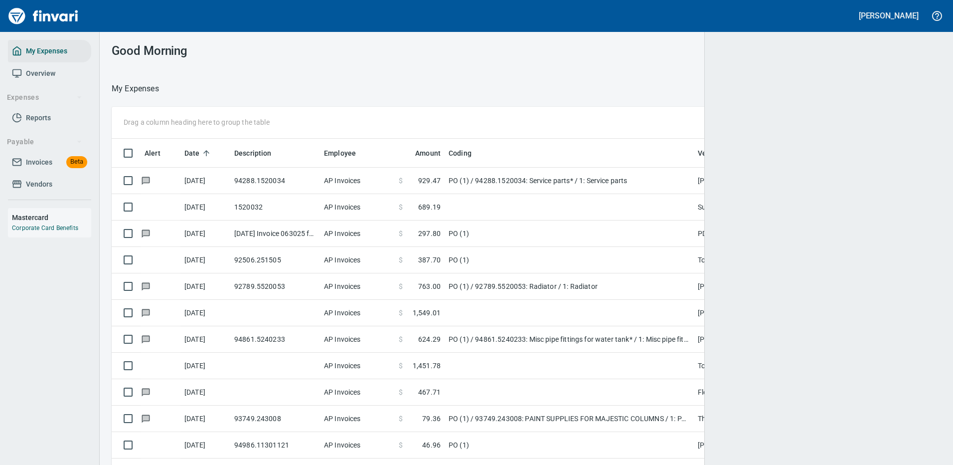
scroll to position [340, 802]
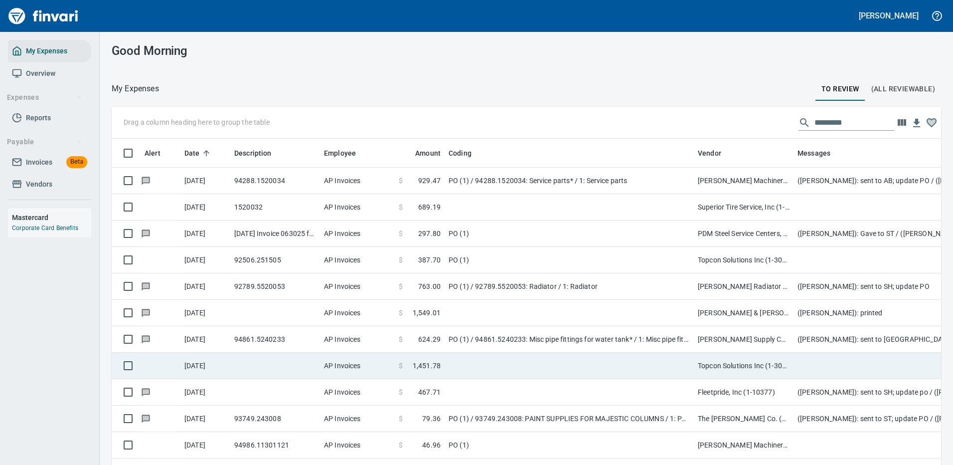
click at [591, 363] on td at bounding box center [569, 365] width 249 height 26
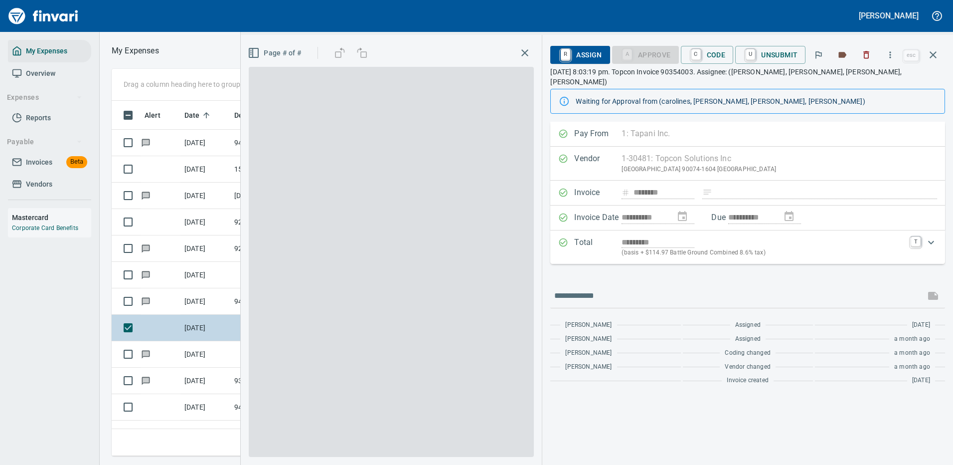
scroll to position [340, 565]
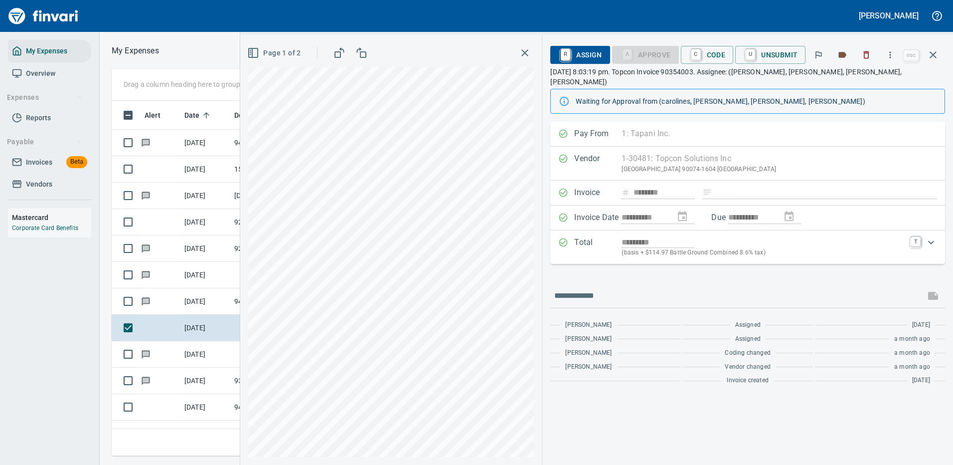
click at [667, 389] on div "**********" at bounding box center [747, 293] width 411 height 343
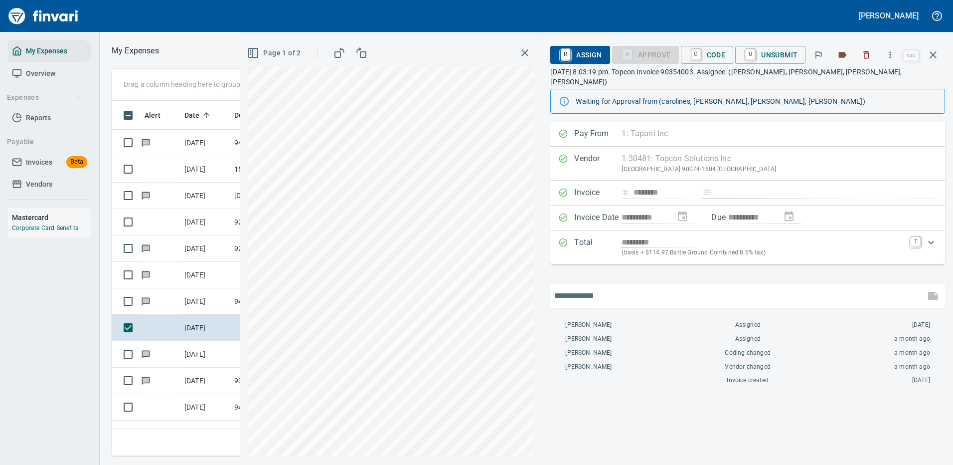
click at [601, 288] on input "text" at bounding box center [737, 296] width 367 height 16
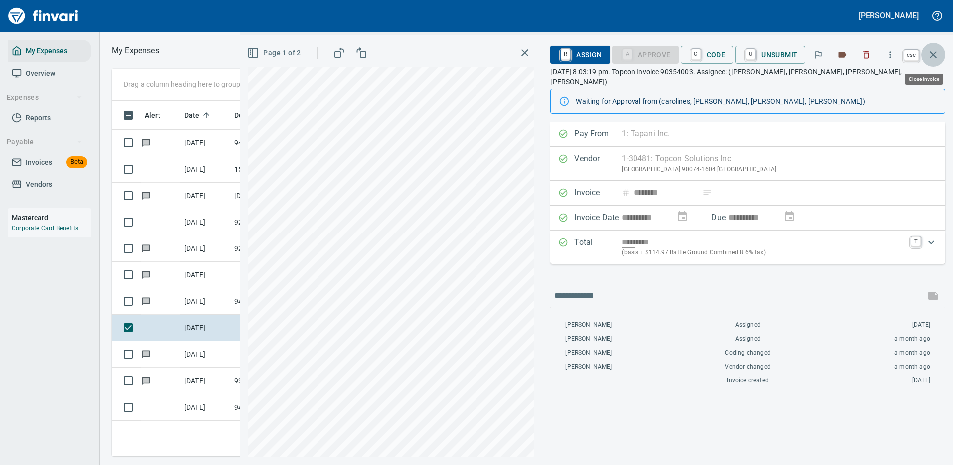
click at [935, 51] on icon "button" at bounding box center [933, 55] width 12 height 12
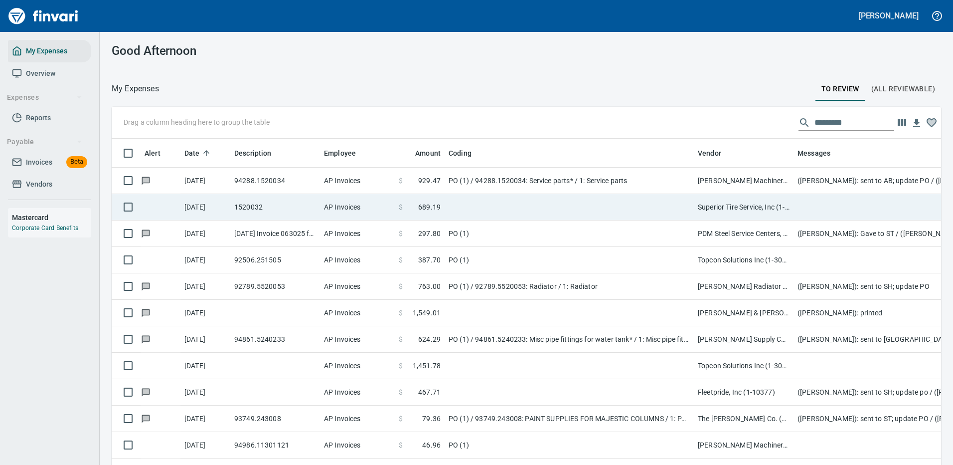
scroll to position [340, 807]
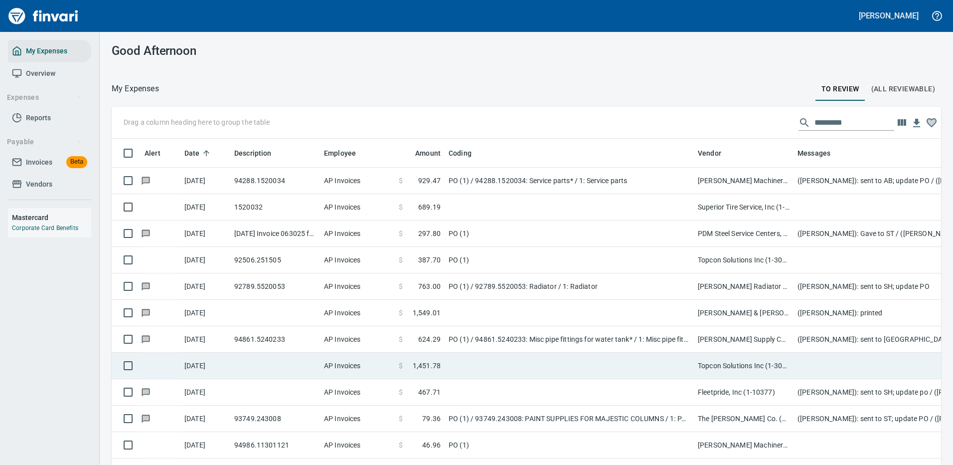
click at [590, 369] on td at bounding box center [569, 365] width 249 height 26
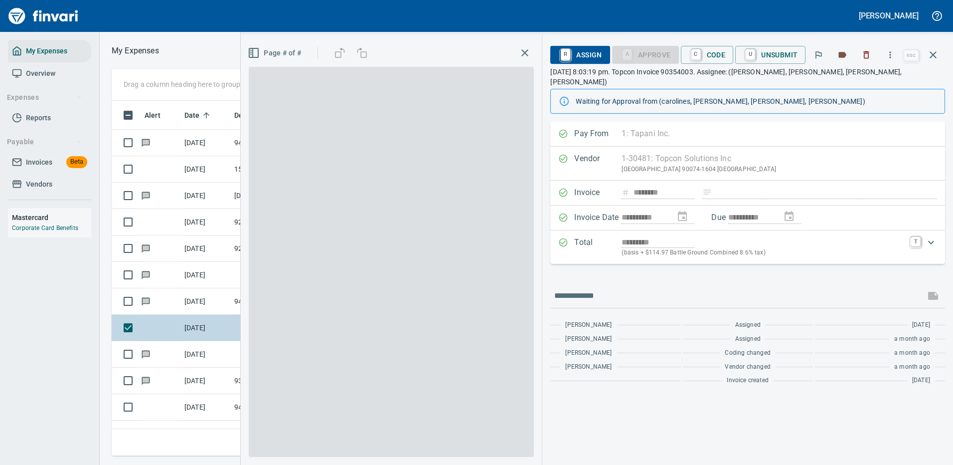
scroll to position [340, 565]
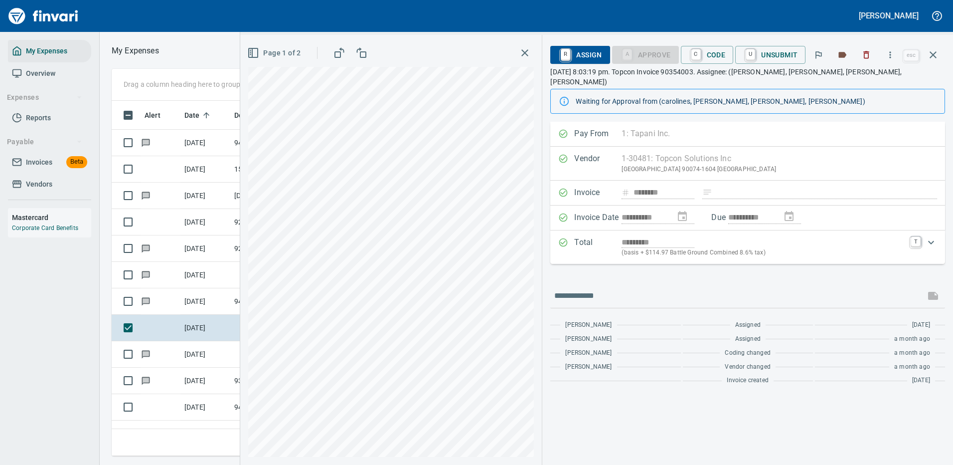
click at [584, 51] on span "R Assign" at bounding box center [579, 54] width 43 height 17
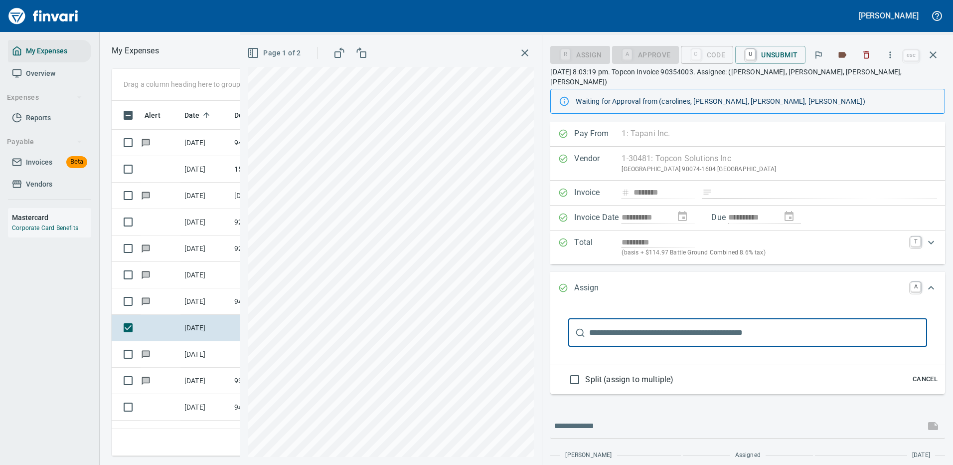
click at [610, 324] on input "text" at bounding box center [758, 332] width 338 height 28
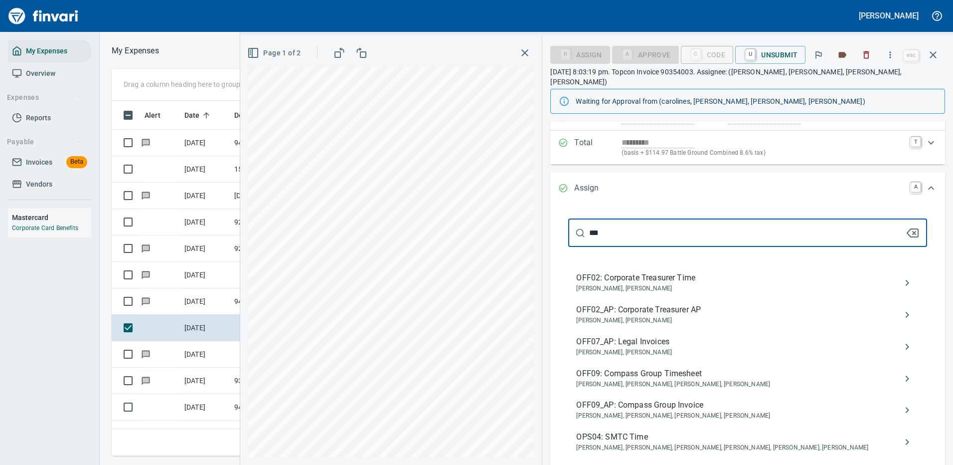
scroll to position [150, 0]
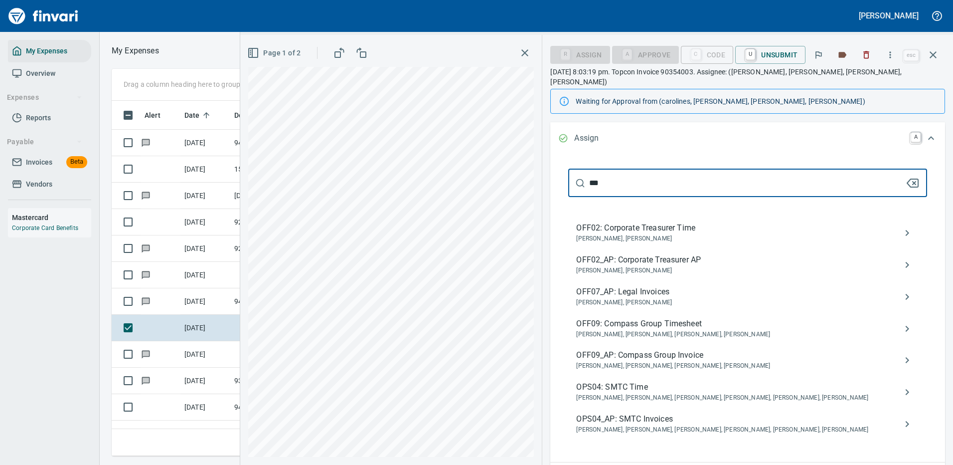
type input "***"
click at [650, 413] on span "OPS04_AP: SMTC Invoices" at bounding box center [739, 419] width 327 height 12
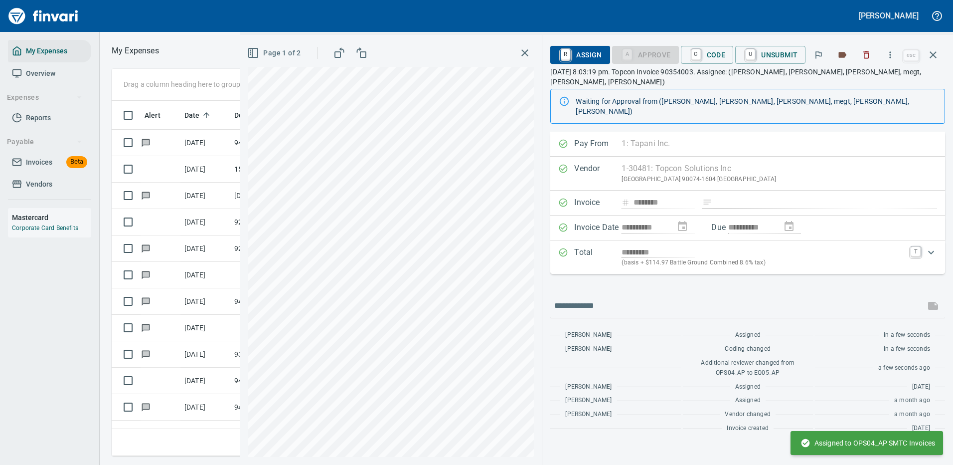
scroll to position [0, 0]
click at [934, 53] on icon "button" at bounding box center [933, 55] width 12 height 12
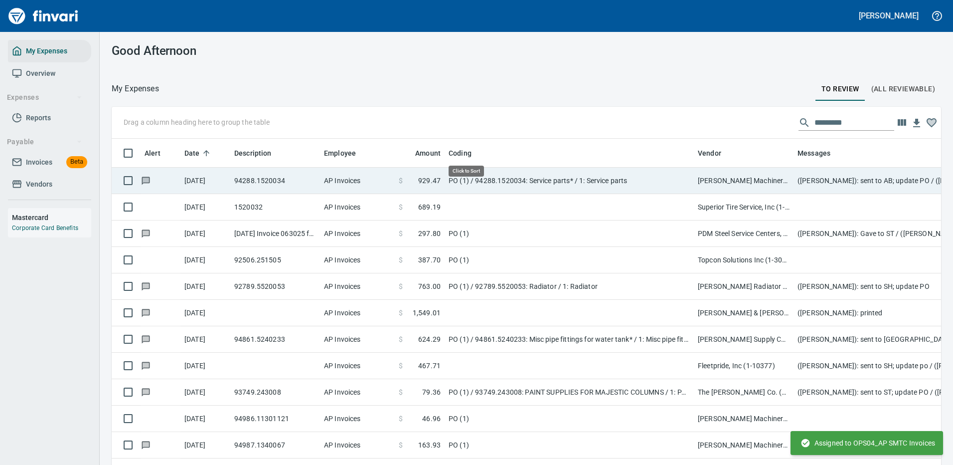
scroll to position [340, 807]
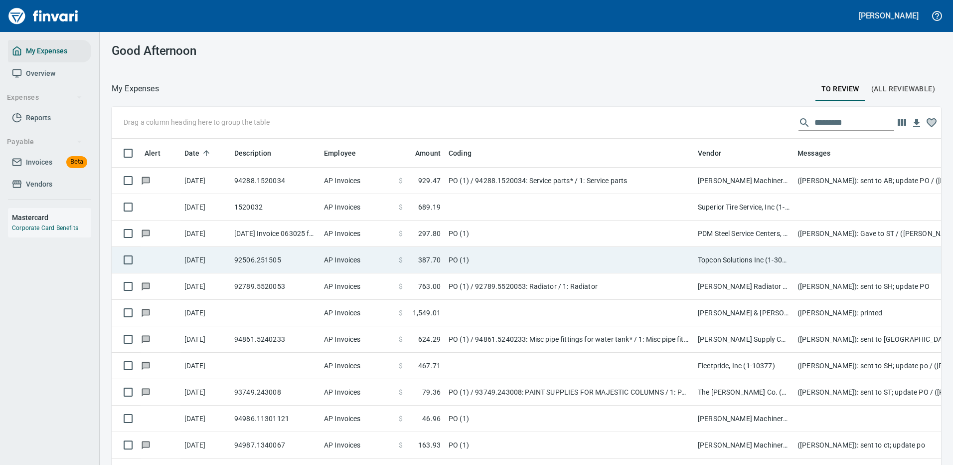
click at [513, 255] on td "PO (1)" at bounding box center [569, 260] width 249 height 26
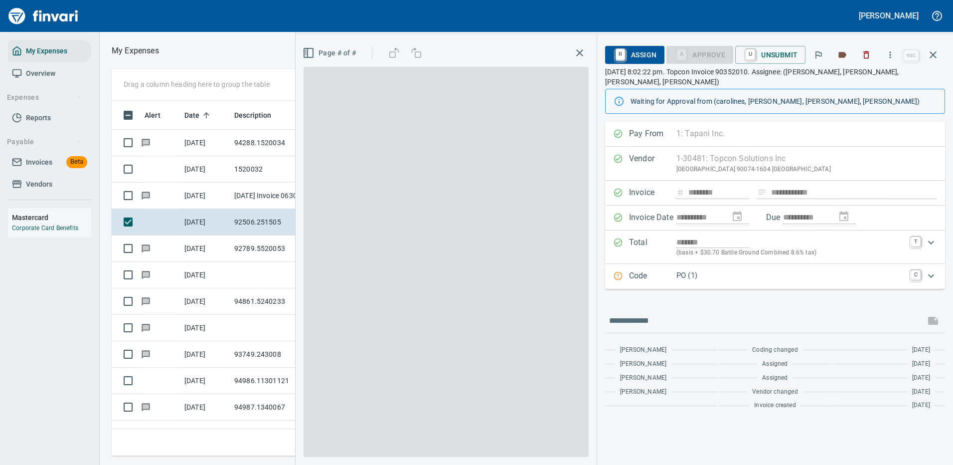
scroll to position [340, 565]
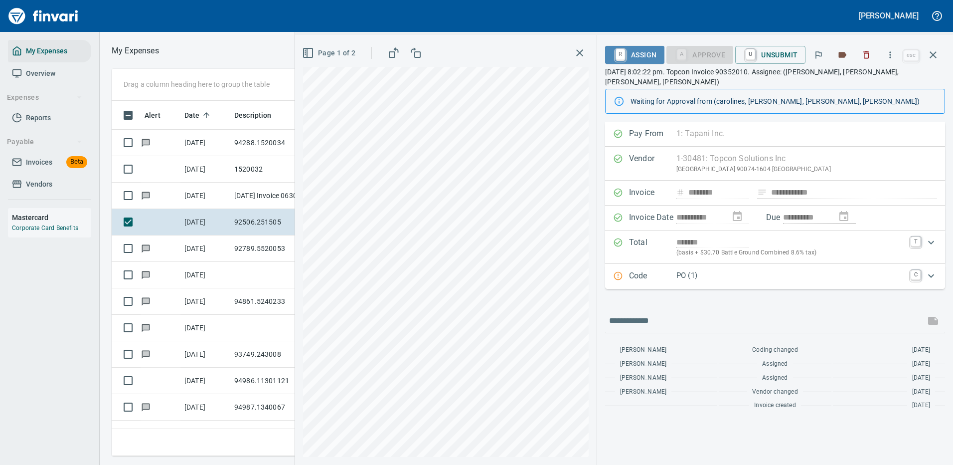
click at [638, 49] on span "R Assign" at bounding box center [634, 54] width 43 height 17
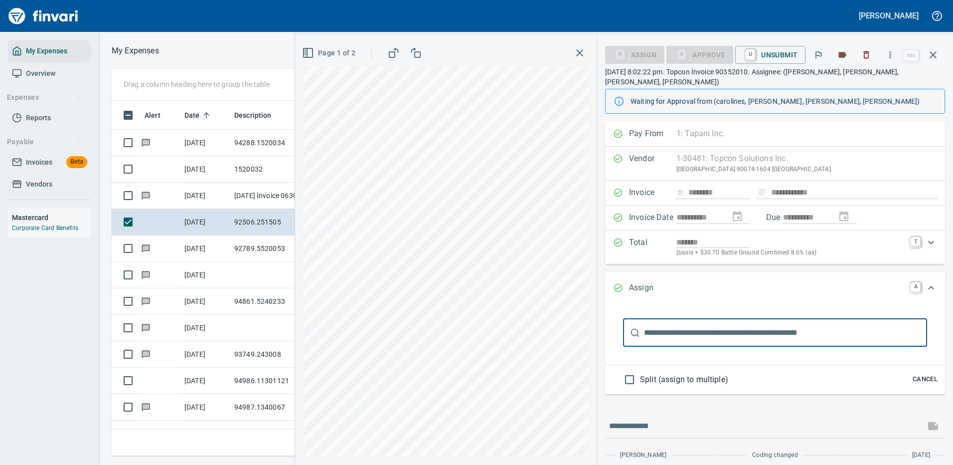
click at [660, 325] on input "text" at bounding box center [785, 332] width 283 height 28
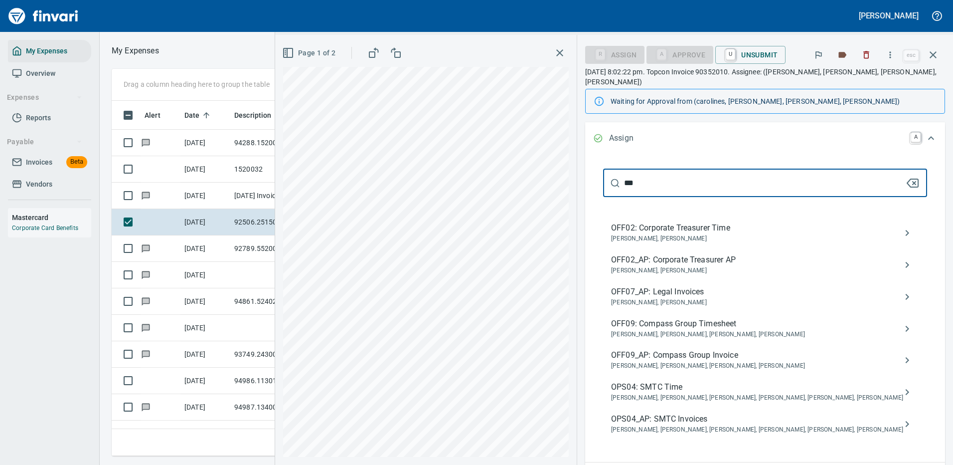
scroll to position [199, 0]
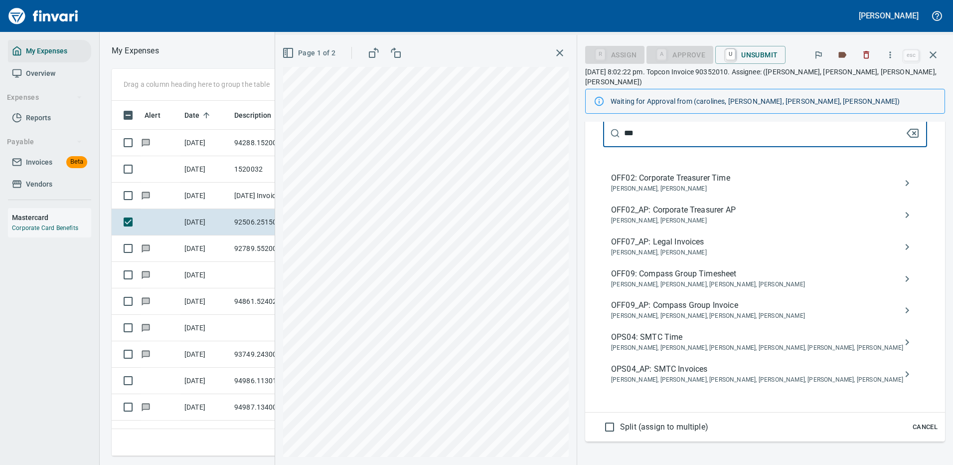
type input "***"
click at [686, 363] on span "OPS04_AP: SMTC Invoices" at bounding box center [757, 369] width 292 height 12
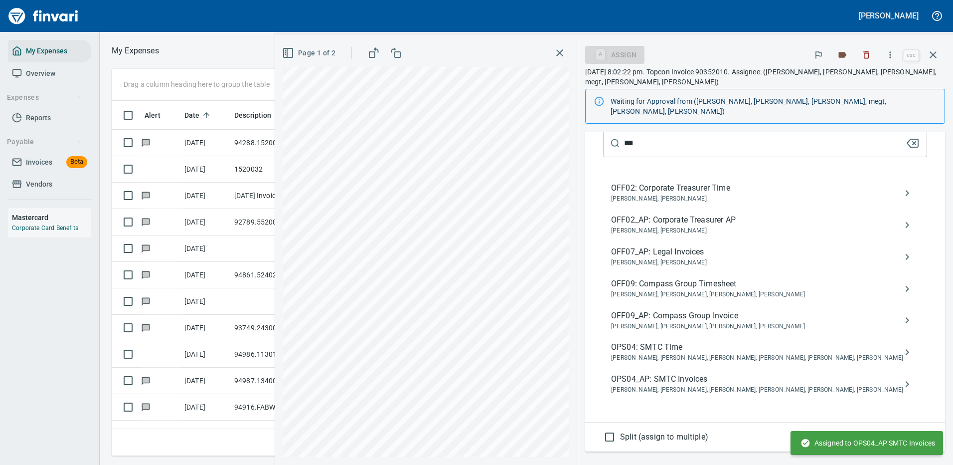
scroll to position [0, 0]
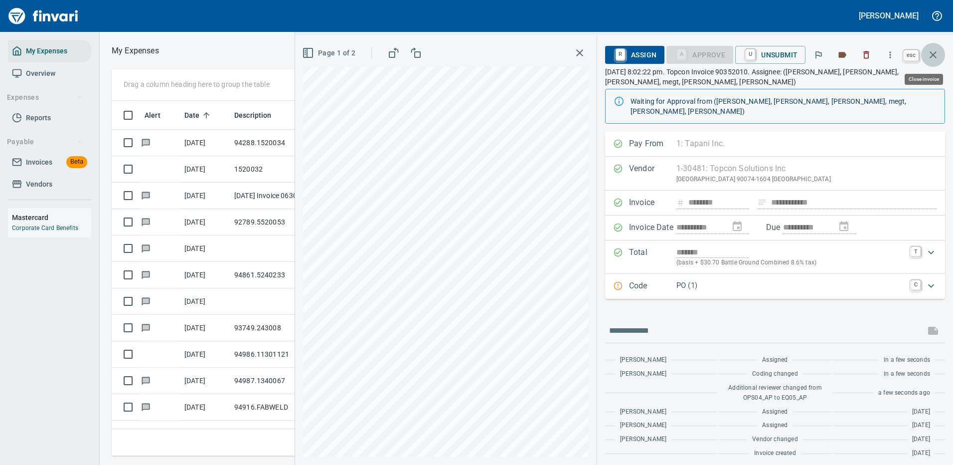
click at [933, 48] on button "button" at bounding box center [933, 55] width 24 height 24
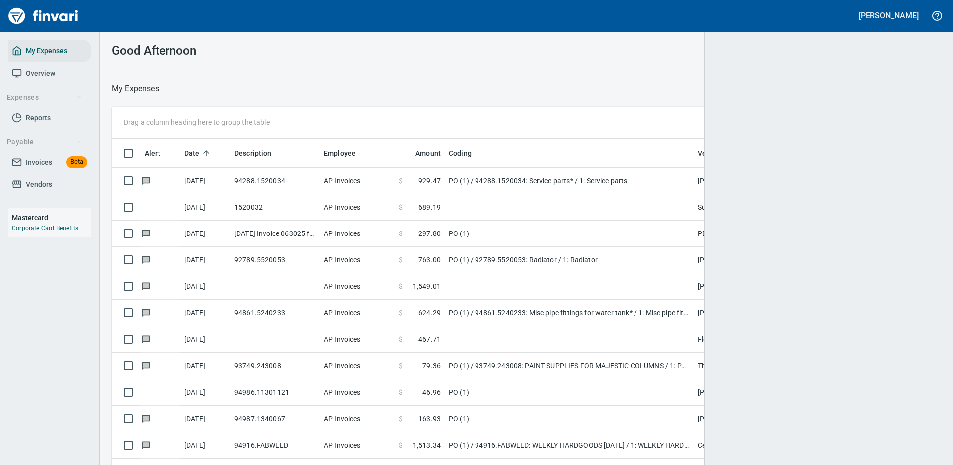
scroll to position [340, 807]
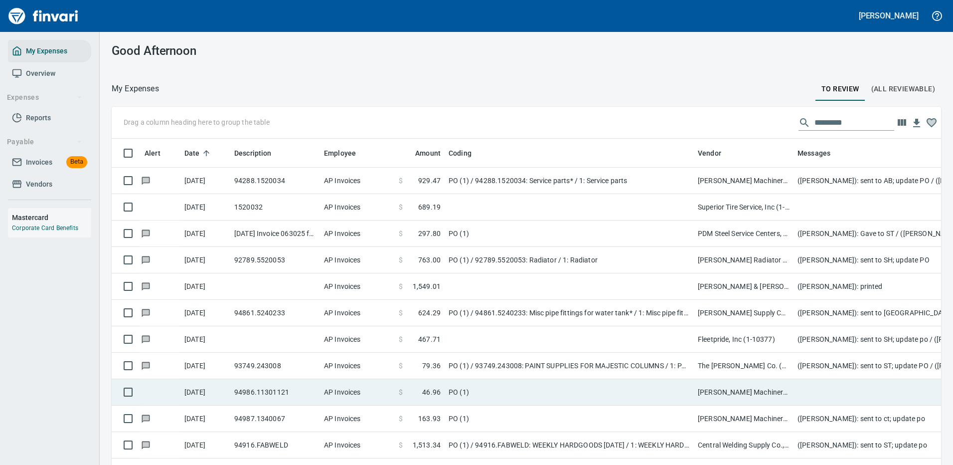
click at [636, 389] on td "PO (1)" at bounding box center [569, 392] width 249 height 26
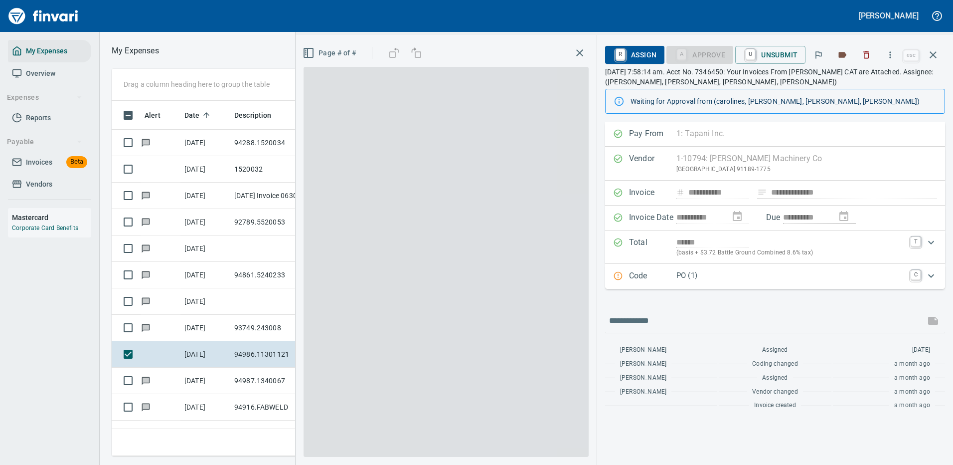
scroll to position [340, 565]
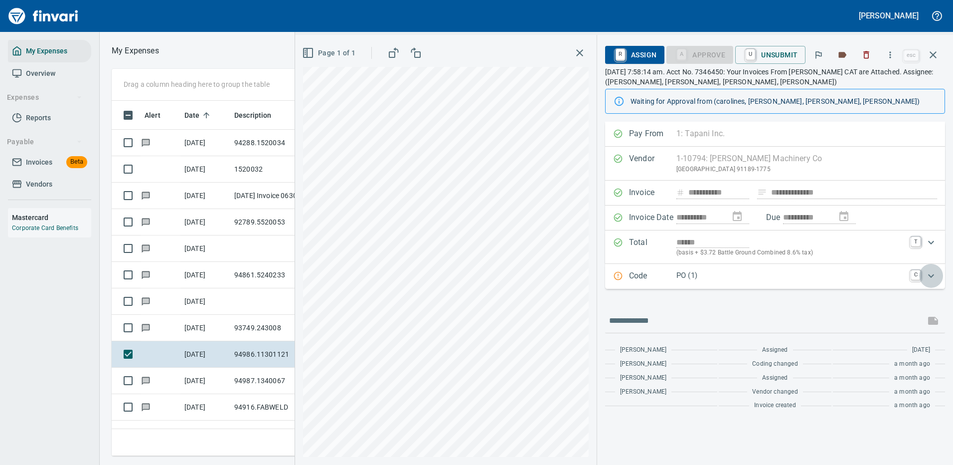
click at [932, 275] on icon "Expand" at bounding box center [931, 276] width 12 height 12
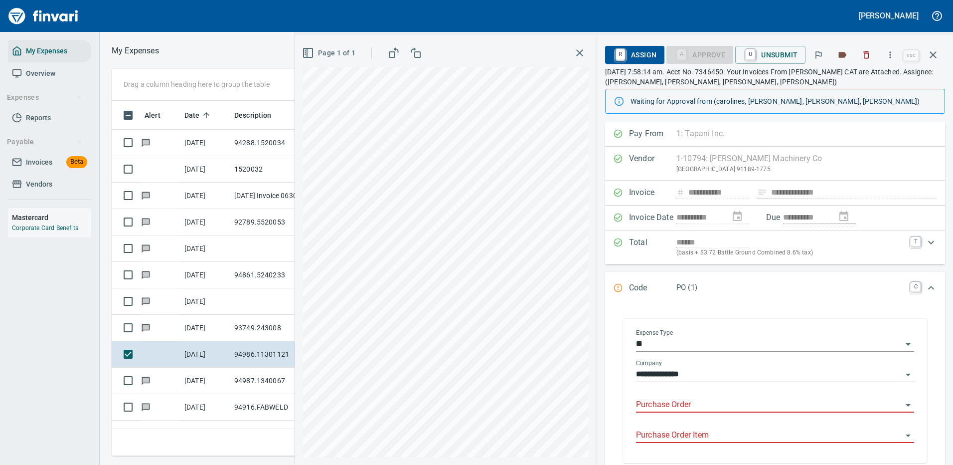
click at [680, 400] on input "Purchase Order" at bounding box center [769, 405] width 266 height 14
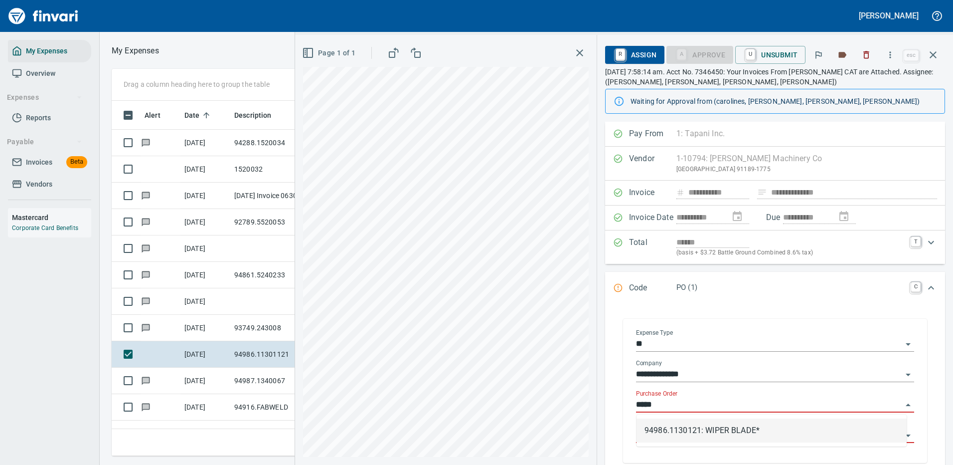
drag, startPoint x: 692, startPoint y: 429, endPoint x: 738, endPoint y: 406, distance: 51.5
click at [692, 429] on li "94986.1130121: WIPER BLADE*" at bounding box center [771, 430] width 270 height 24
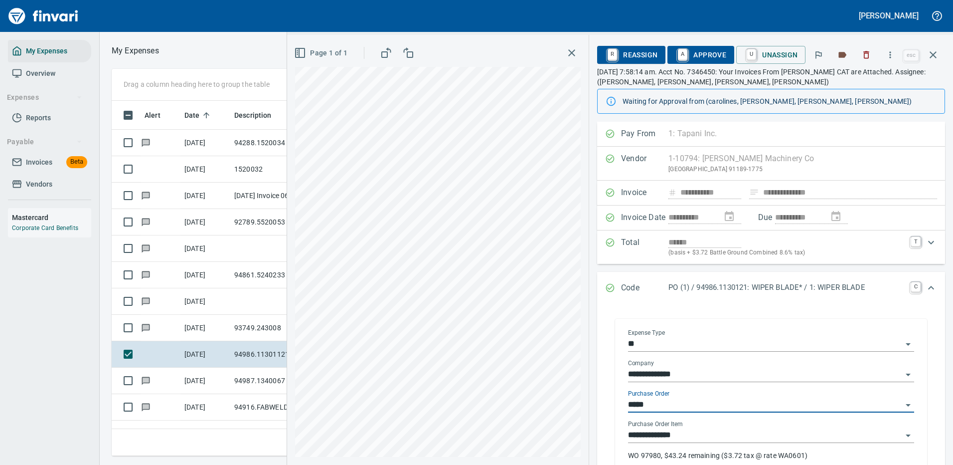
type input "**********"
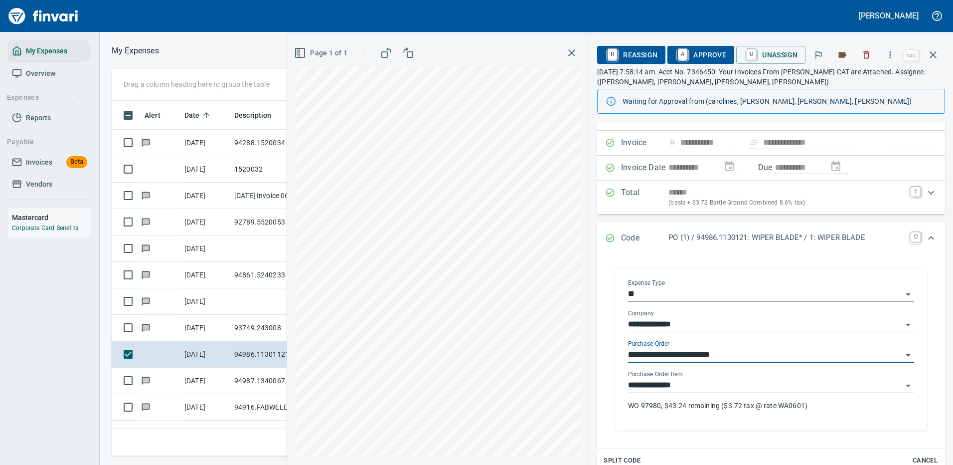
scroll to position [100, 0]
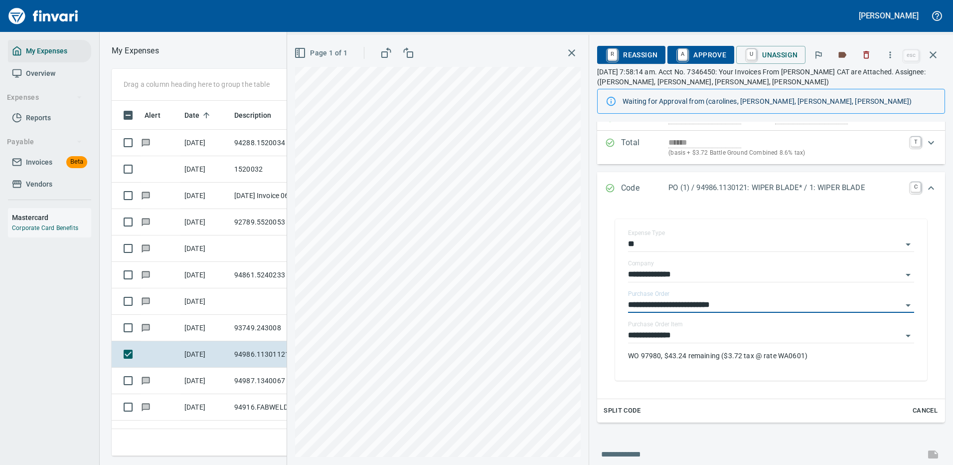
type input "**********"
click at [706, 49] on span "A Approve" at bounding box center [700, 54] width 51 height 17
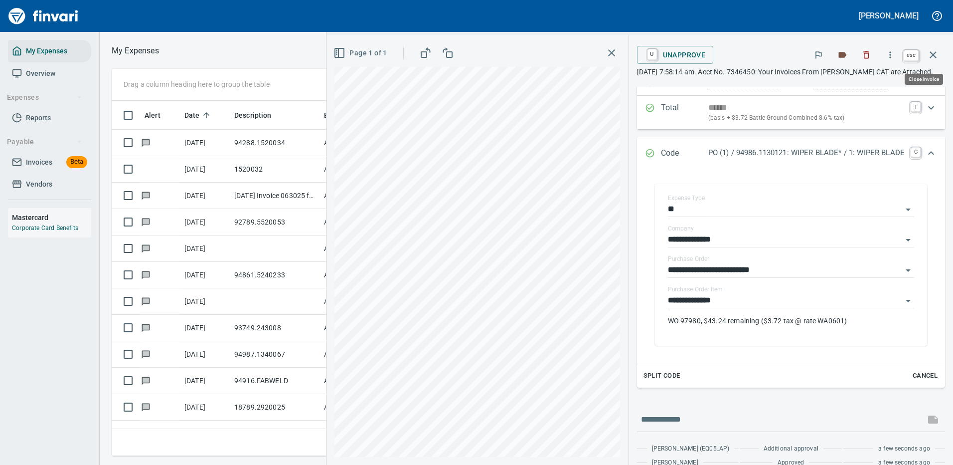
scroll to position [340, 565]
click at [932, 52] on icon "button" at bounding box center [933, 55] width 12 height 12
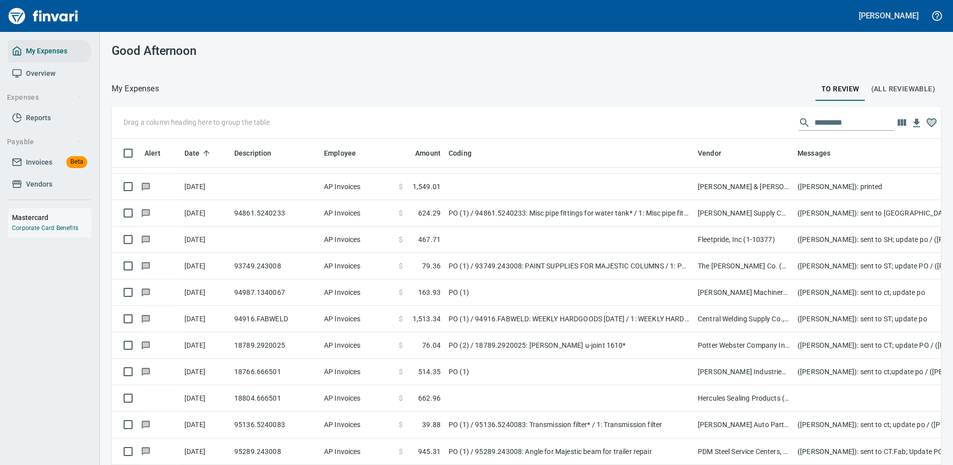
scroll to position [150, 0]
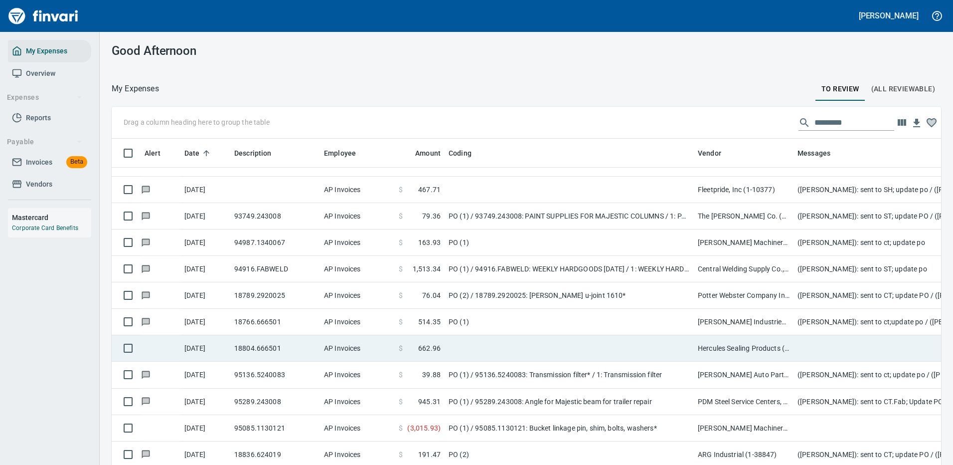
click at [568, 347] on td at bounding box center [569, 348] width 249 height 26
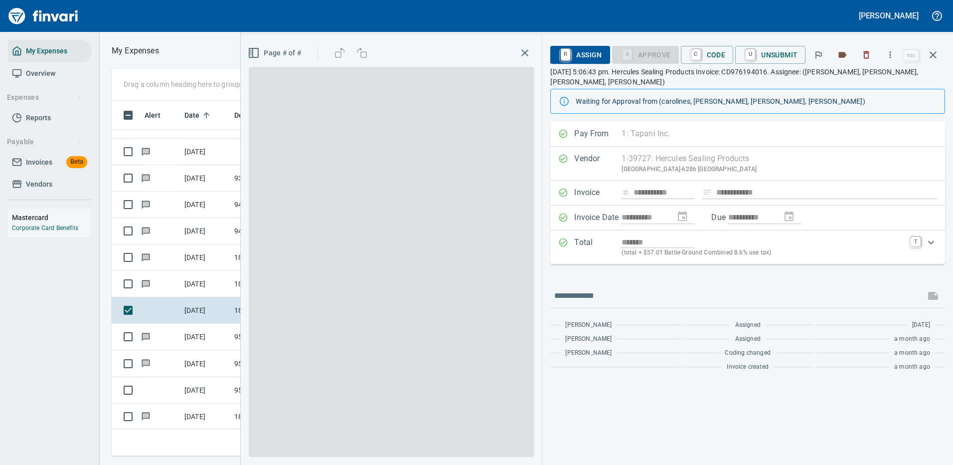
scroll to position [340, 565]
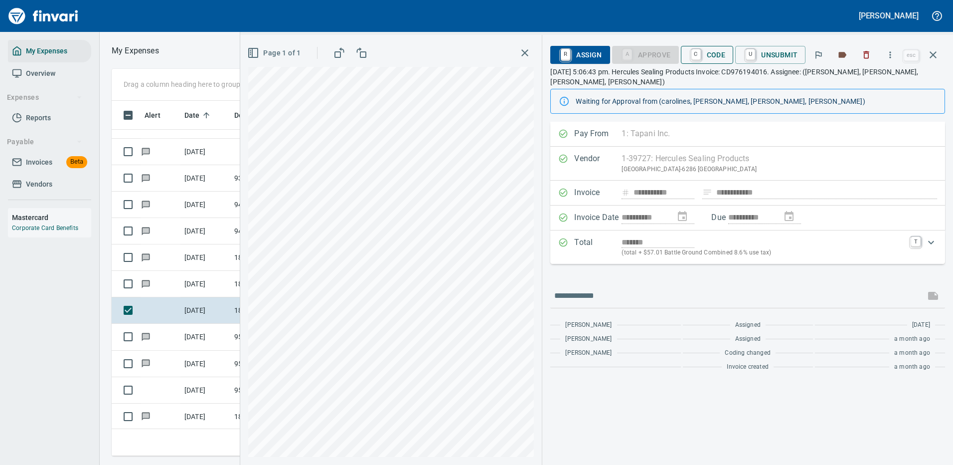
click at [714, 52] on span "C Code" at bounding box center [707, 54] width 37 height 17
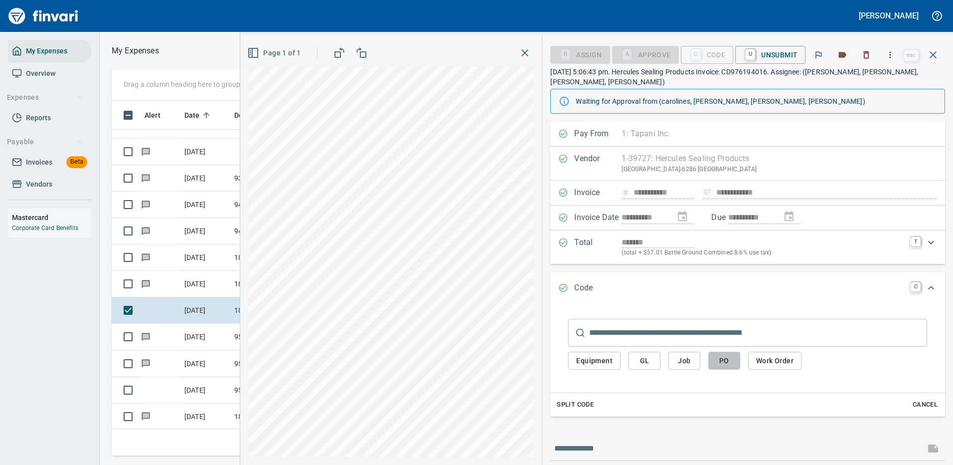
click at [725, 354] on span "PO" at bounding box center [724, 360] width 16 height 12
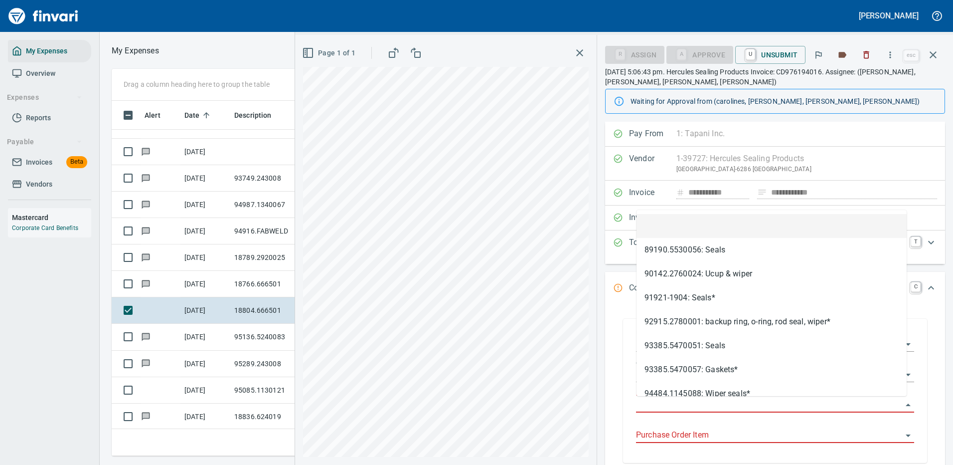
click at [661, 400] on input "Purchase Order" at bounding box center [769, 405] width 266 height 14
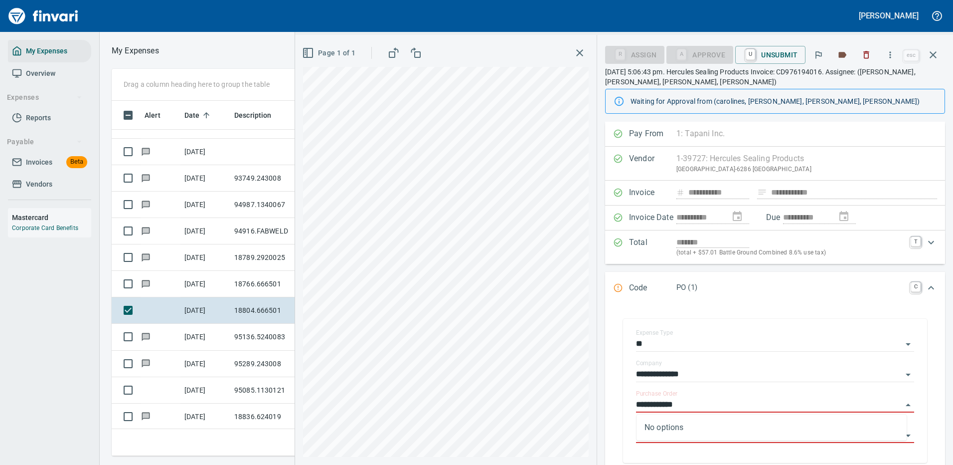
type input "**********"
click at [890, 58] on icon "button" at bounding box center [890, 55] width 10 height 10
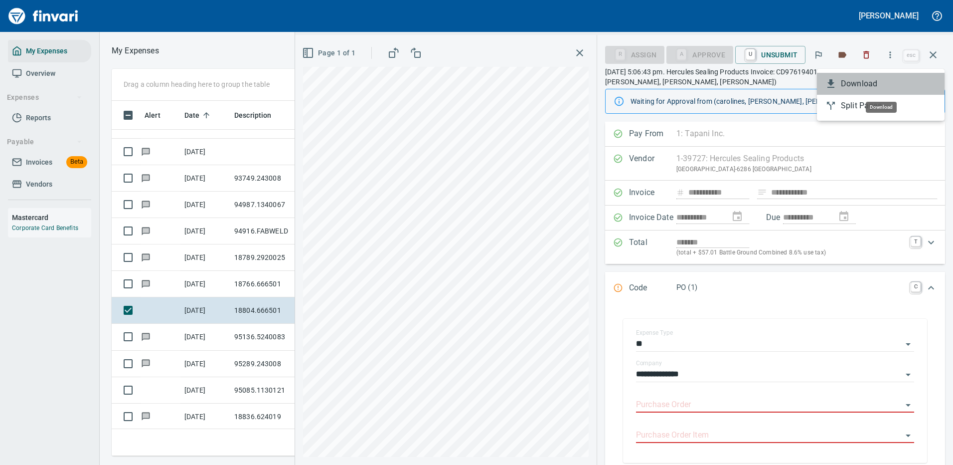
click at [854, 83] on span "Download" at bounding box center [889, 84] width 96 height 12
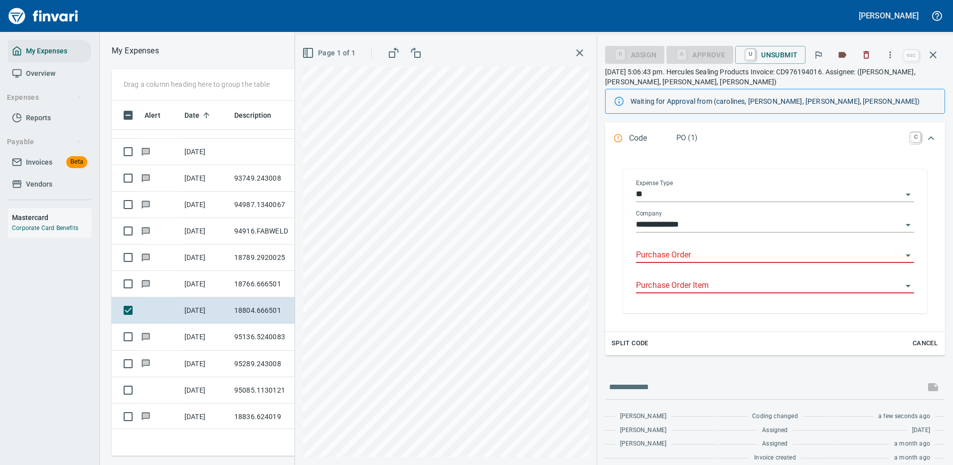
scroll to position [159, 0]
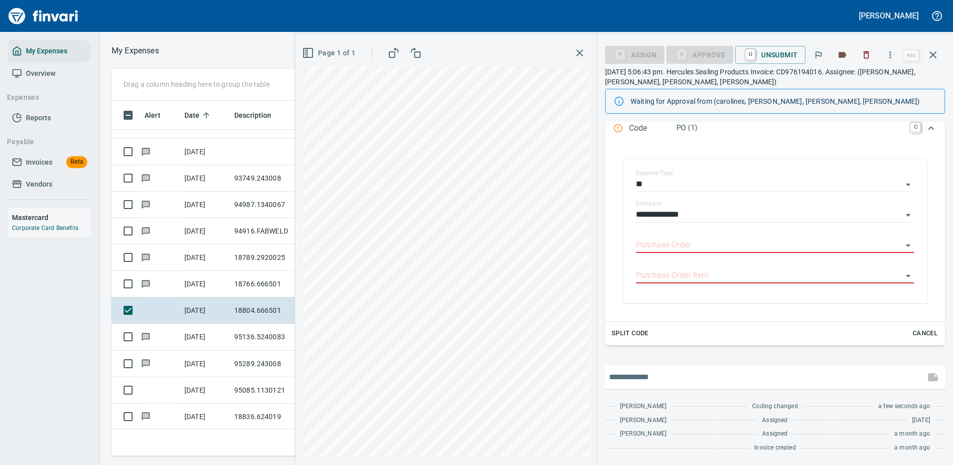
click at [649, 373] on input "text" at bounding box center [765, 377] width 312 height 16
type input "**********"
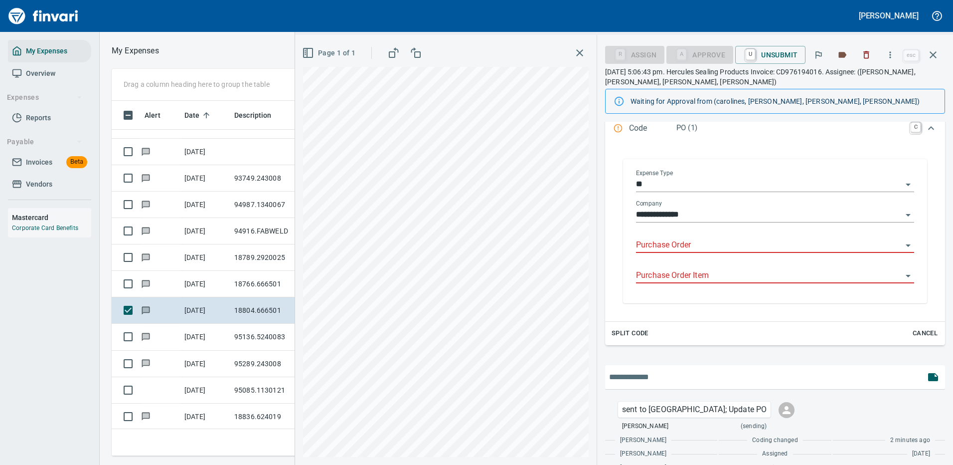
scroll to position [193, 0]
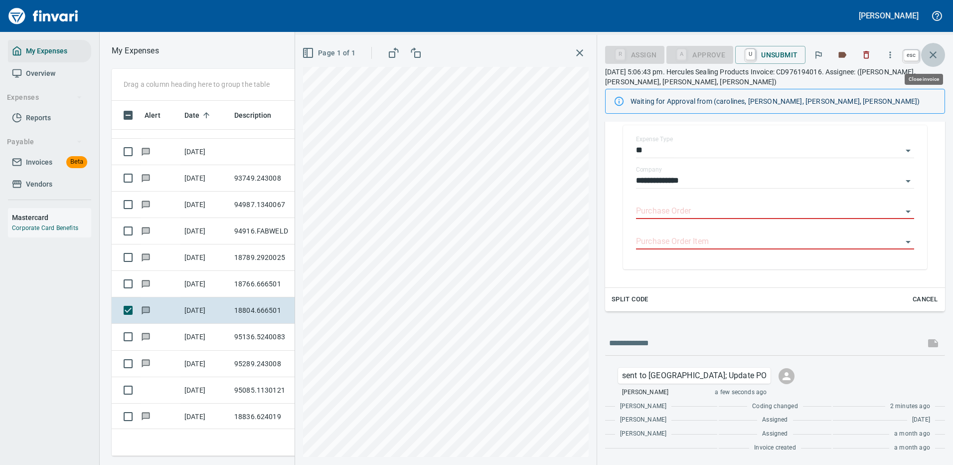
click at [936, 53] on icon "button" at bounding box center [933, 55] width 12 height 12
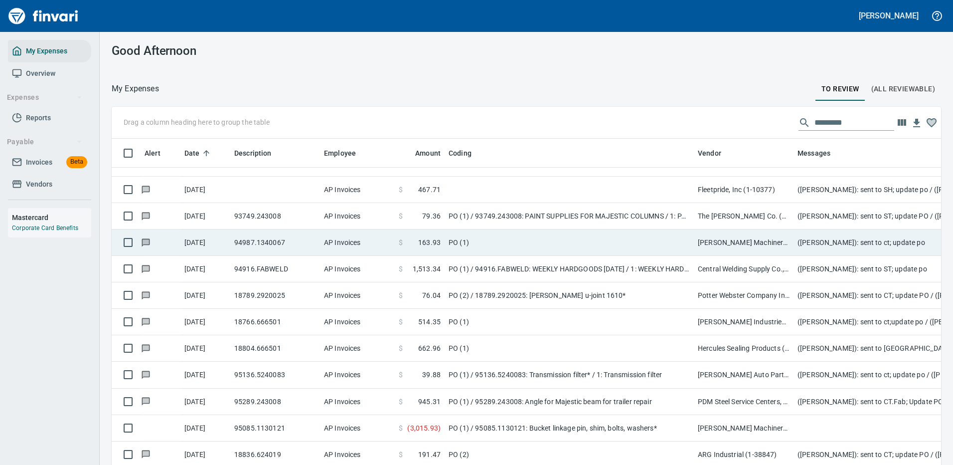
scroll to position [340, 807]
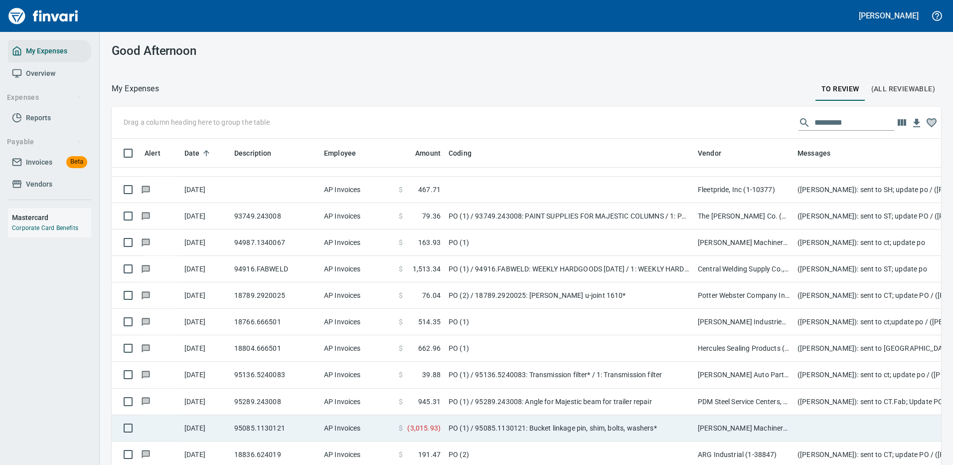
click at [578, 424] on td "PO (1) / 95085.1130121: Bucket linkage pin, shim, bolts, washers*" at bounding box center [569, 428] width 249 height 26
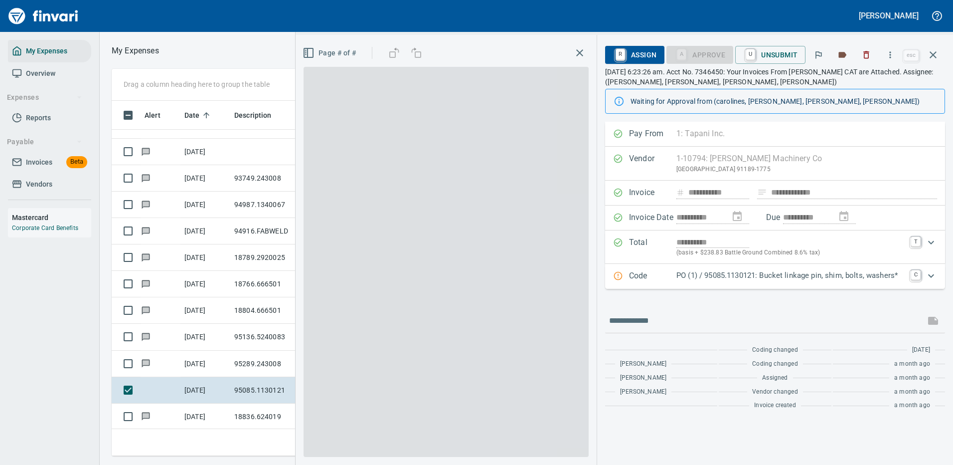
scroll to position [340, 565]
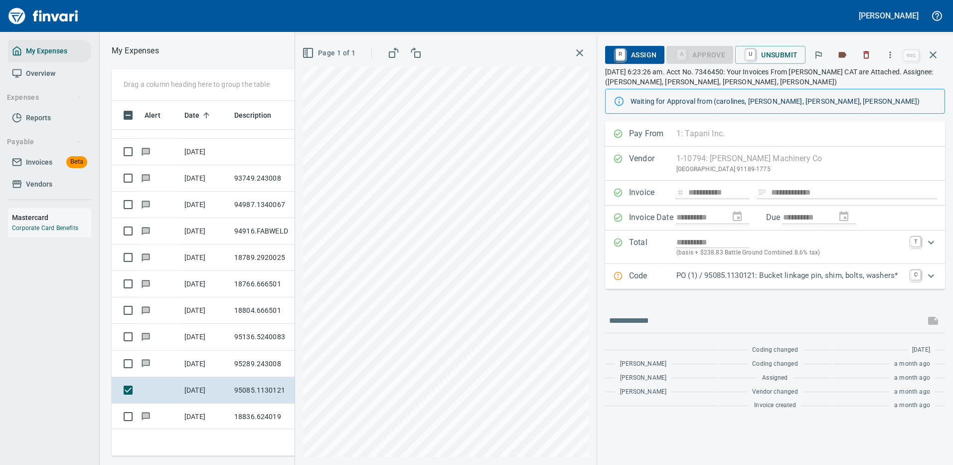
click at [932, 273] on icon "Expand" at bounding box center [931, 276] width 12 height 12
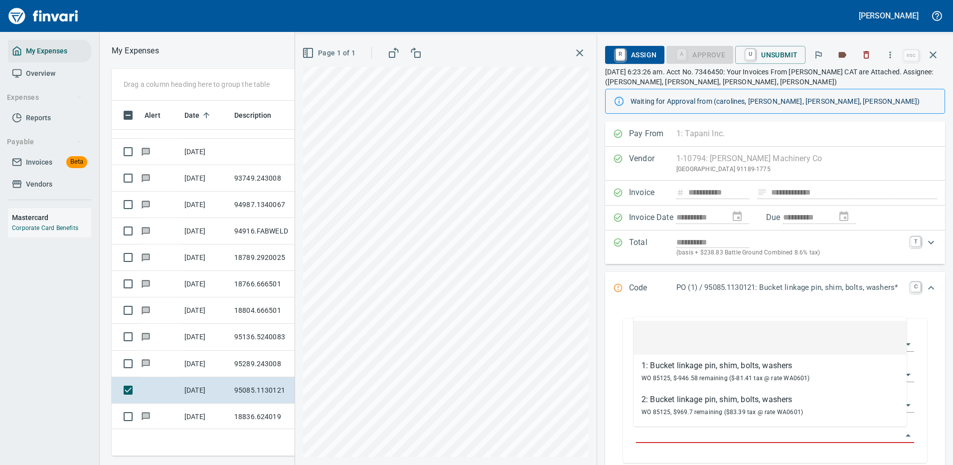
click at [691, 433] on input "Purchase Order Item" at bounding box center [769, 435] width 266 height 14
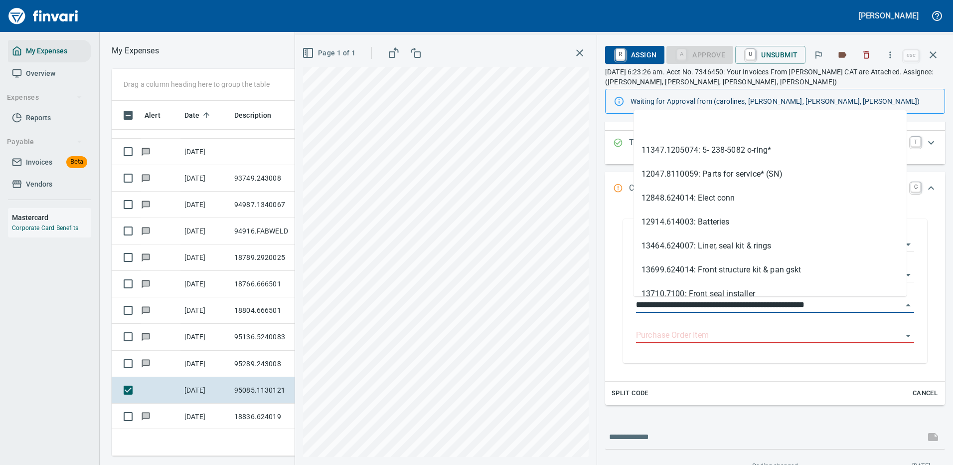
drag, startPoint x: 692, startPoint y: 302, endPoint x: 618, endPoint y: 304, distance: 74.8
click at [618, 304] on div "**********" at bounding box center [775, 291] width 324 height 164
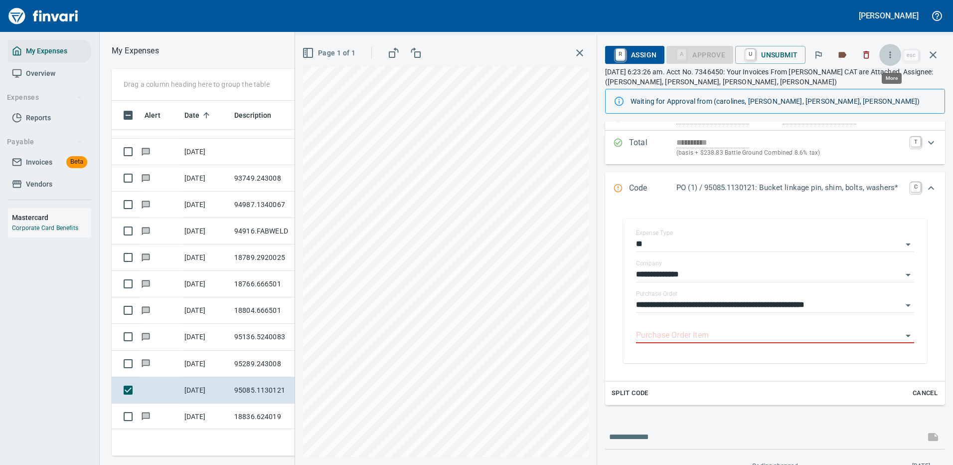
click at [891, 53] on icon "button" at bounding box center [890, 54] width 1 height 6
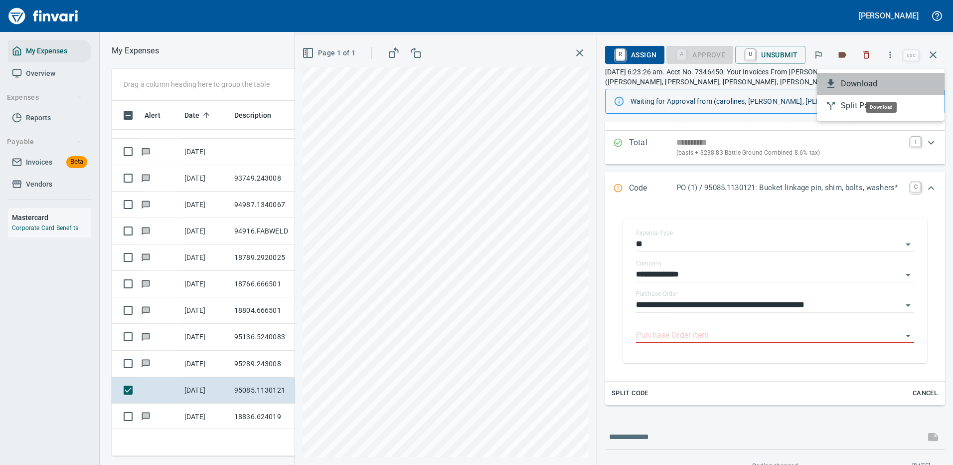
click at [857, 84] on span "Download" at bounding box center [889, 84] width 96 height 12
click at [931, 52] on icon "button" at bounding box center [933, 54] width 7 height 7
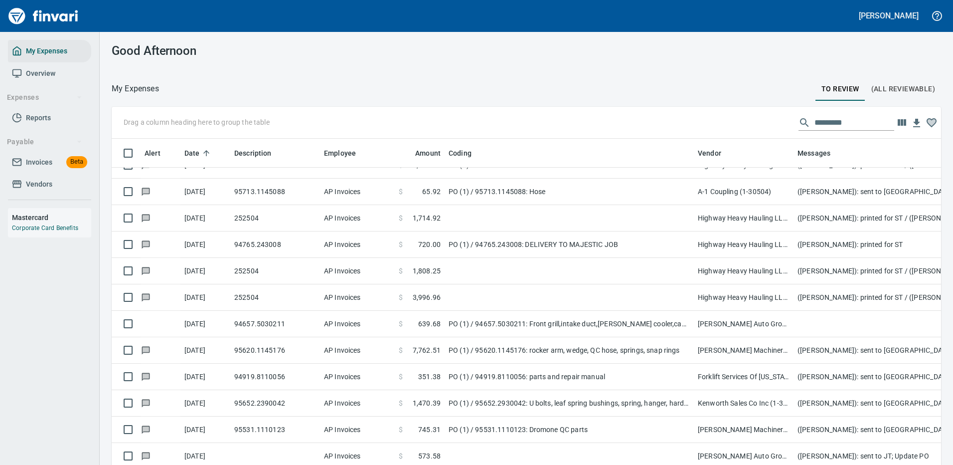
scroll to position [1545, 0]
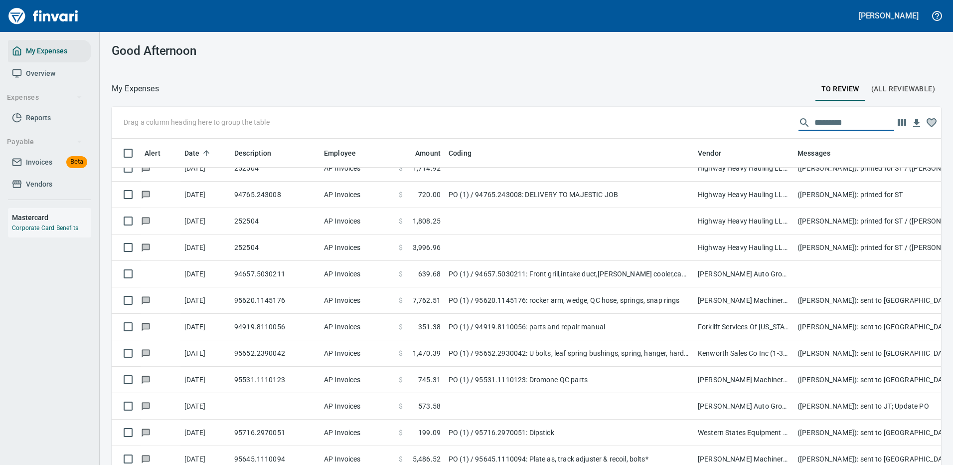
click at [819, 120] on input "text" at bounding box center [854, 123] width 80 height 16
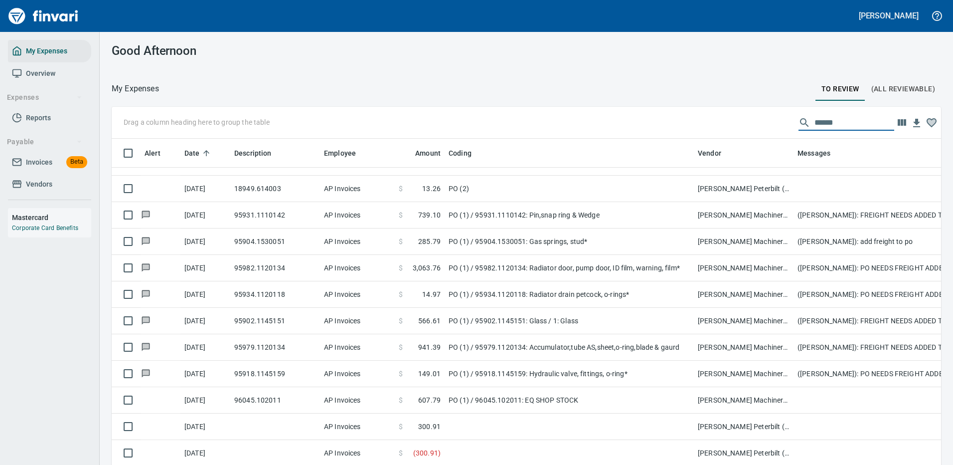
scroll to position [422, 0]
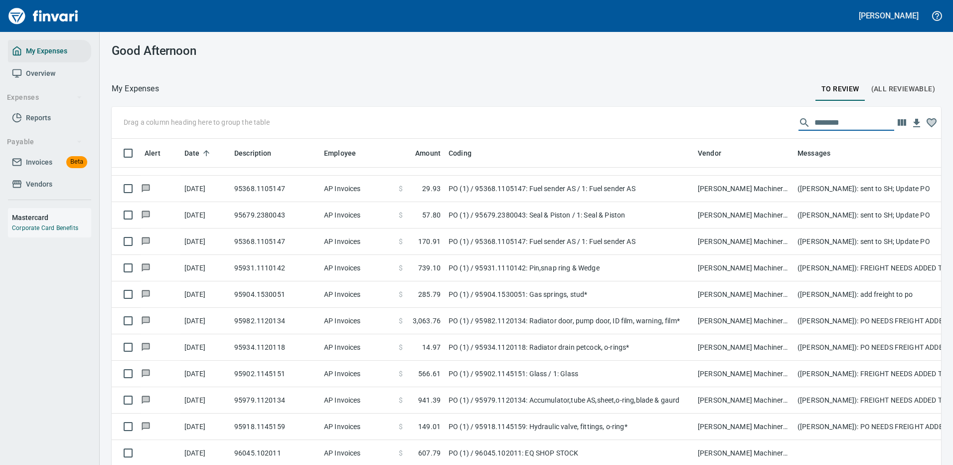
type input "********"
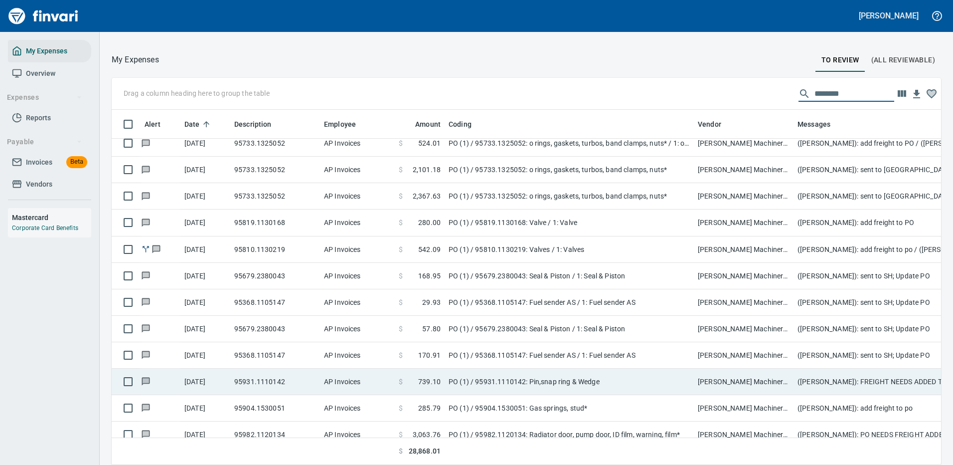
scroll to position [223, 0]
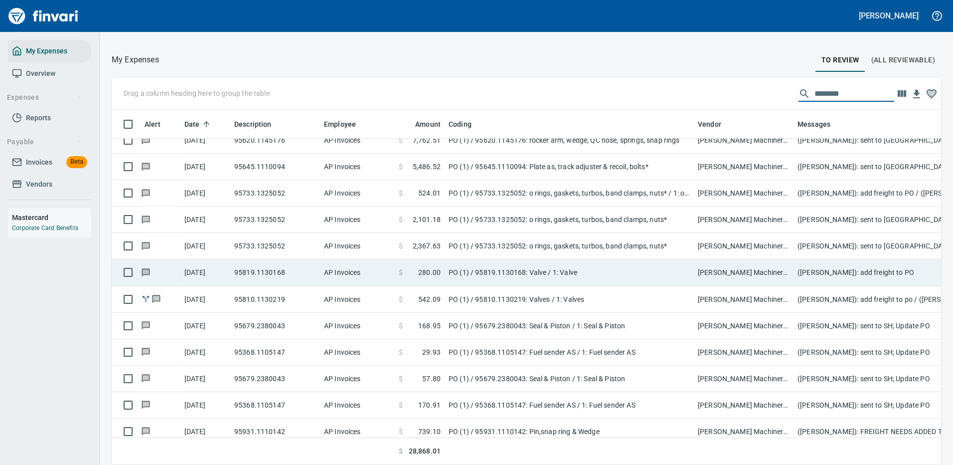
click at [537, 272] on td "PO (1) / 95819.1130168: Valve / 1: Valve" at bounding box center [569, 272] width 249 height 26
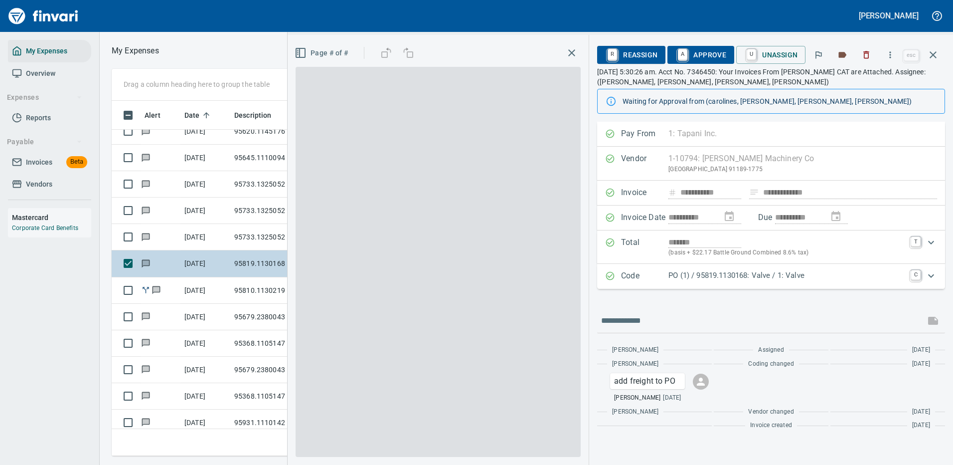
scroll to position [340, 565]
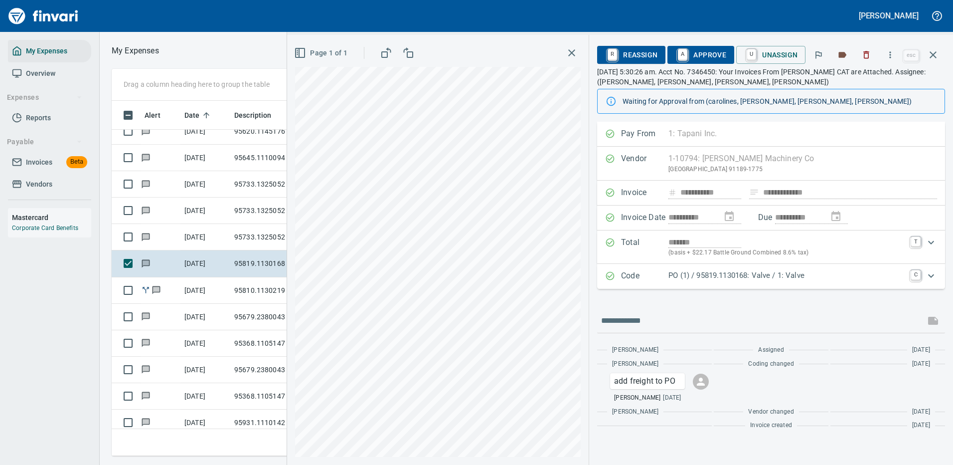
click at [857, 281] on p "PO (1) / 95819.1130168: Valve / 1: Valve" at bounding box center [786, 275] width 236 height 11
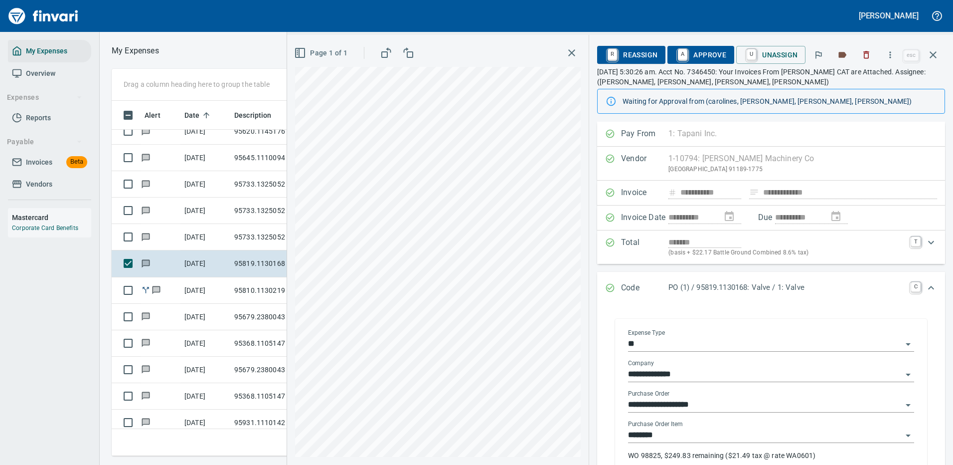
scroll to position [50, 0]
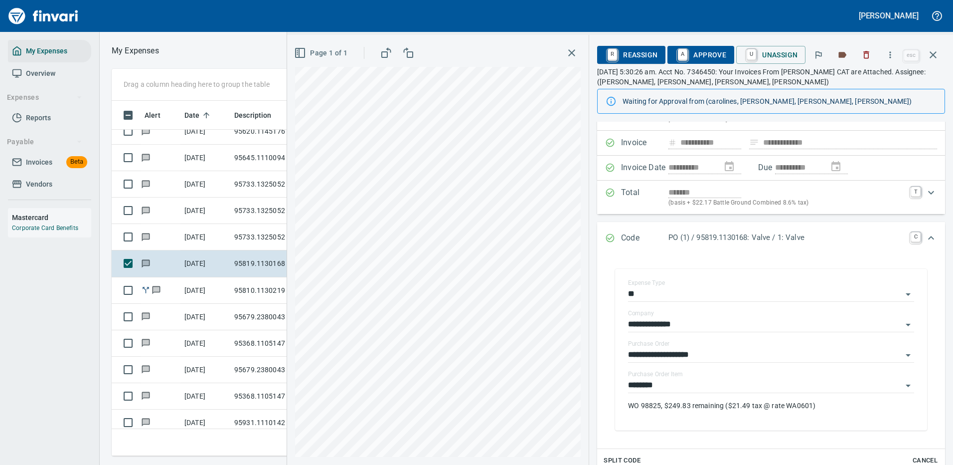
click at [708, 55] on span "A Approve" at bounding box center [700, 54] width 51 height 17
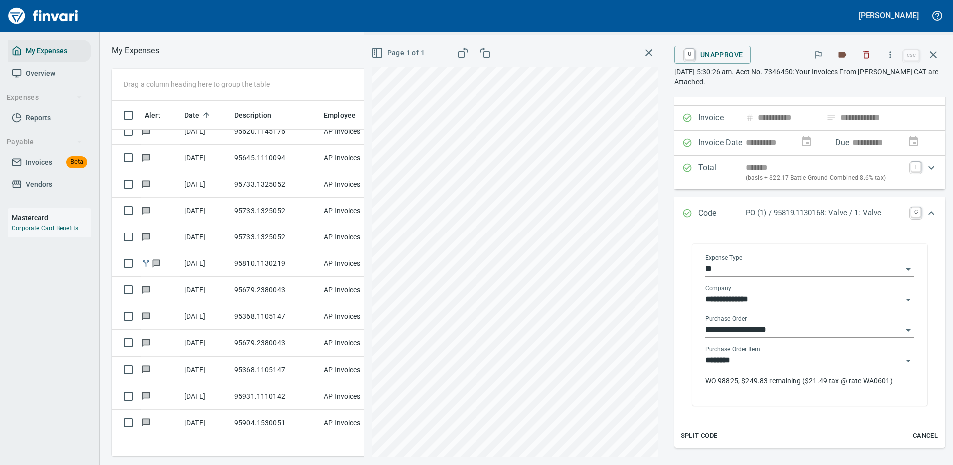
scroll to position [214, 0]
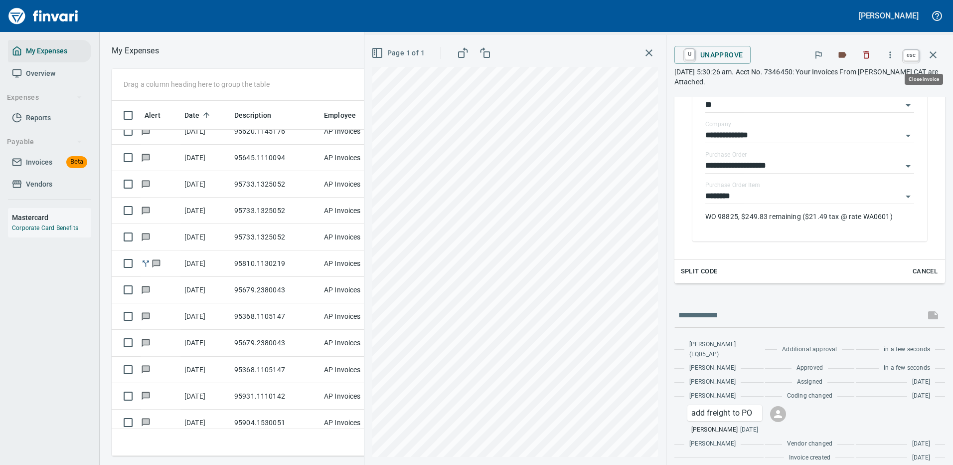
click at [934, 51] on icon "button" at bounding box center [933, 55] width 12 height 12
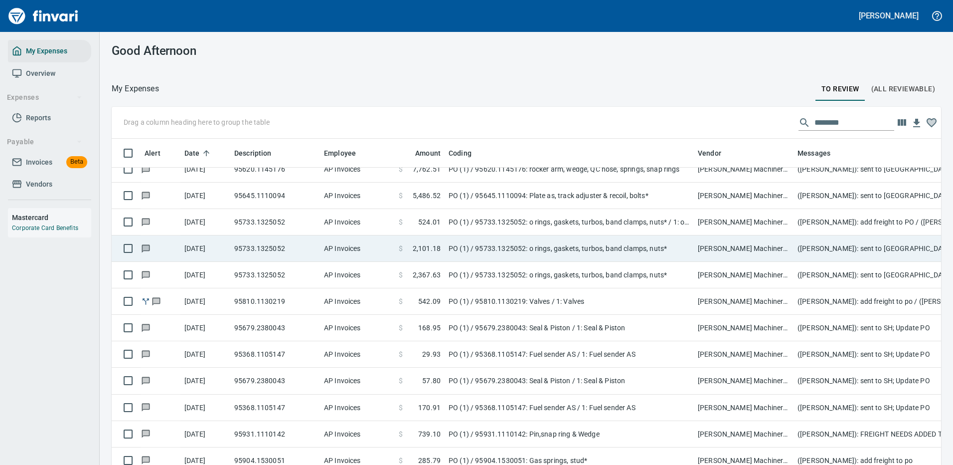
scroll to position [322, 0]
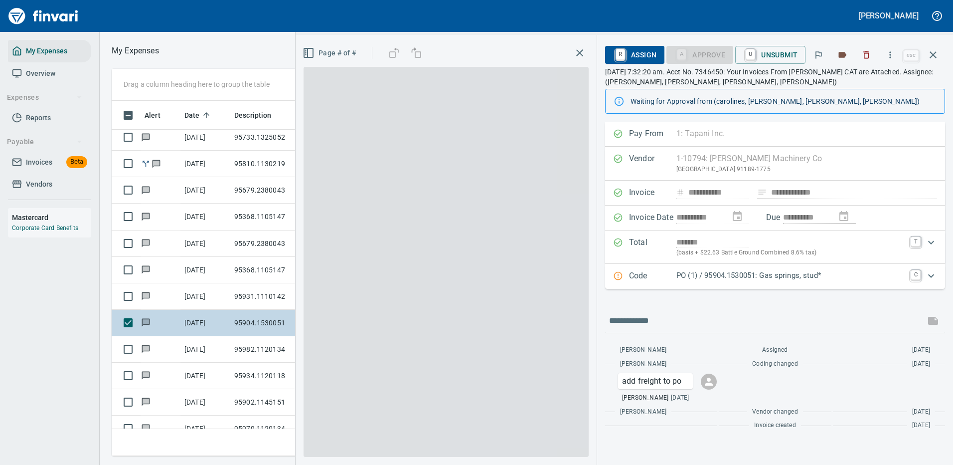
scroll to position [340, 565]
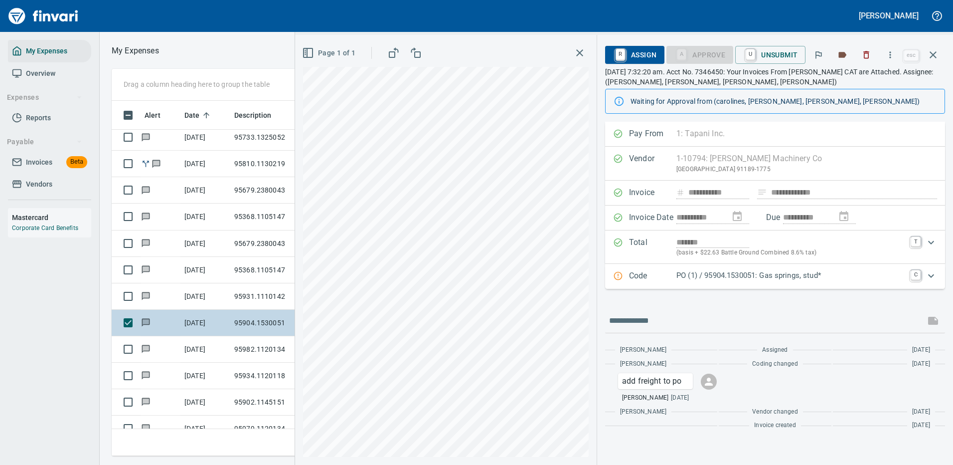
click at [933, 276] on icon "Expand" at bounding box center [931, 276] width 12 height 12
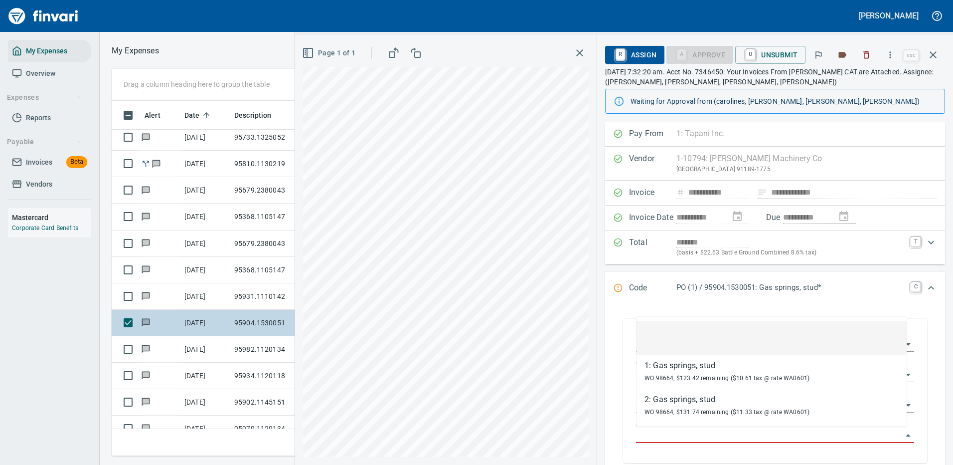
click at [703, 433] on input "Purchase Order Item" at bounding box center [769, 435] width 266 height 14
click at [689, 434] on input "Purchase Order Item" at bounding box center [769, 435] width 266 height 14
click at [820, 302] on div "Code PO (1) / 95904.1530051: Gas springs, stud* C" at bounding box center [775, 288] width 340 height 33
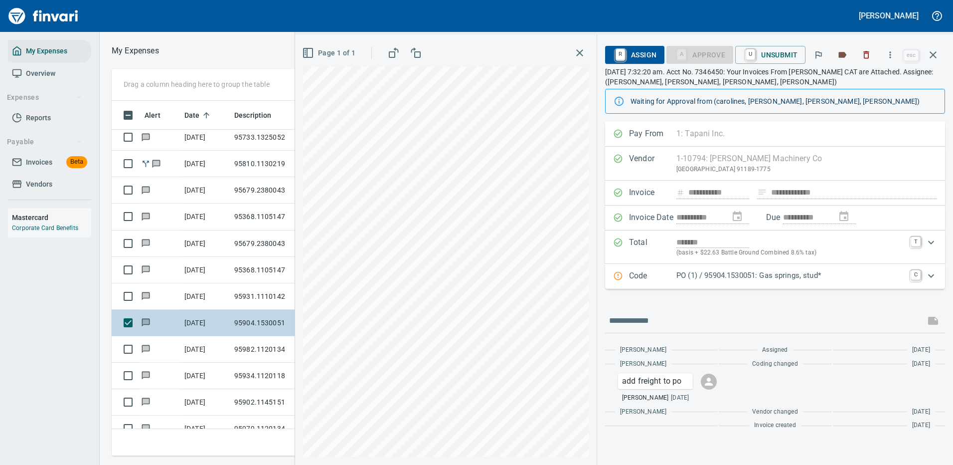
click at [863, 277] on p "PO (1) / 95904.1530051: Gas springs, stud*" at bounding box center [790, 275] width 228 height 11
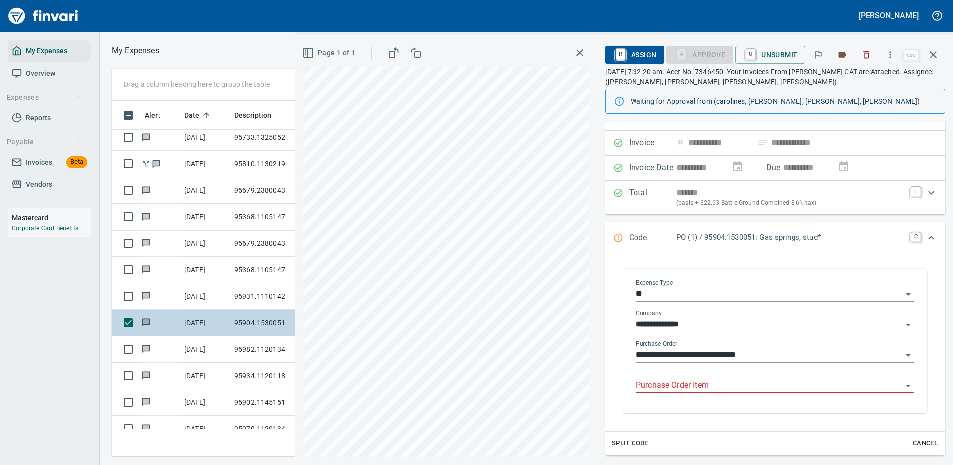
scroll to position [100, 0]
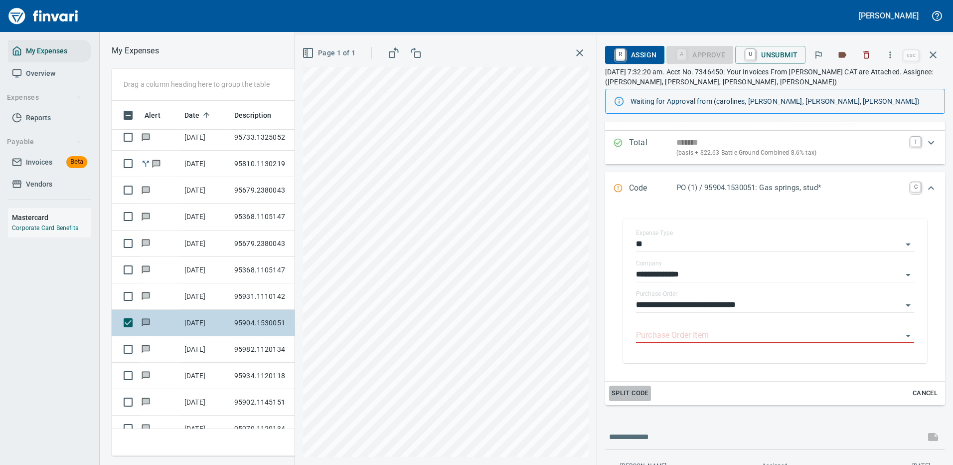
click at [623, 392] on span "Split Code" at bounding box center [630, 392] width 37 height 11
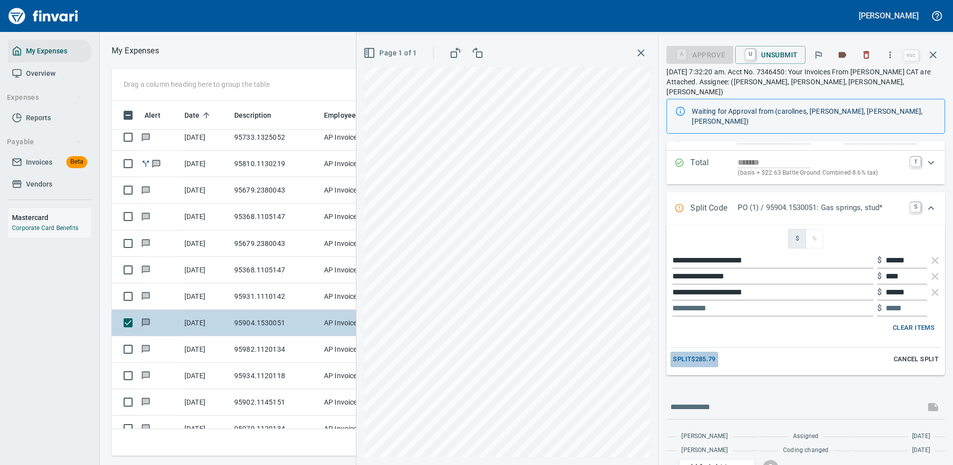
click at [692, 353] on span "Split $285.79" at bounding box center [694, 358] width 42 height 11
type input "*****"
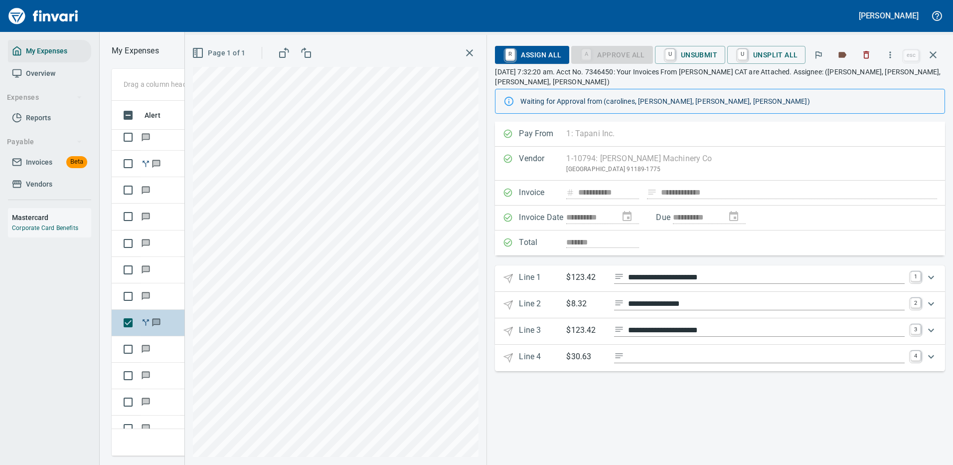
scroll to position [340, 565]
click at [762, 52] on span "U Unsplit All" at bounding box center [766, 54] width 62 height 17
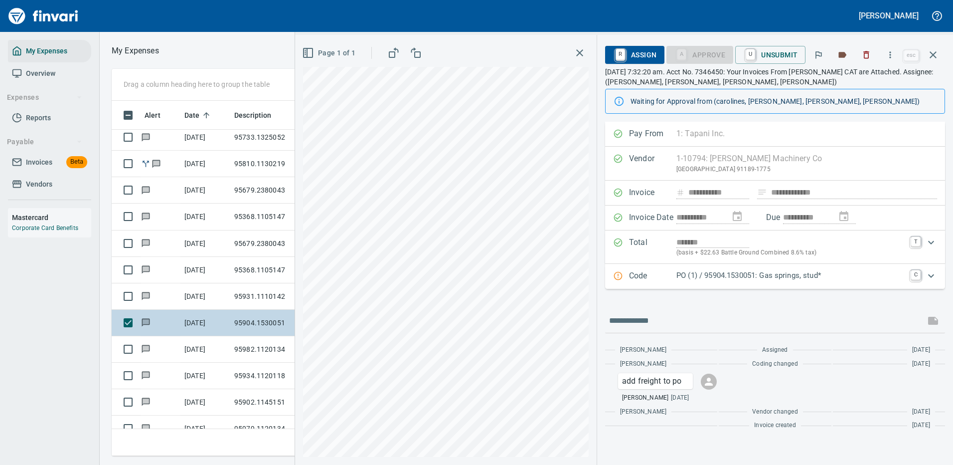
click at [932, 274] on icon "Expand" at bounding box center [931, 276] width 12 height 12
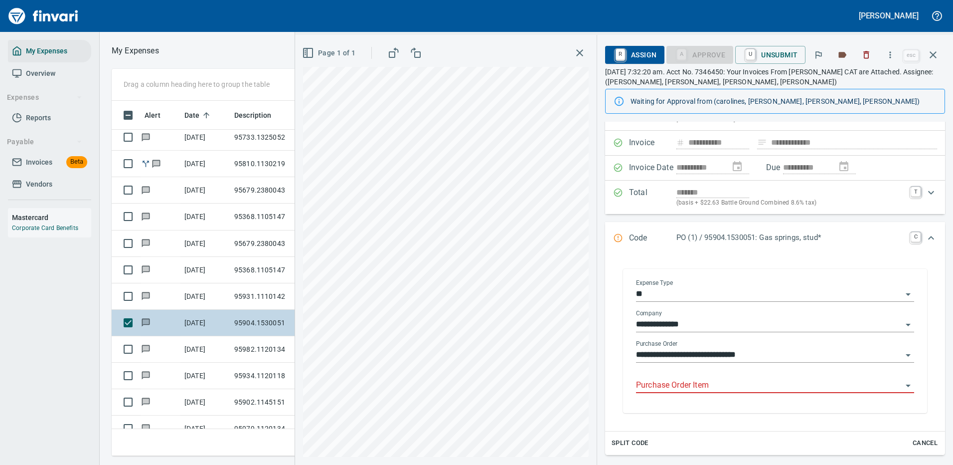
scroll to position [100, 0]
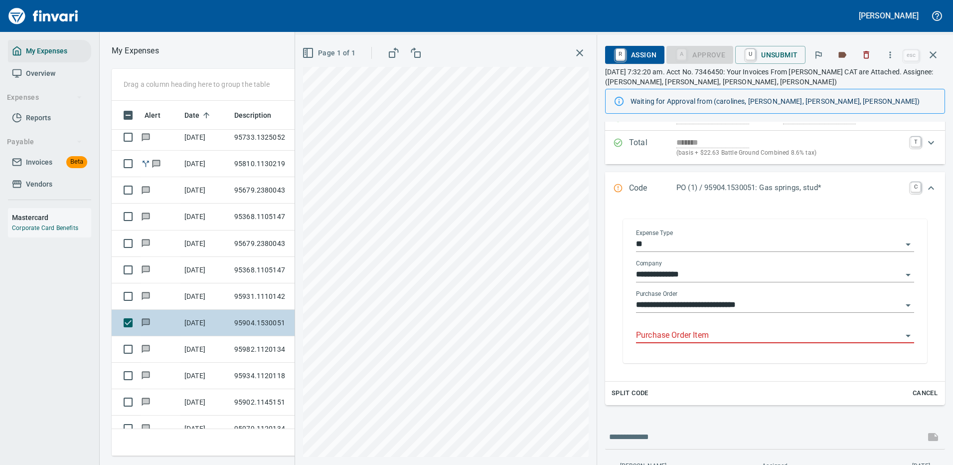
click at [666, 330] on input "Purchase Order Item" at bounding box center [769, 335] width 266 height 14
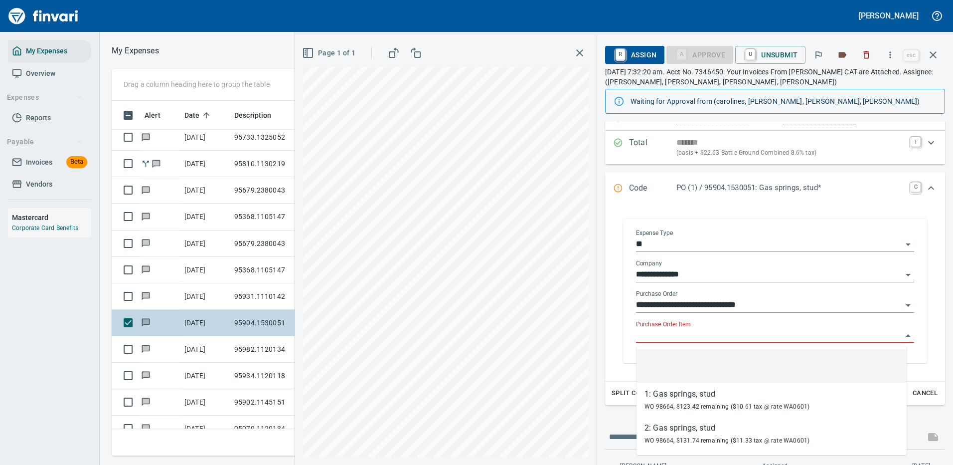
scroll to position [340, 565]
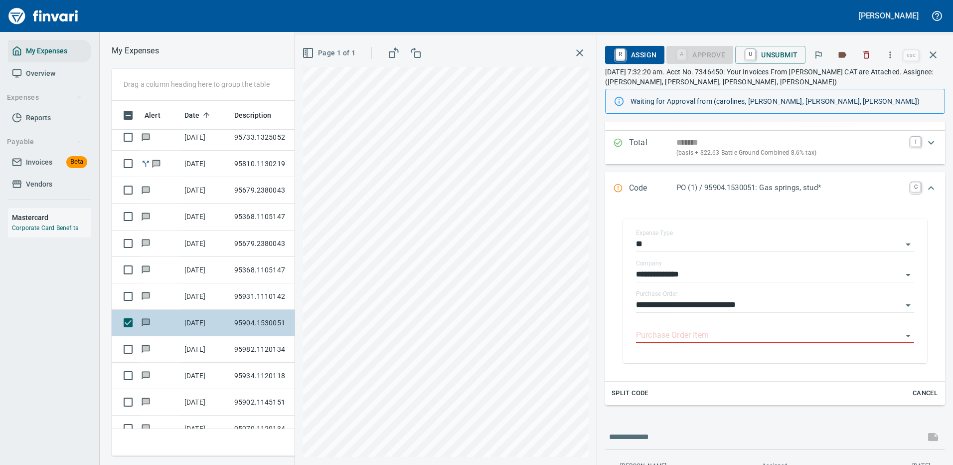
click at [617, 337] on div "**********" at bounding box center [775, 291] width 324 height 164
click at [624, 389] on span "Split Code" at bounding box center [630, 392] width 37 height 11
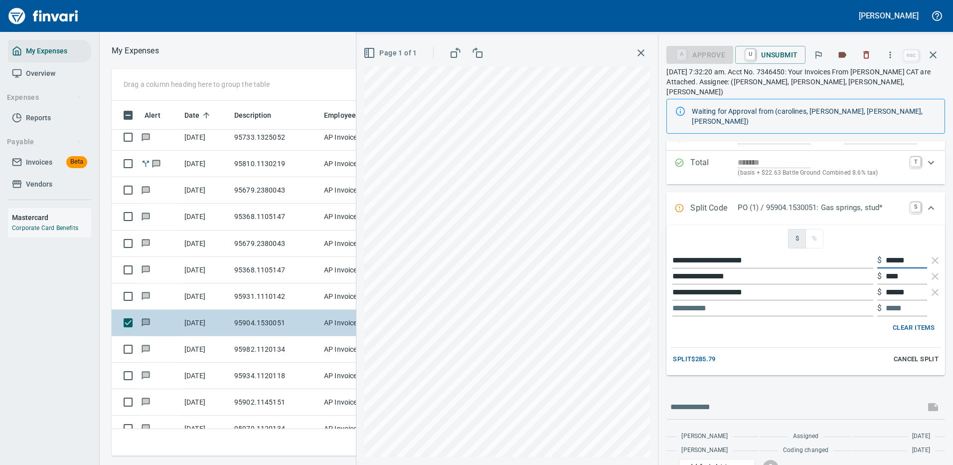
drag, startPoint x: 912, startPoint y: 241, endPoint x: 857, endPoint y: 238, distance: 54.9
click at [857, 252] on div "**********" at bounding box center [805, 260] width 271 height 16
type input "*****"
click at [886, 252] on input "*****" at bounding box center [906, 260] width 41 height 16
type input "******"
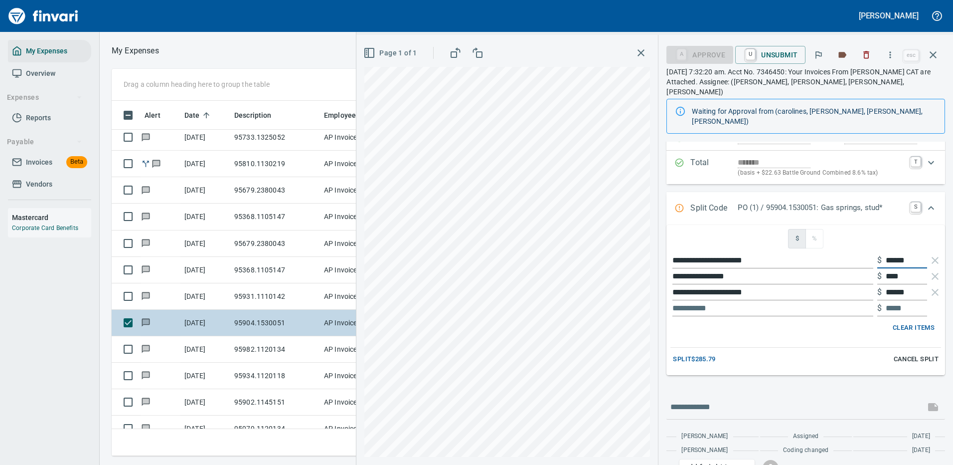
type input "******"
drag, startPoint x: 905, startPoint y: 256, endPoint x: 862, endPoint y: 255, distance: 42.9
click at [862, 268] on div "**********" at bounding box center [805, 276] width 271 height 16
type input "**"
type input "***"
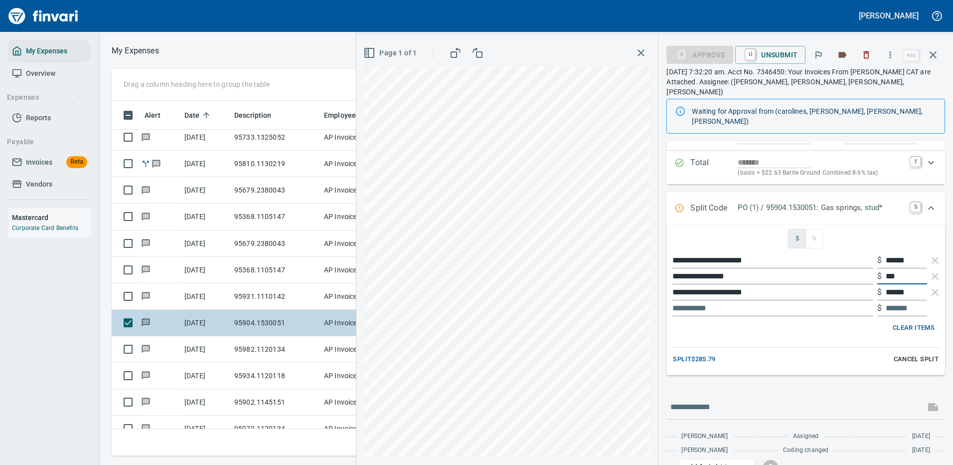
drag, startPoint x: 896, startPoint y: 251, endPoint x: 876, endPoint y: 252, distance: 20.5
click at [877, 268] on div "$ ***" at bounding box center [902, 276] width 50 height 16
type input "**"
type input "*"
type input "***"
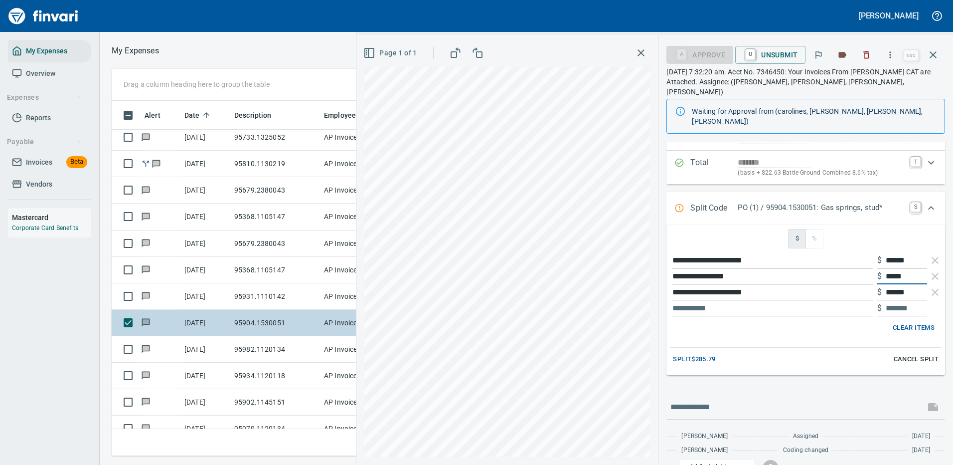
type input "******"
click at [932, 289] on icon "button" at bounding box center [935, 292] width 7 height 7
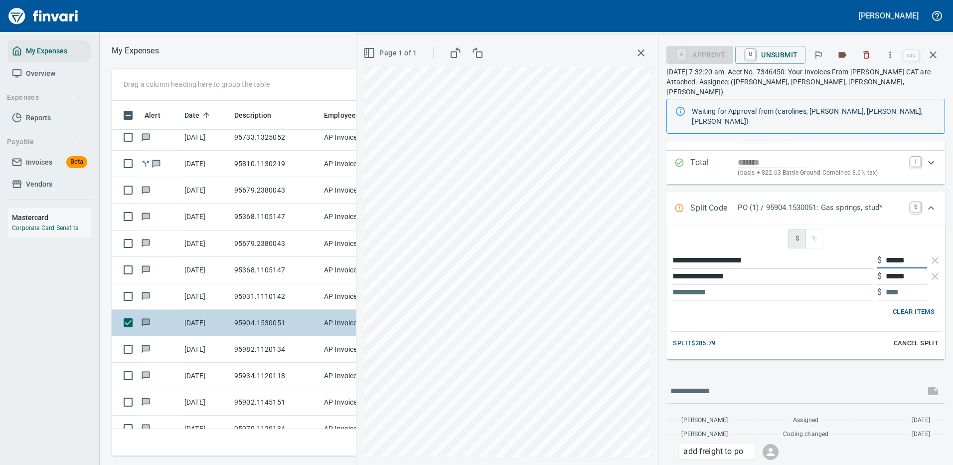
click at [893, 252] on input "******" at bounding box center [906, 260] width 41 height 16
type input "******"
click at [895, 252] on input "******" at bounding box center [906, 260] width 41 height 16
type input "******"
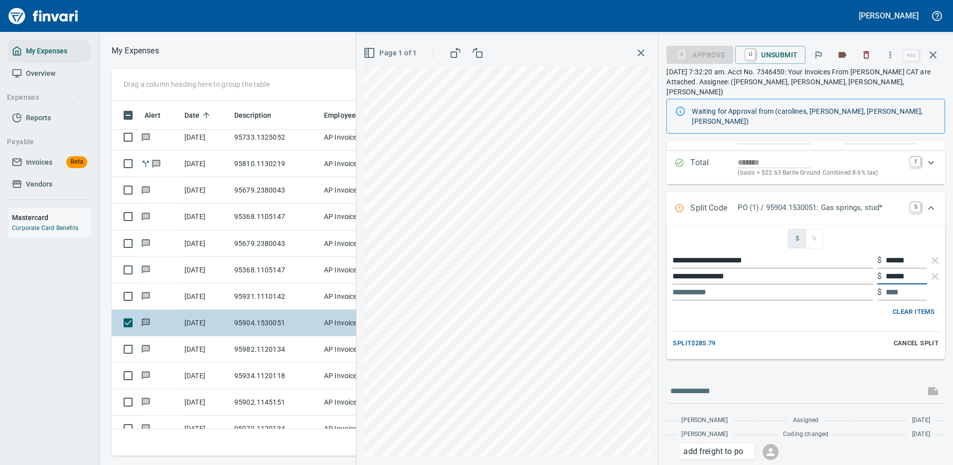
click at [892, 268] on input "******" at bounding box center [906, 276] width 41 height 16
type input "******"
drag, startPoint x: 895, startPoint y: 255, endPoint x: 905, endPoint y: 254, distance: 10.6
click at [905, 268] on input "******" at bounding box center [906, 276] width 41 height 16
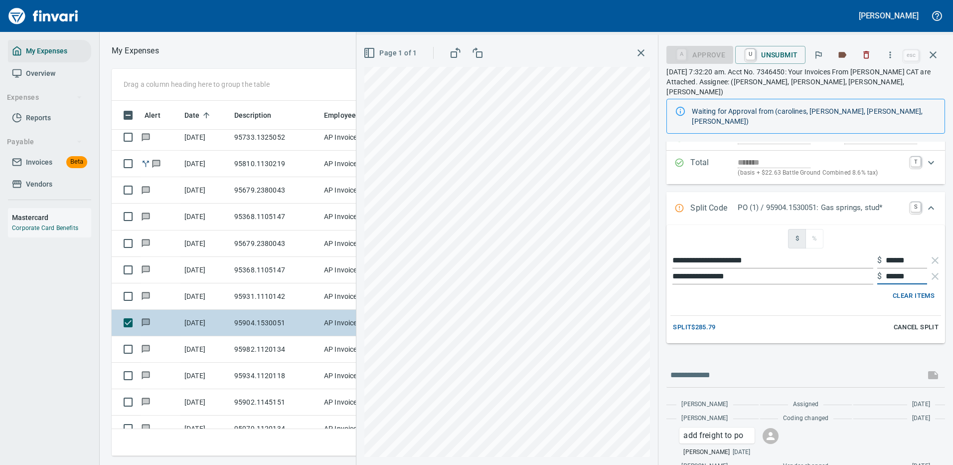
type input "******"
click at [696, 321] on span "Split $285.79" at bounding box center [694, 326] width 42 height 11
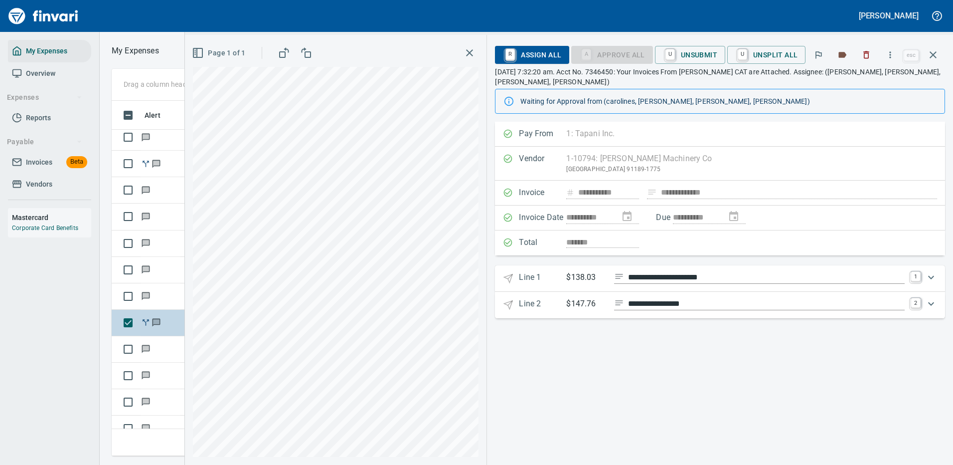
scroll to position [0, 0]
click at [931, 274] on icon "Expand" at bounding box center [931, 277] width 12 height 12
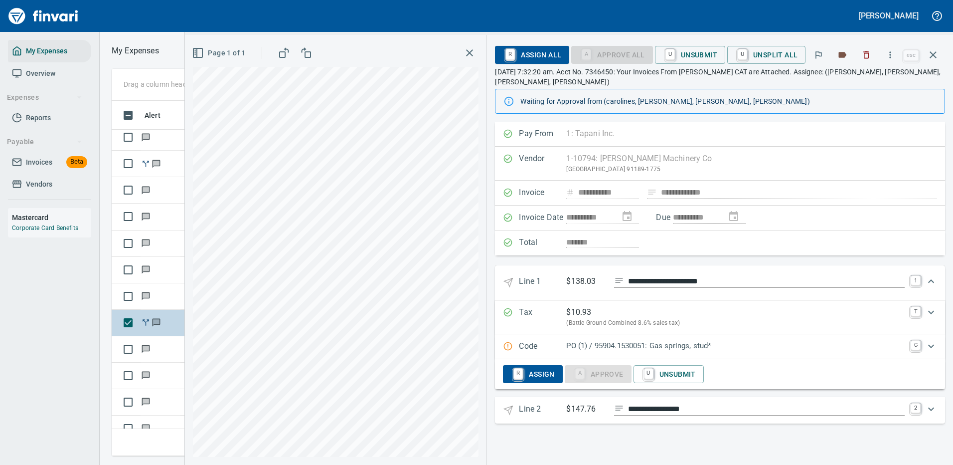
click at [650, 344] on p "PO (1) / 95904.1530051: Gas springs, stud*" at bounding box center [735, 345] width 338 height 11
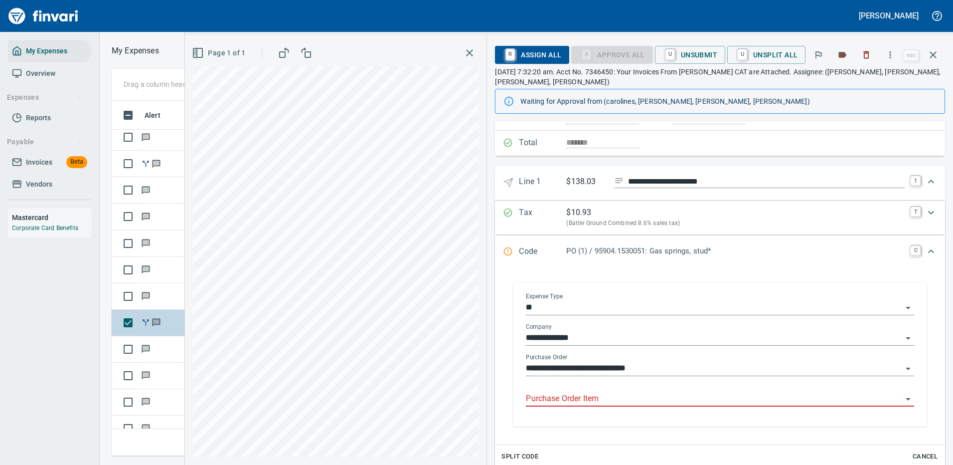
scroll to position [150, 0]
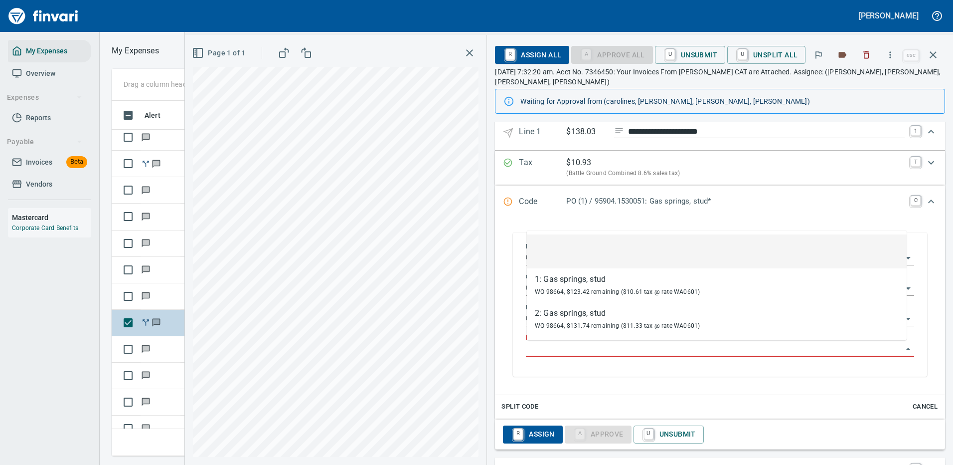
click at [618, 346] on input "Purchase Order Item" at bounding box center [714, 349] width 376 height 14
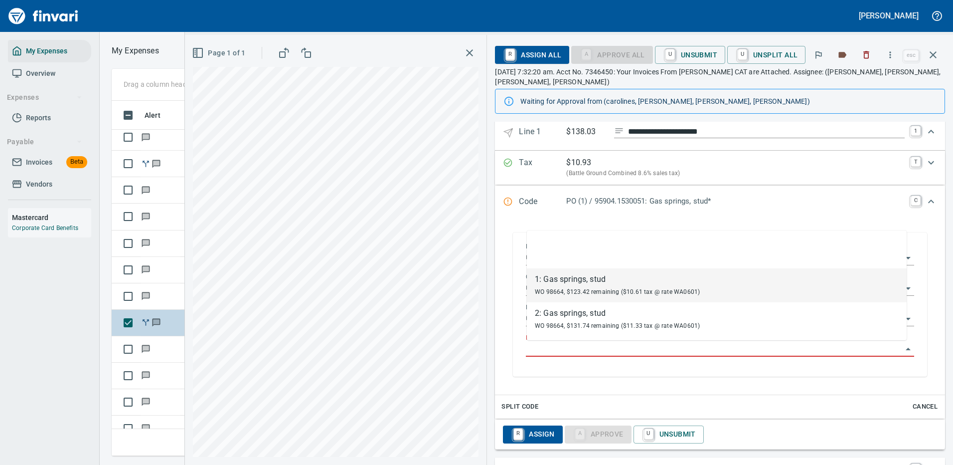
drag, startPoint x: 597, startPoint y: 282, endPoint x: 609, endPoint y: 276, distance: 13.4
click at [597, 281] on div "1: Gas springs, stud" at bounding box center [617, 279] width 165 height 12
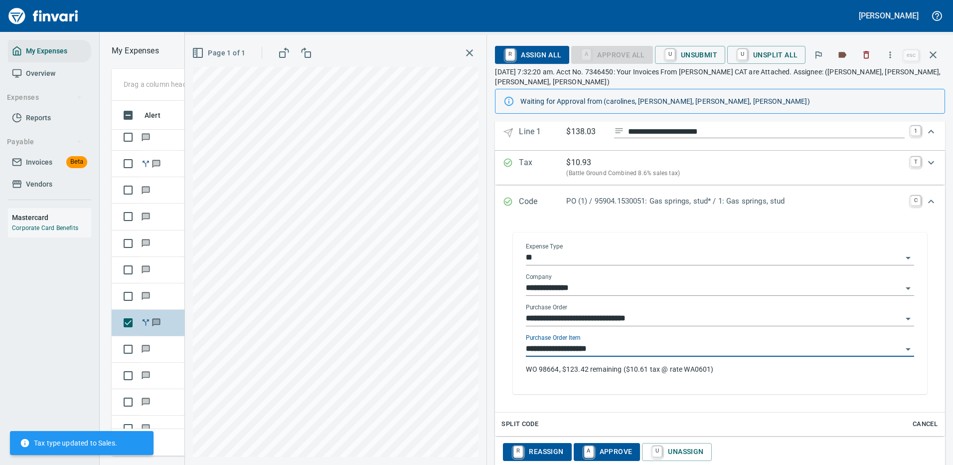
type input "**********"
click at [925, 199] on icon "Expand" at bounding box center [931, 201] width 12 height 12
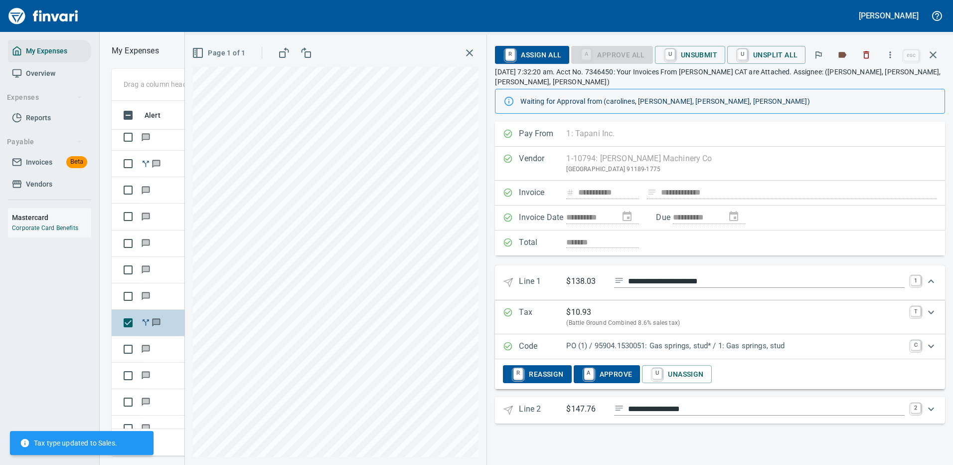
scroll to position [0, 0]
click at [930, 278] on icon "Expand" at bounding box center [931, 281] width 12 height 12
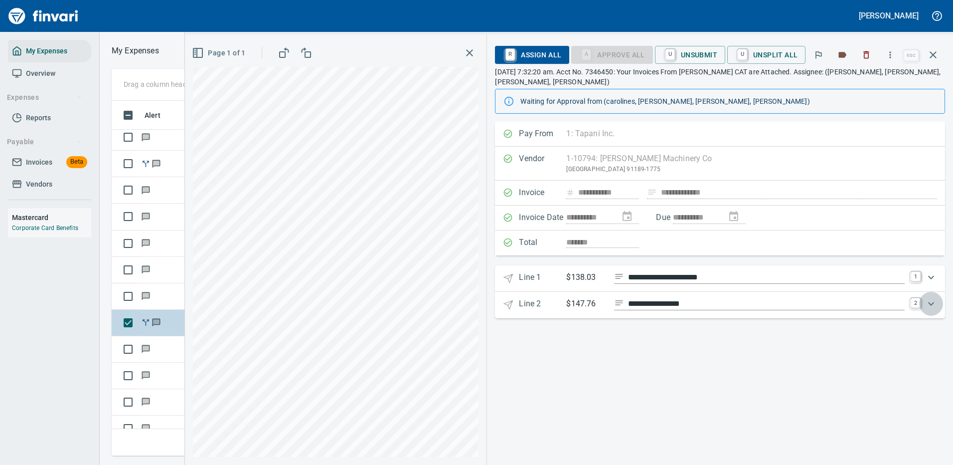
click at [932, 305] on icon "Expand" at bounding box center [931, 304] width 12 height 12
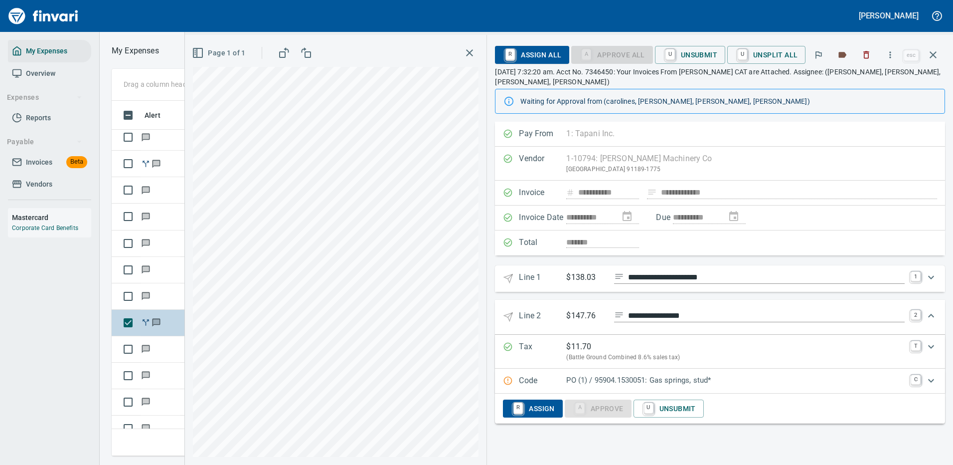
click at [741, 374] on p "PO (1) / 95904.1530051: Gas springs, stud*" at bounding box center [735, 379] width 338 height 11
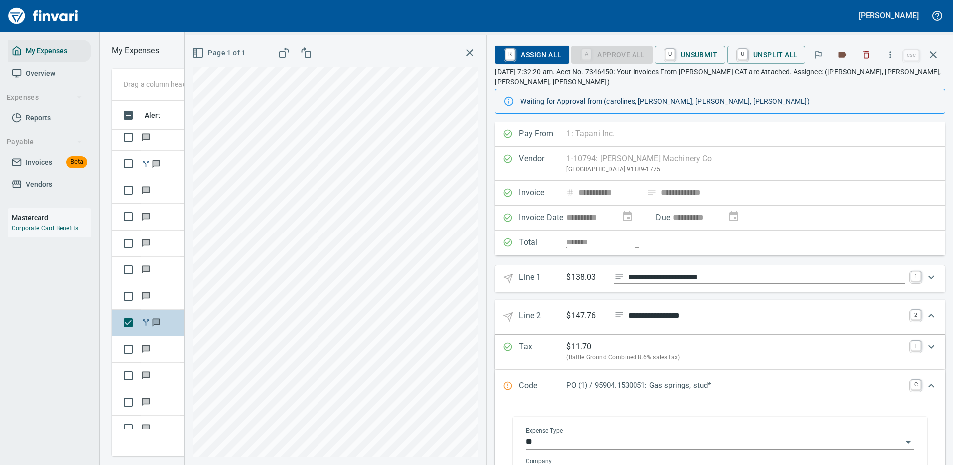
scroll to position [150, 0]
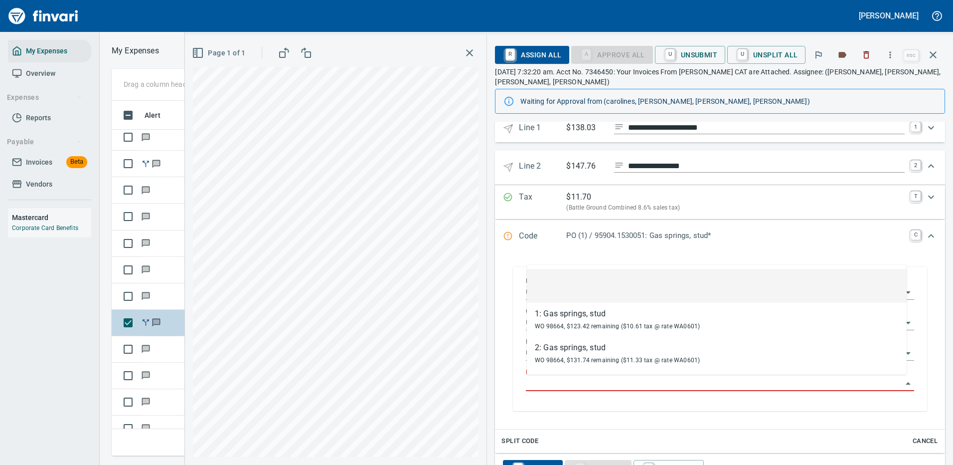
click at [639, 383] on input "Purchase Order Item" at bounding box center [714, 383] width 376 height 14
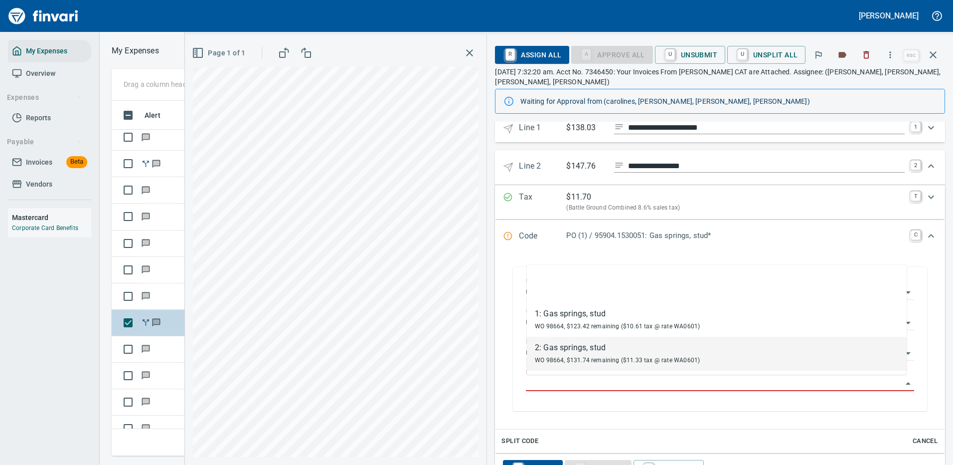
click at [588, 353] on div "2: Gas springs, stud" at bounding box center [617, 347] width 165 height 12
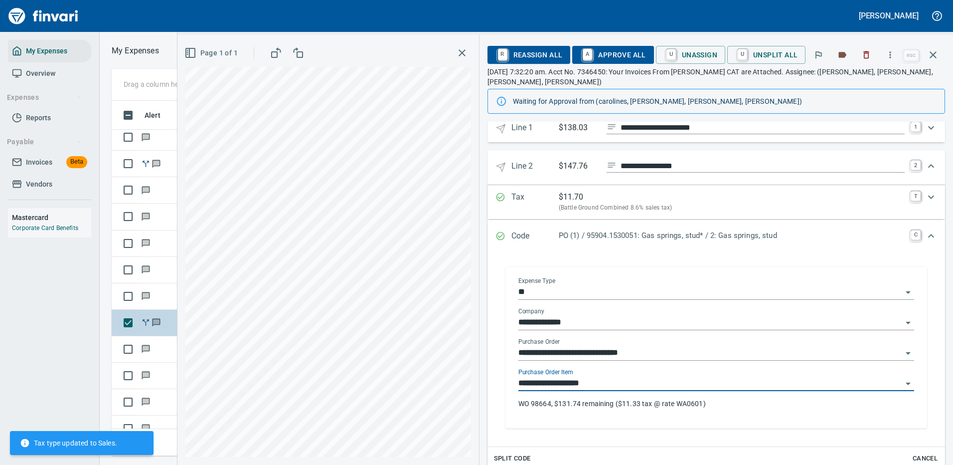
type input "**********"
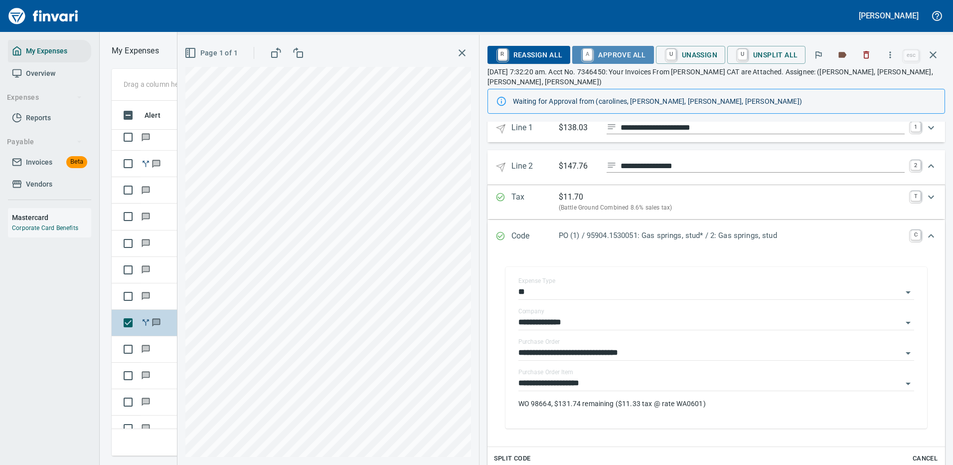
click at [628, 53] on span "A Approve All" at bounding box center [612, 54] width 65 height 17
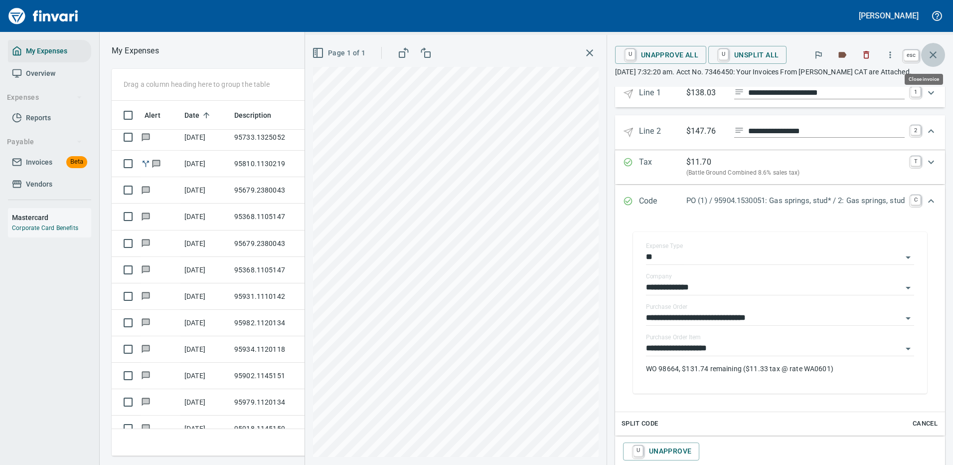
click at [930, 53] on icon "button" at bounding box center [933, 55] width 12 height 12
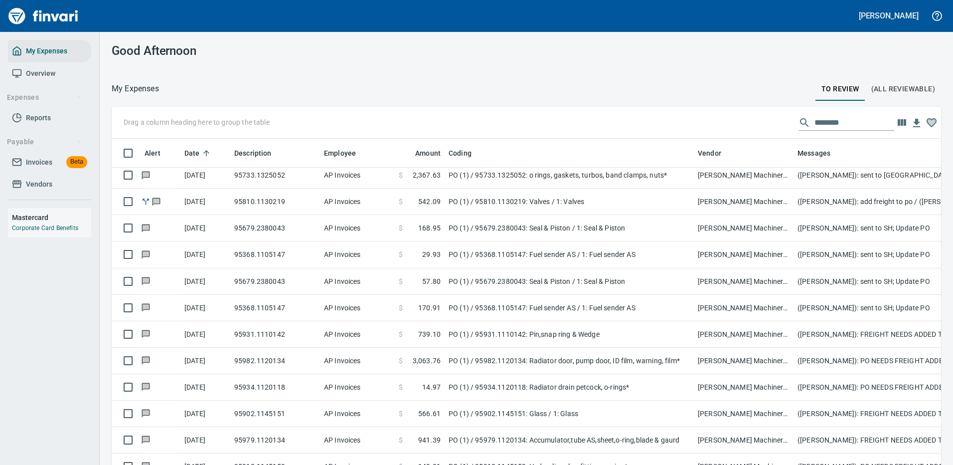
scroll to position [340, 807]
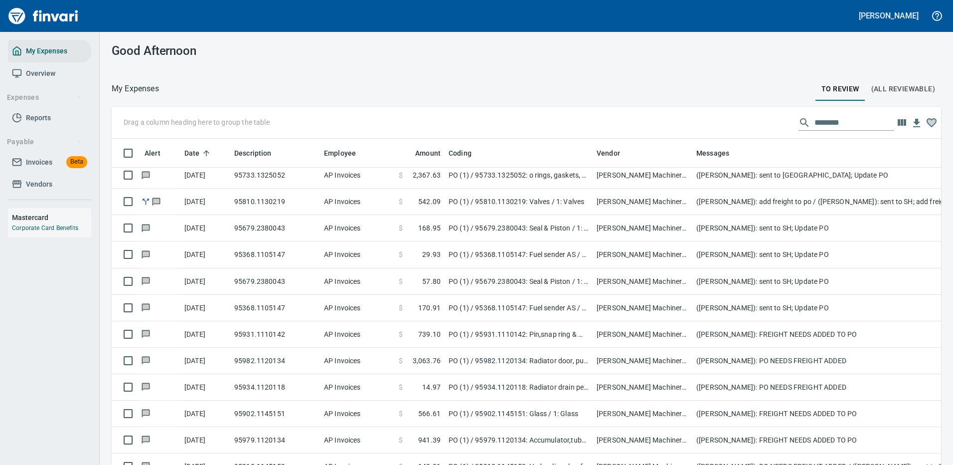
drag, startPoint x: 693, startPoint y: 151, endPoint x: 592, endPoint y: 170, distance: 103.1
click at [592, 170] on body "[PERSON_NAME] My Expenses Overview Expenses Reports Payable Invoices Beta Vendo…" at bounding box center [476, 232] width 953 height 465
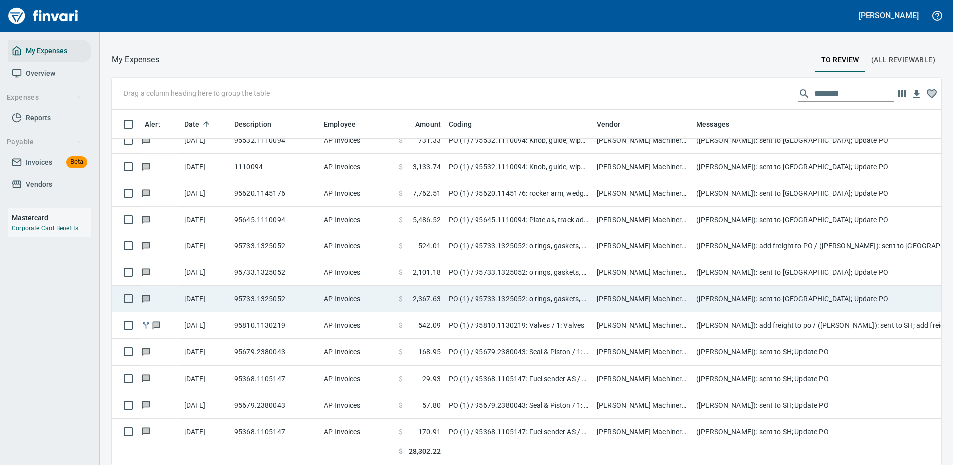
scroll to position [0, 0]
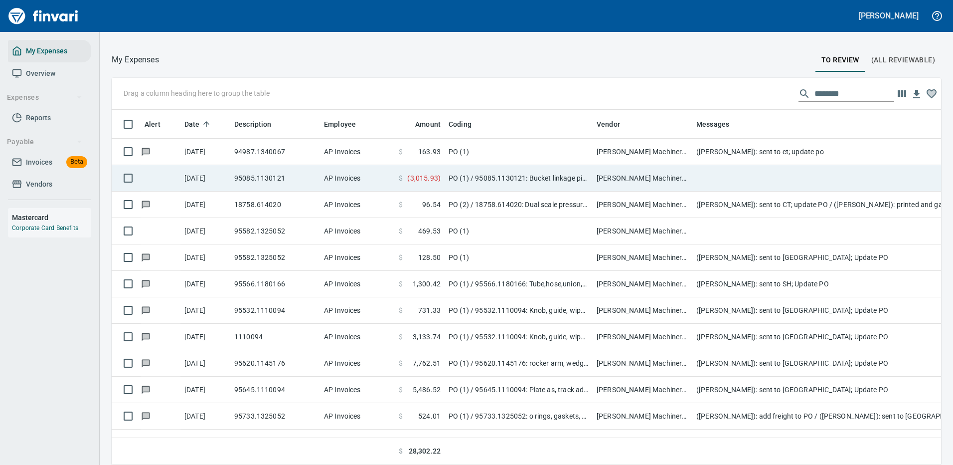
click at [756, 177] on td at bounding box center [891, 178] width 399 height 26
click at [756, 177] on div "Drag a column heading here to group the table ******** Alert Date Description E…" at bounding box center [526, 271] width 853 height 387
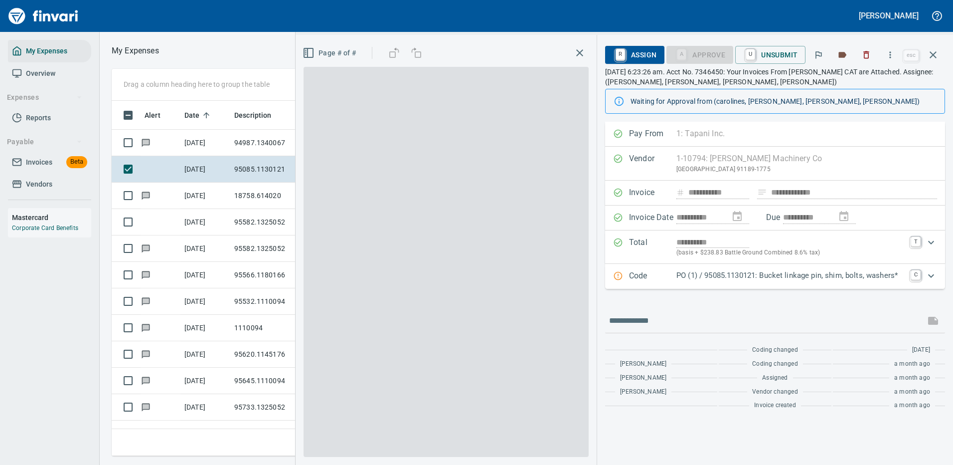
scroll to position [340, 565]
drag, startPoint x: 669, startPoint y: 320, endPoint x: 660, endPoint y: 320, distance: 8.5
click at [671, 320] on input "text" at bounding box center [765, 321] width 312 height 16
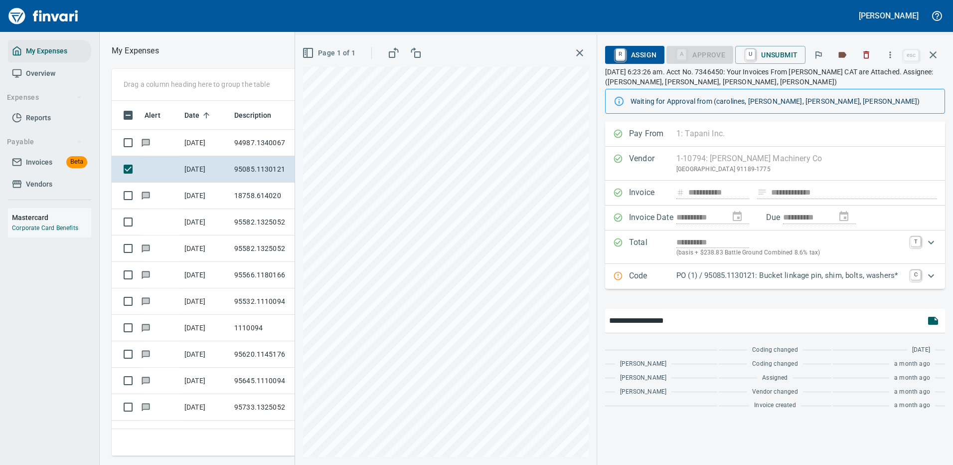
type input "**********"
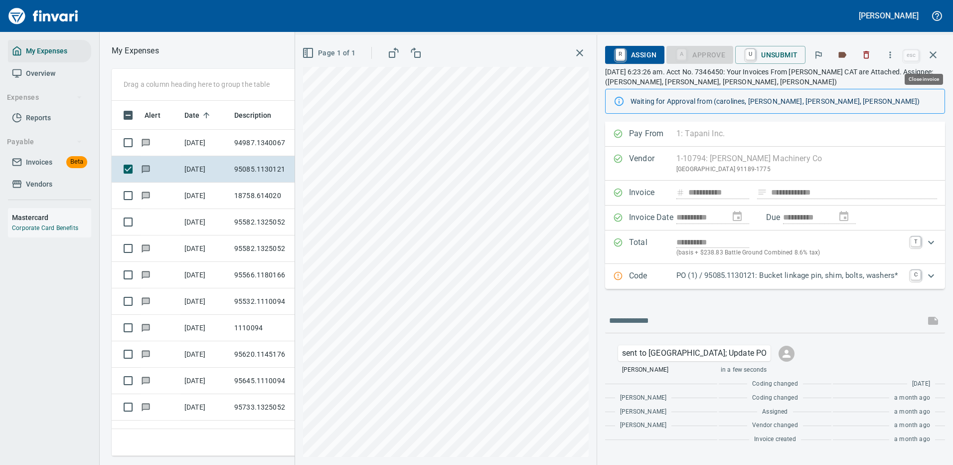
click at [933, 52] on icon "button" at bounding box center [933, 55] width 12 height 12
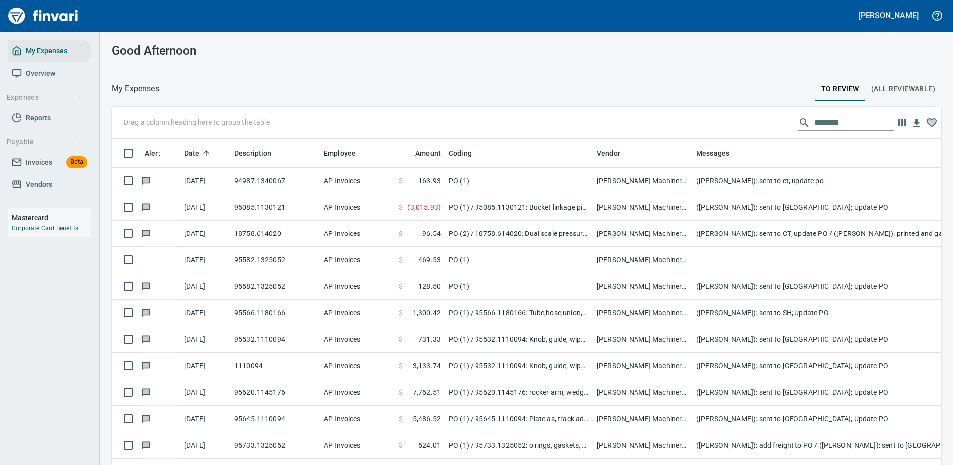
scroll to position [340, 807]
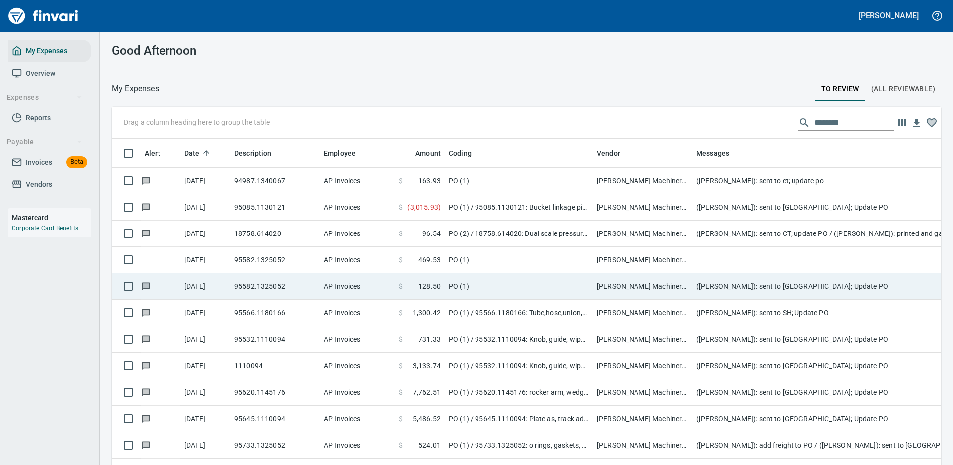
click at [521, 259] on td "PO (1)" at bounding box center [519, 260] width 148 height 26
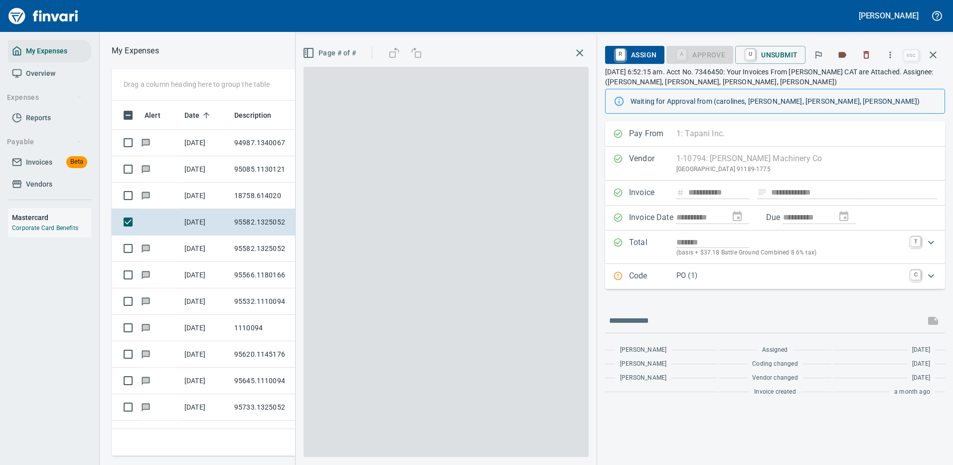
scroll to position [340, 565]
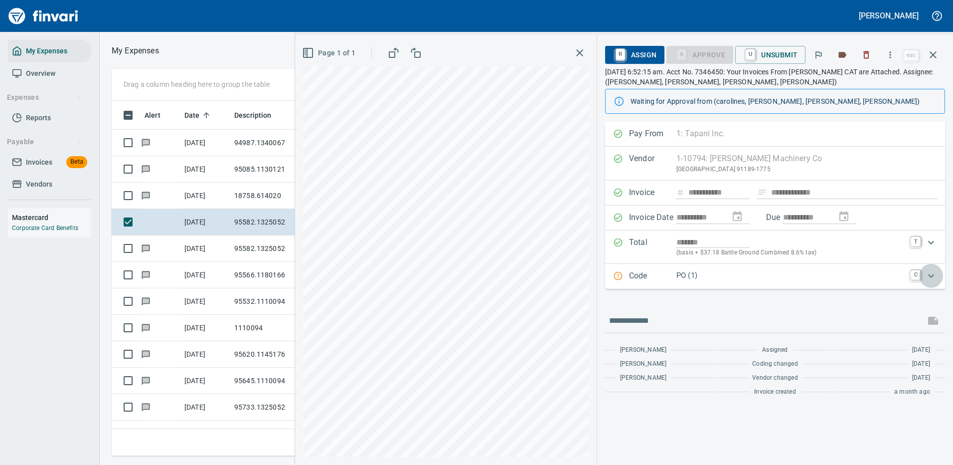
click at [932, 277] on icon "Expand" at bounding box center [931, 276] width 12 height 12
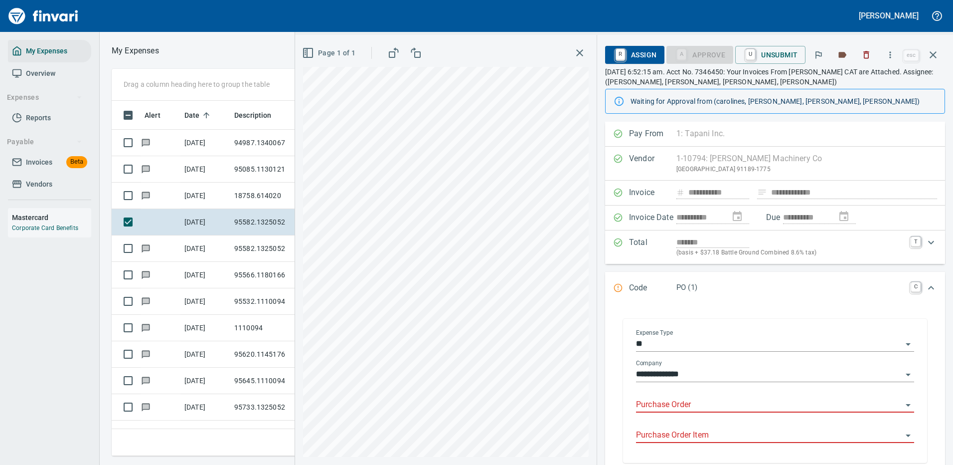
click at [703, 400] on input "Purchase Order" at bounding box center [769, 405] width 266 height 14
type input "*****"
click at [891, 51] on icon "button" at bounding box center [890, 55] width 10 height 10
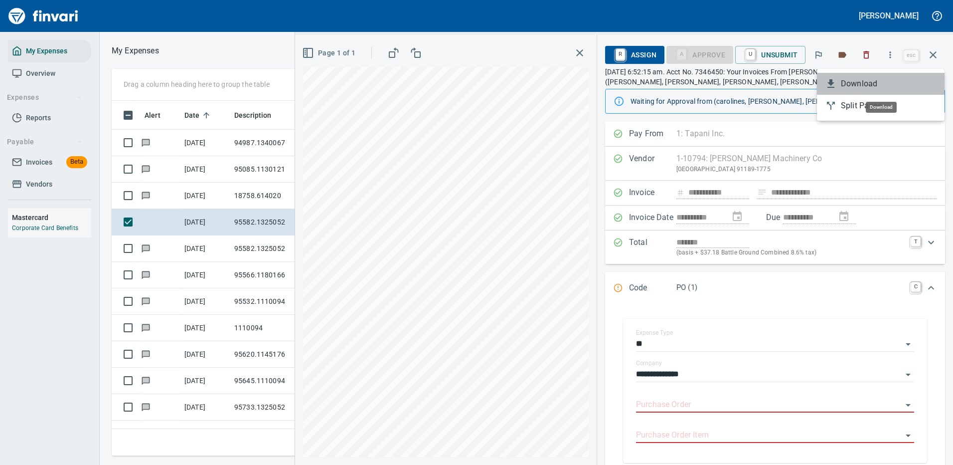
click at [862, 80] on span "Download" at bounding box center [889, 84] width 96 height 12
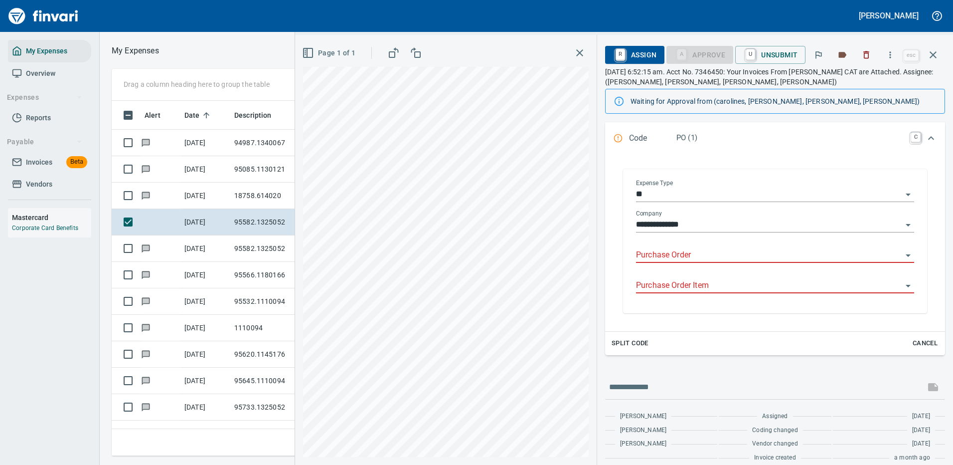
scroll to position [159, 0]
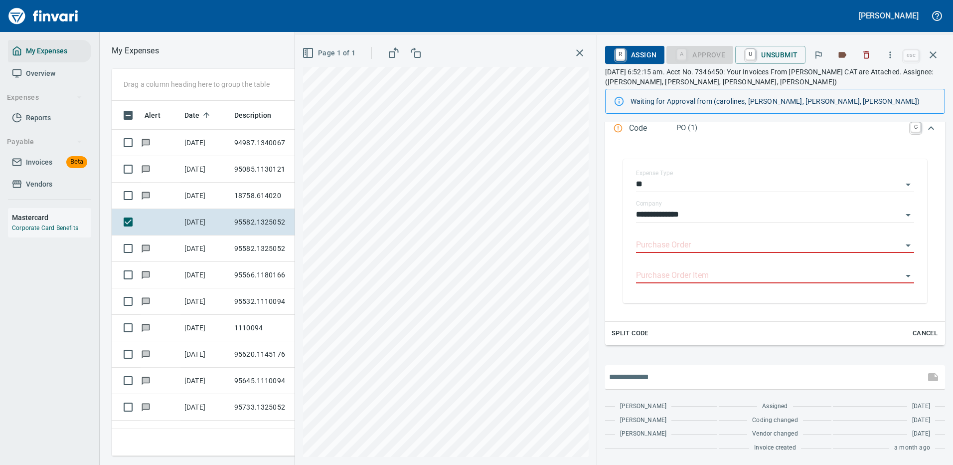
click at [661, 375] on input "text" at bounding box center [765, 377] width 312 height 16
type input "**********"
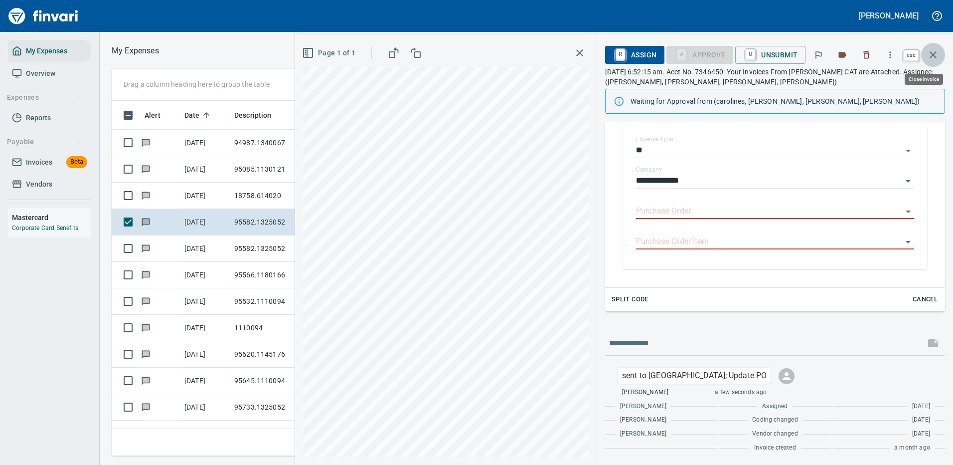
click at [933, 50] on icon "button" at bounding box center [933, 55] width 12 height 12
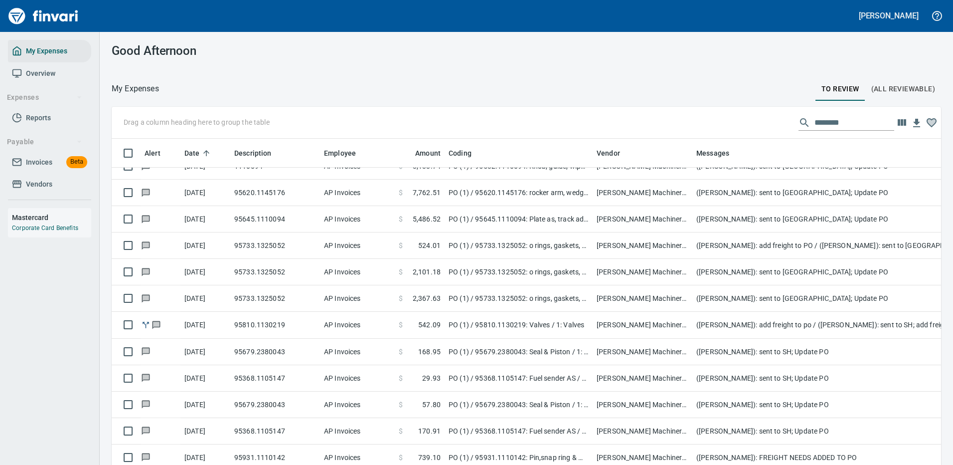
scroll to position [249, 0]
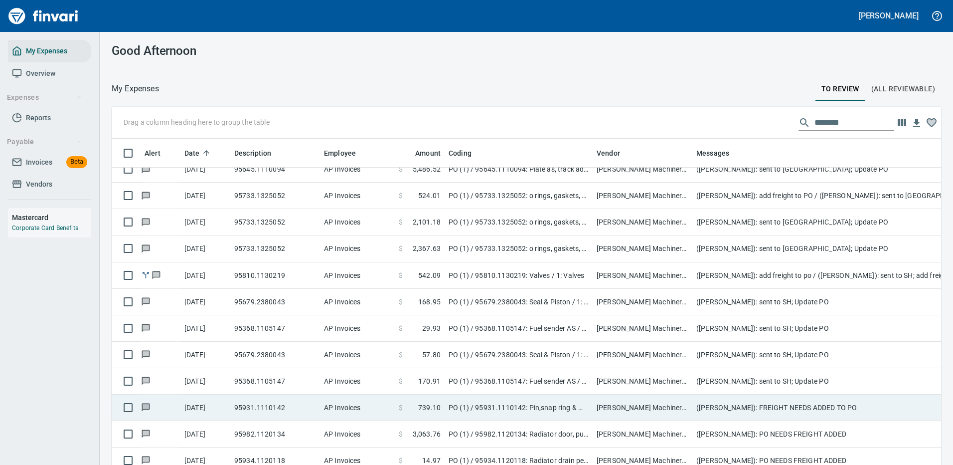
click at [752, 406] on td "([PERSON_NAME]): FREIGHT NEEDS ADDED TO PO" at bounding box center [891, 407] width 399 height 26
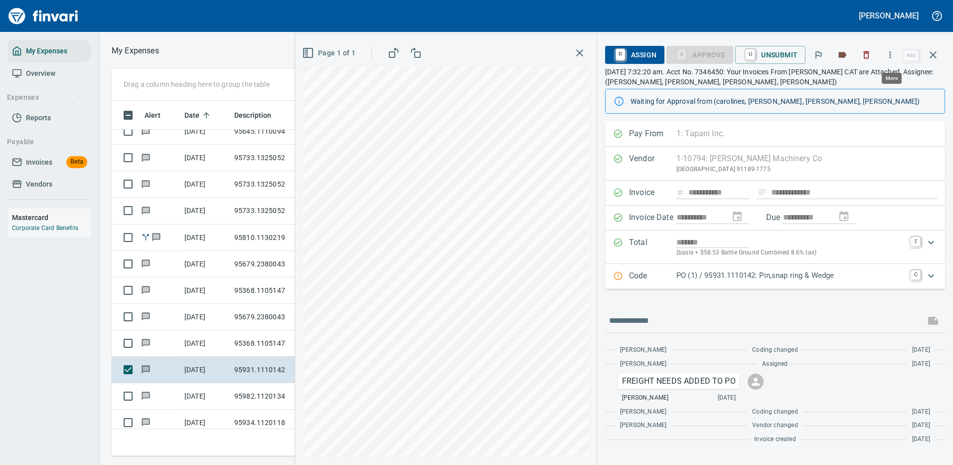
scroll to position [340, 565]
click at [892, 54] on icon "button" at bounding box center [890, 55] width 10 height 10
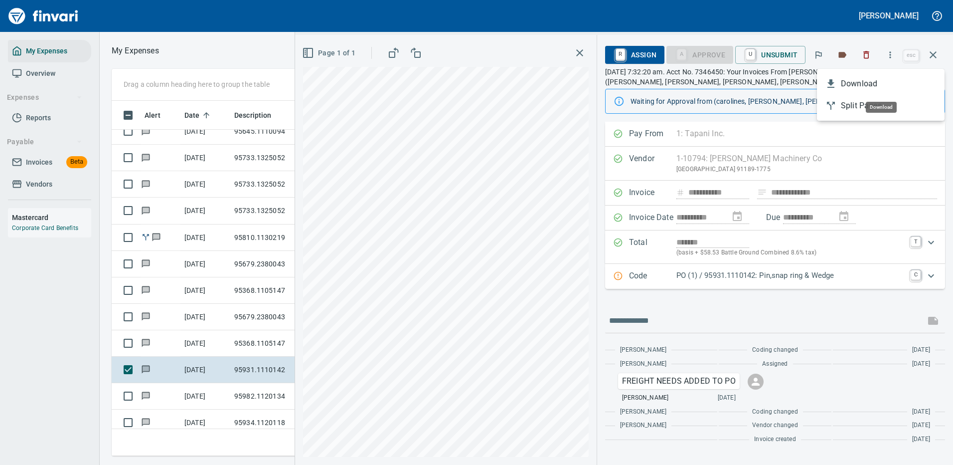
click at [871, 82] on span "Download" at bounding box center [889, 84] width 96 height 12
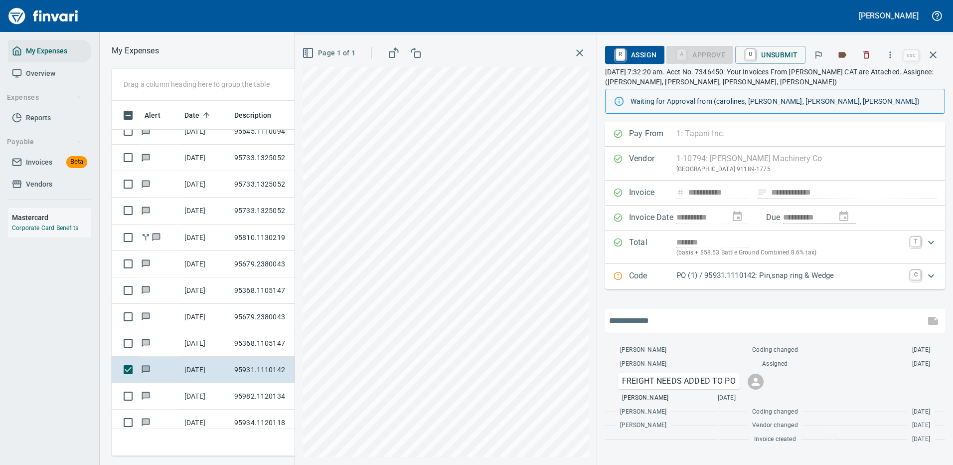
click at [648, 317] on input "text" at bounding box center [765, 321] width 312 height 16
click at [731, 321] on input "**********" at bounding box center [765, 321] width 312 height 16
type input "**********"
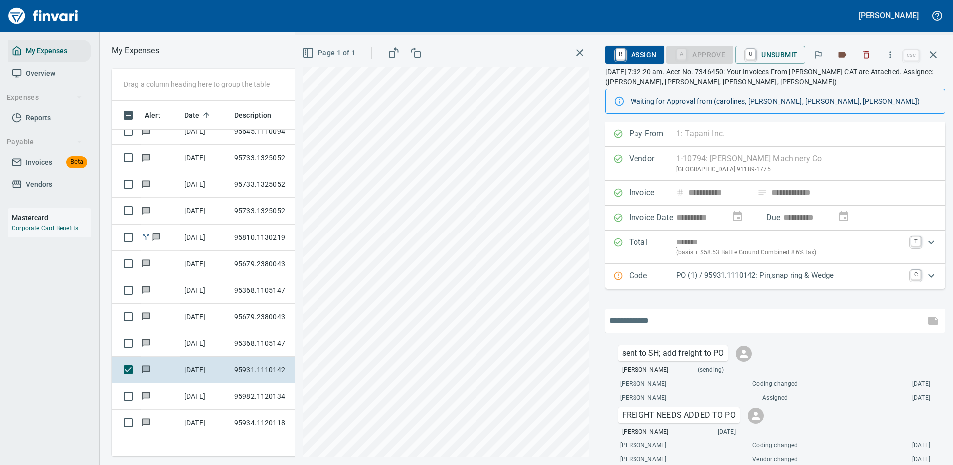
scroll to position [25, 0]
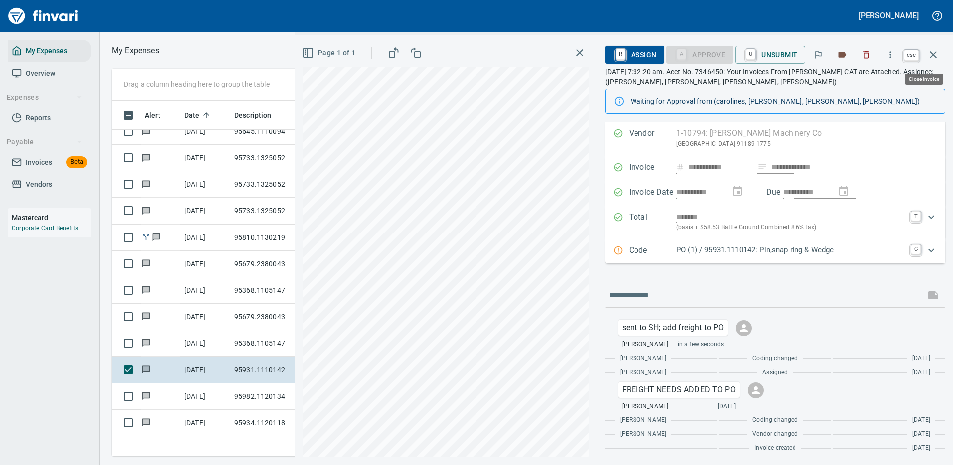
click at [933, 55] on icon "button" at bounding box center [933, 54] width 7 height 7
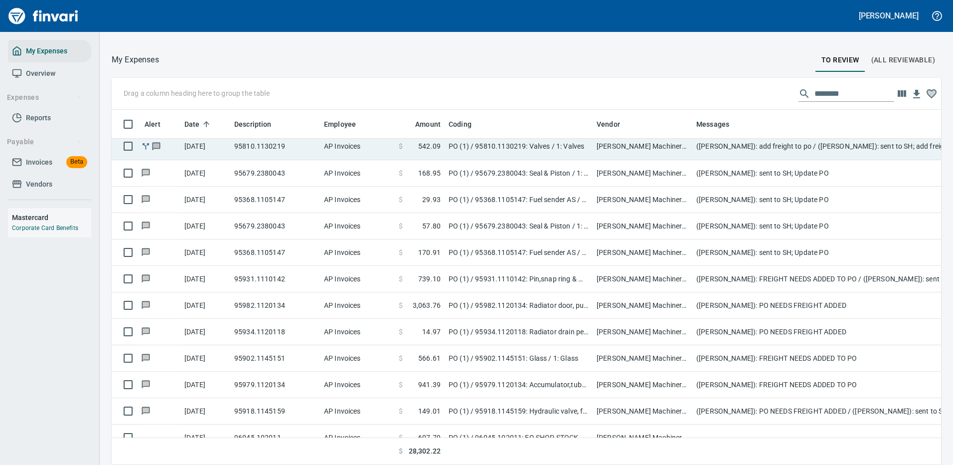
scroll to position [369, 0]
